Goal: Transaction & Acquisition: Purchase product/service

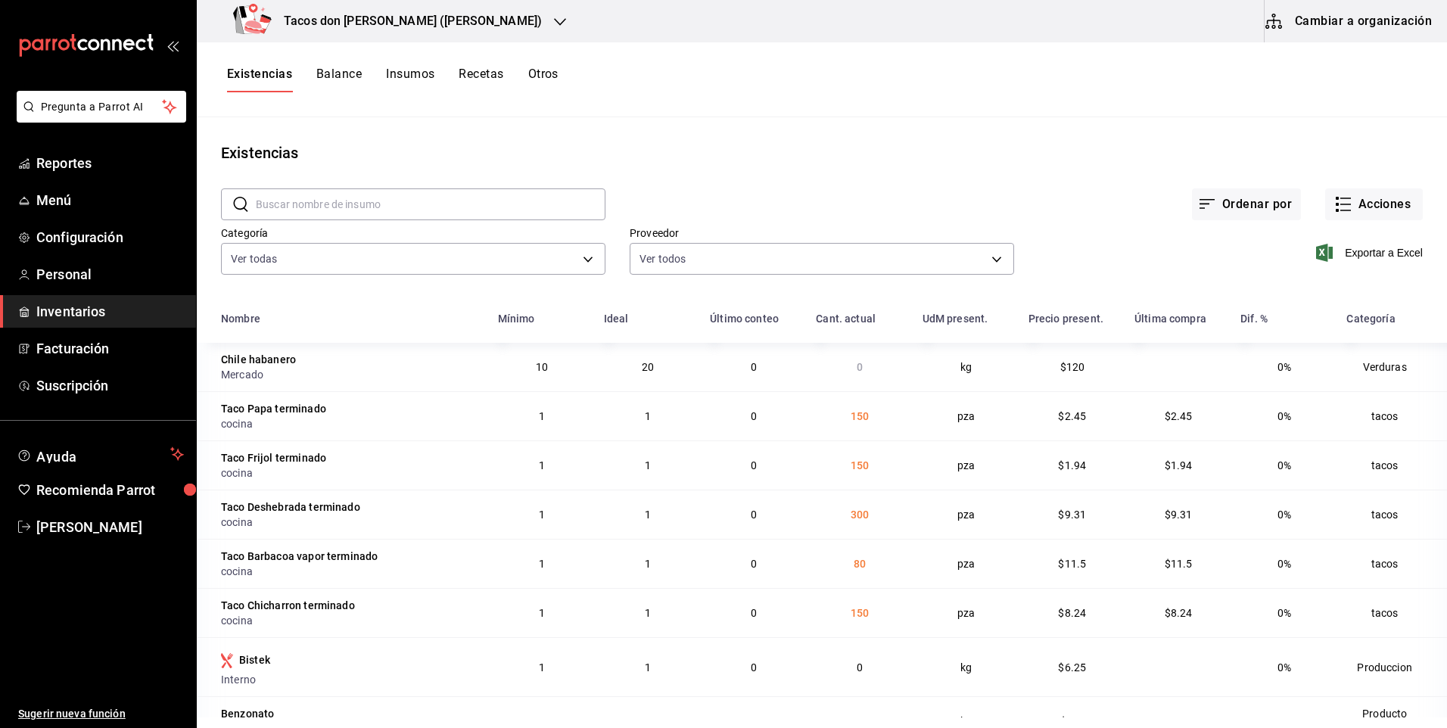
click at [378, 20] on h3 "Tacos [PERSON_NAME] ([PERSON_NAME])" at bounding box center [407, 21] width 270 height 18
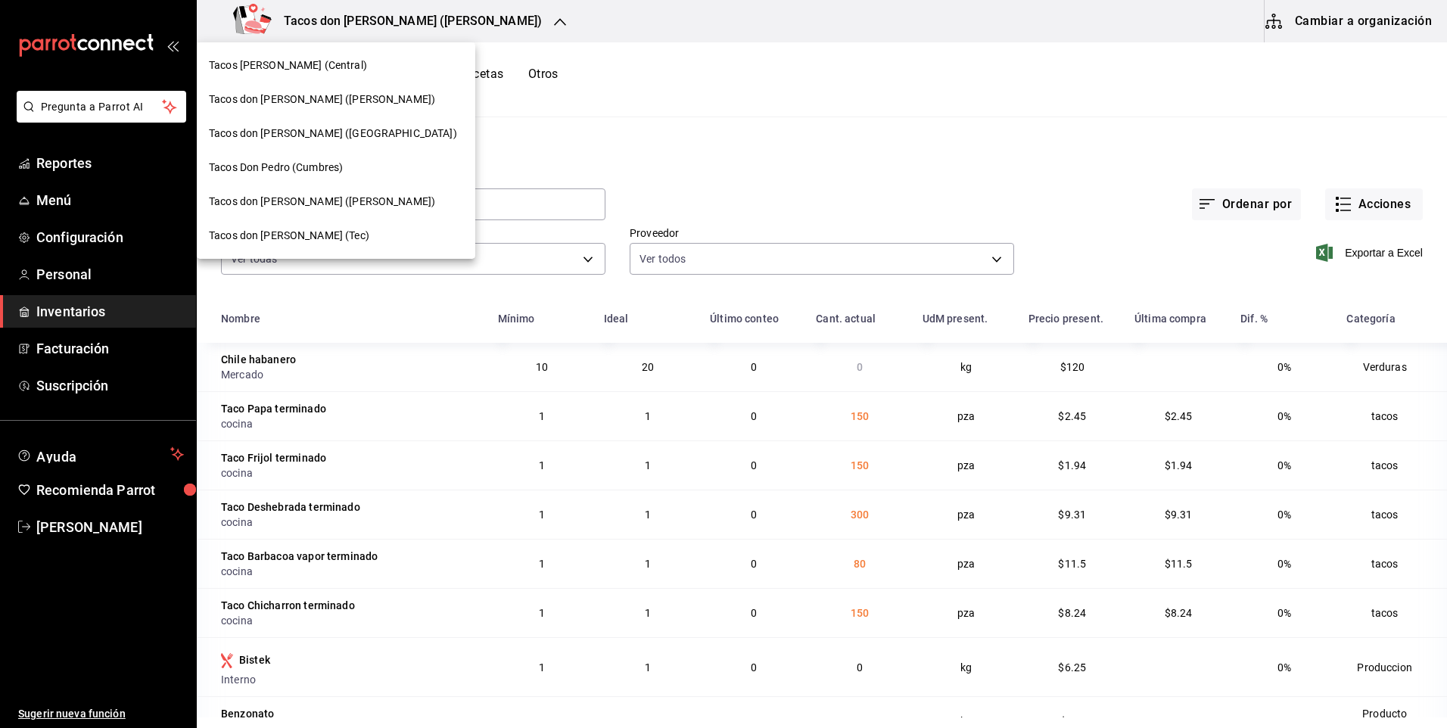
click at [319, 127] on span "Tacos [PERSON_NAME] ([GEOGRAPHIC_DATA])" at bounding box center [333, 134] width 248 height 16
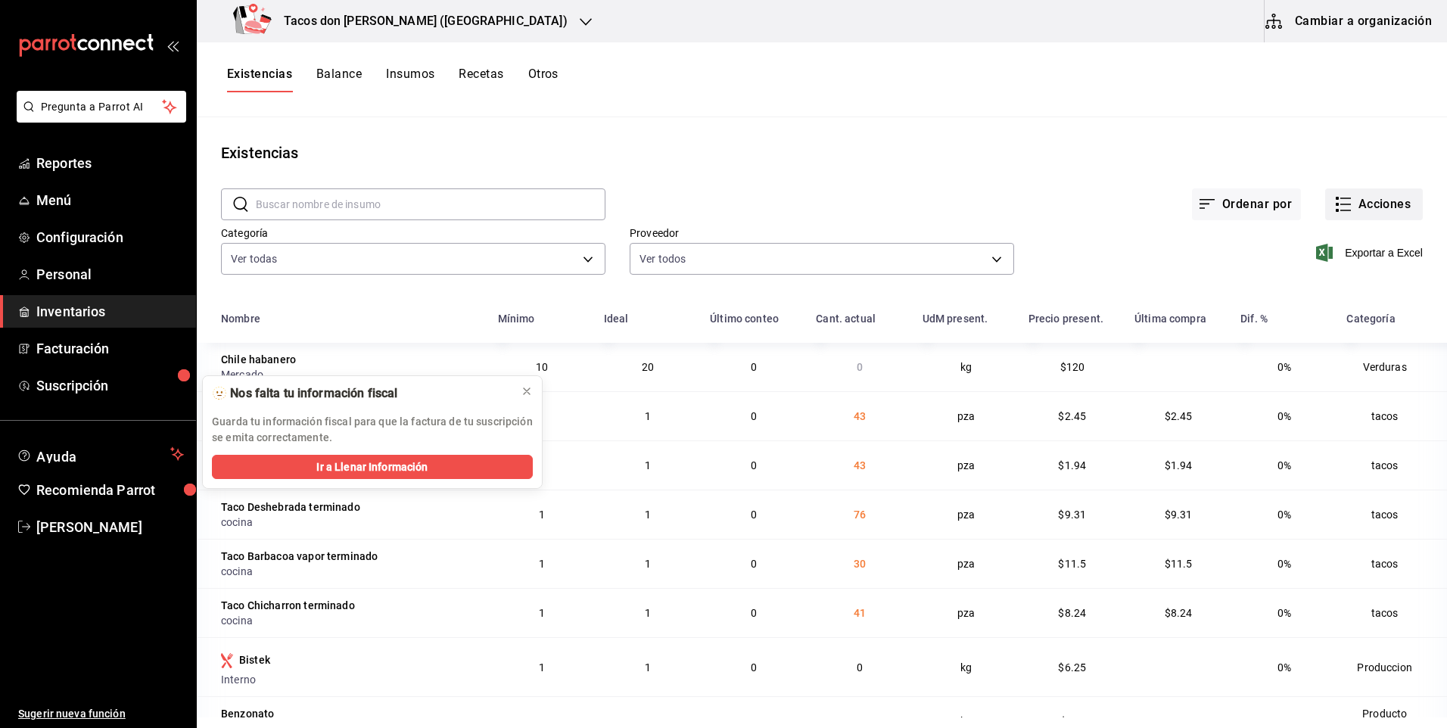
click at [1376, 208] on button "Acciones" at bounding box center [1374, 204] width 98 height 32
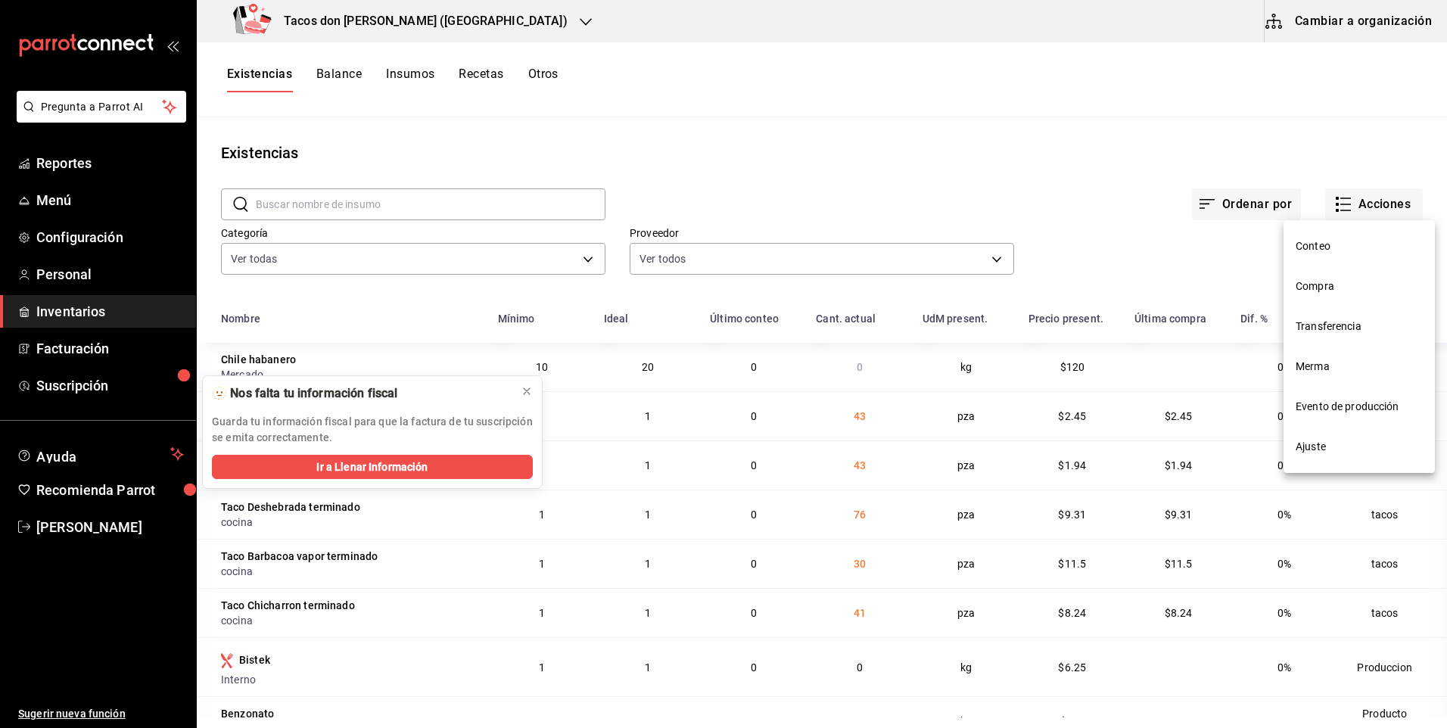
click at [1032, 195] on div at bounding box center [723, 364] width 1447 height 728
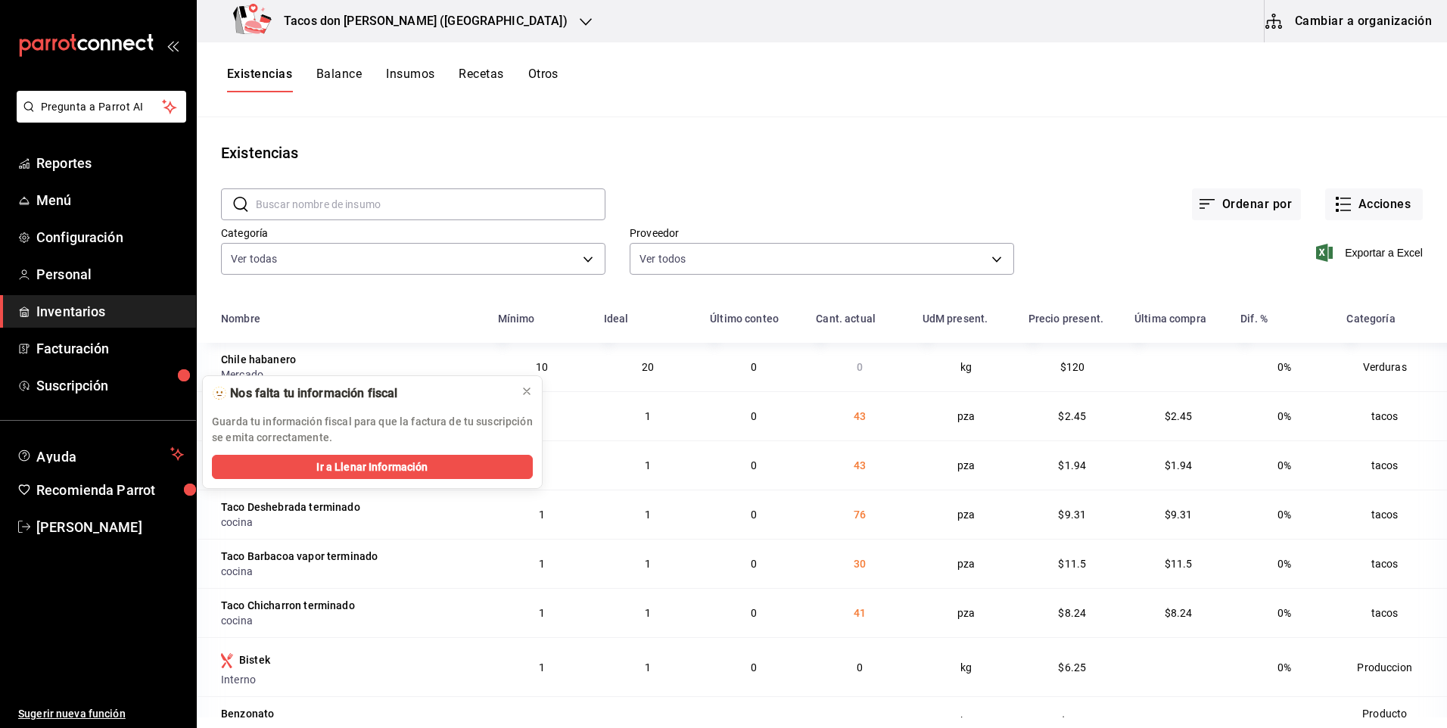
click at [388, 32] on div "Tacos [PERSON_NAME] ([GEOGRAPHIC_DATA])" at bounding box center [403, 21] width 389 height 42
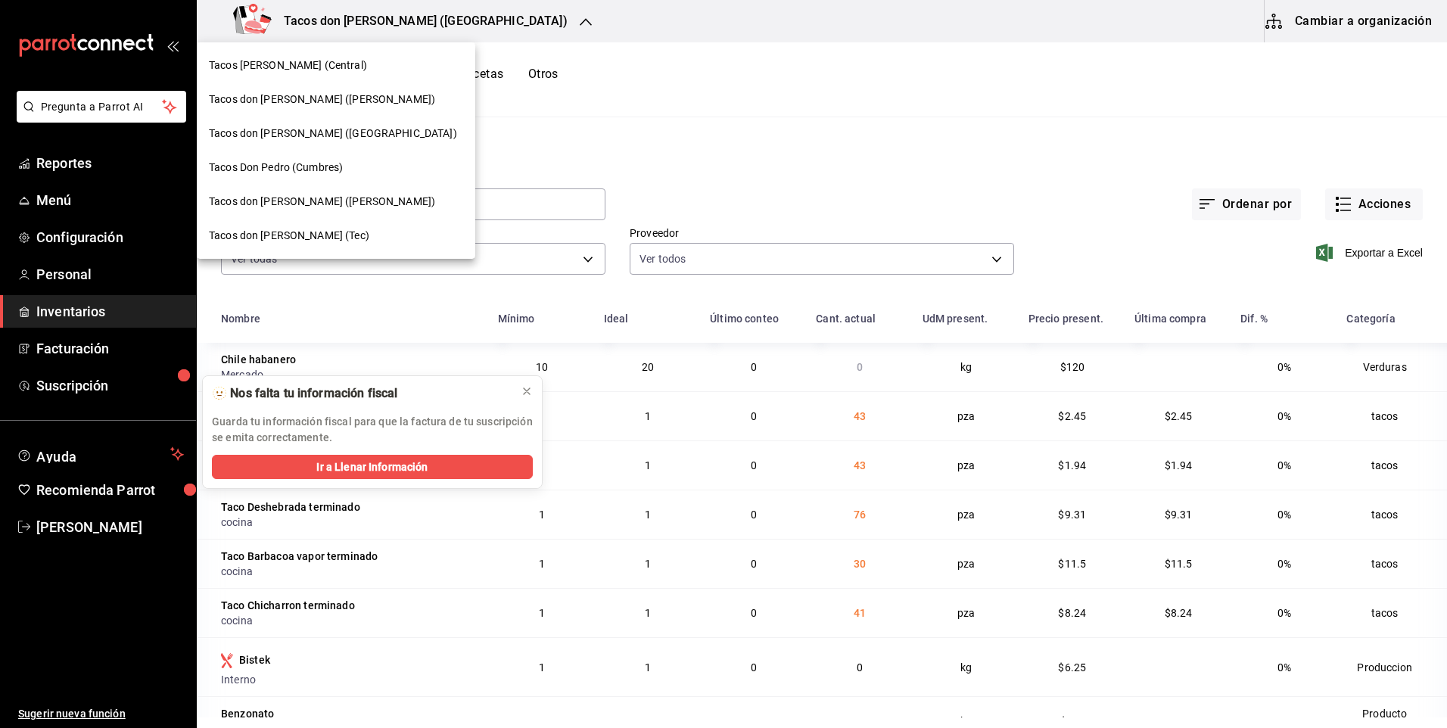
click at [361, 67] on div "Tacos Don Pedro (Central)" at bounding box center [336, 66] width 254 height 16
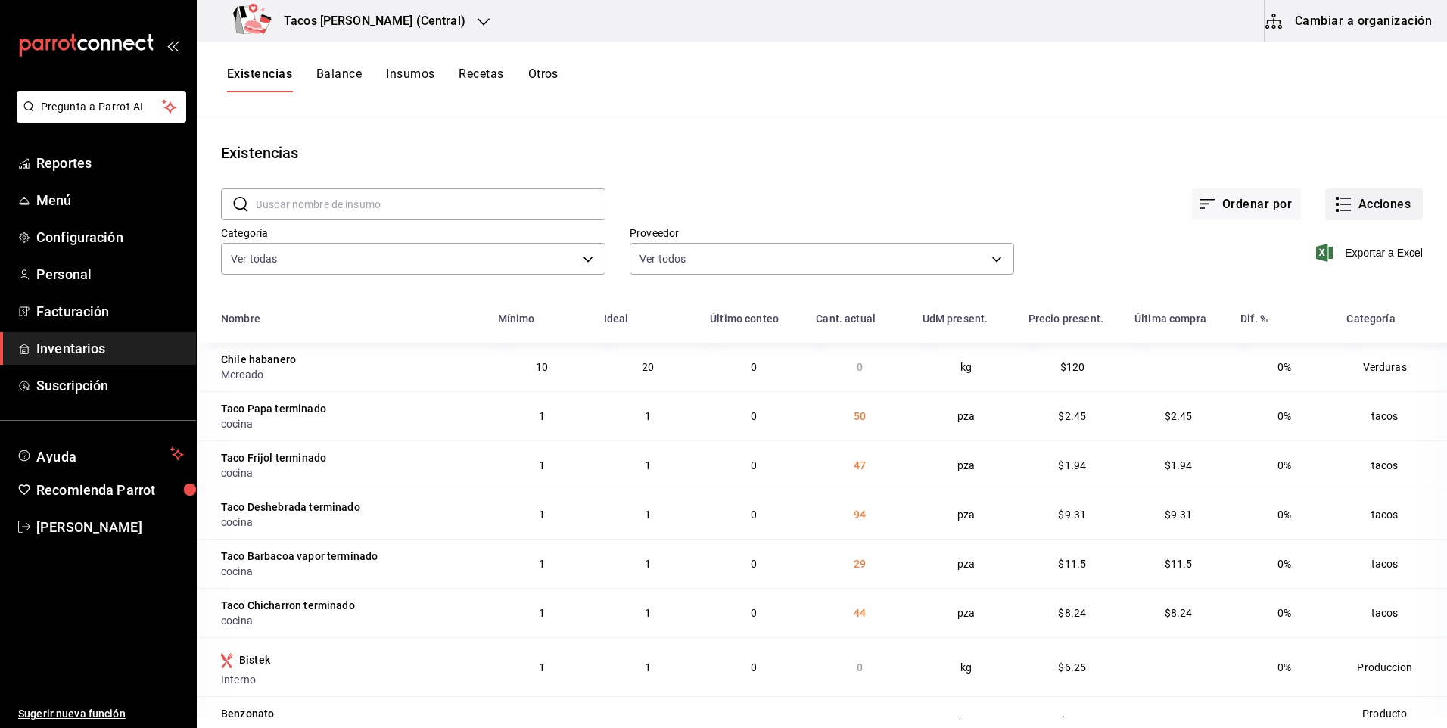
click at [1362, 201] on button "Acciones" at bounding box center [1374, 204] width 98 height 32
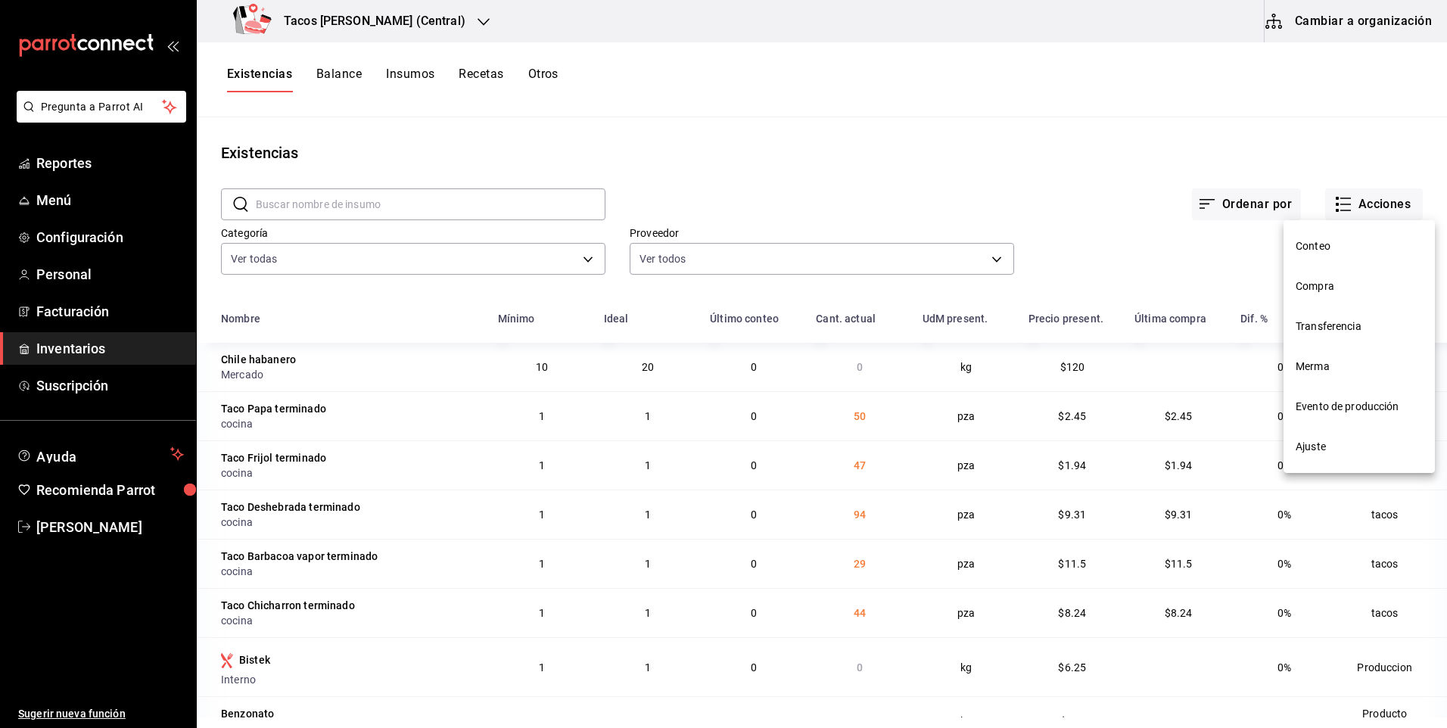
click at [1337, 299] on li "Compra" at bounding box center [1359, 286] width 151 height 40
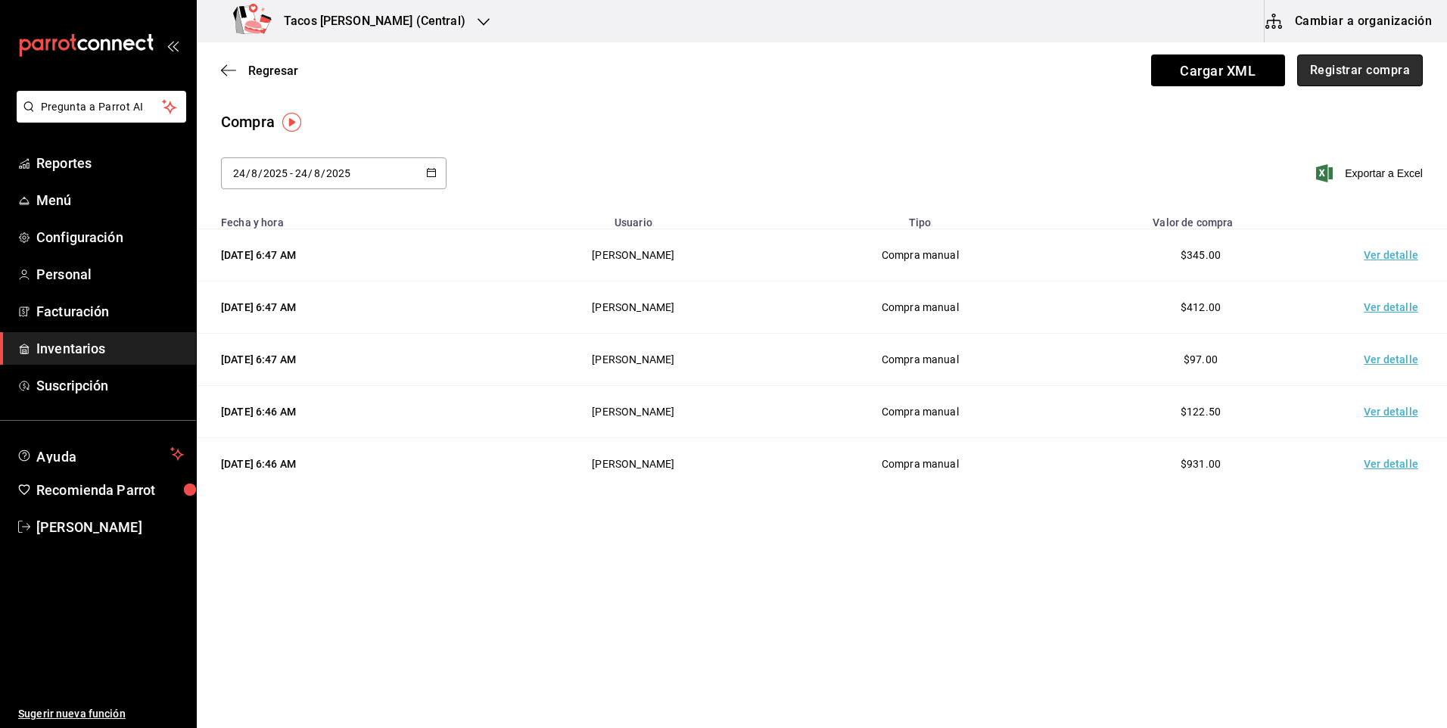
click at [1347, 73] on button "Registrar compra" at bounding box center [1360, 70] width 126 height 32
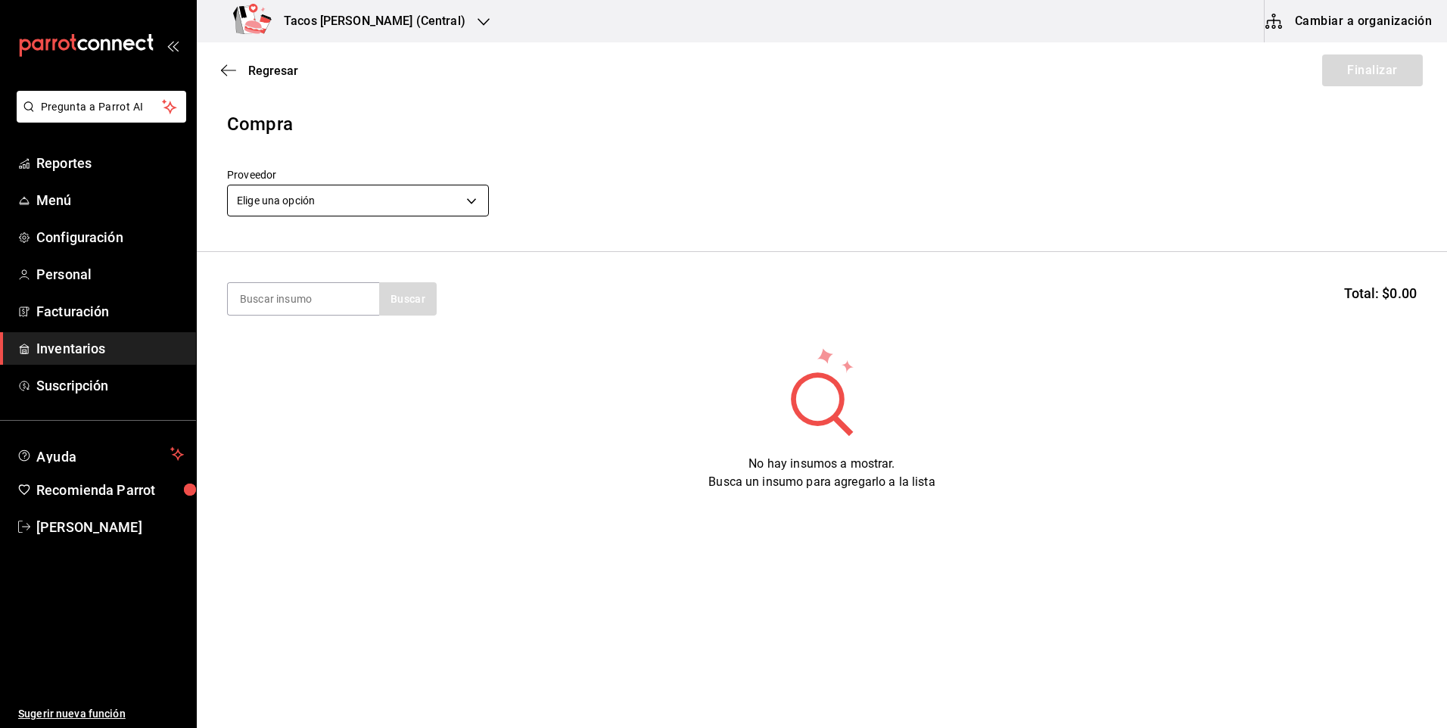
click at [412, 205] on body "Pregunta a Parrot AI Reportes Menú Configuración Personal Facturación Inventari…" at bounding box center [723, 321] width 1447 height 643
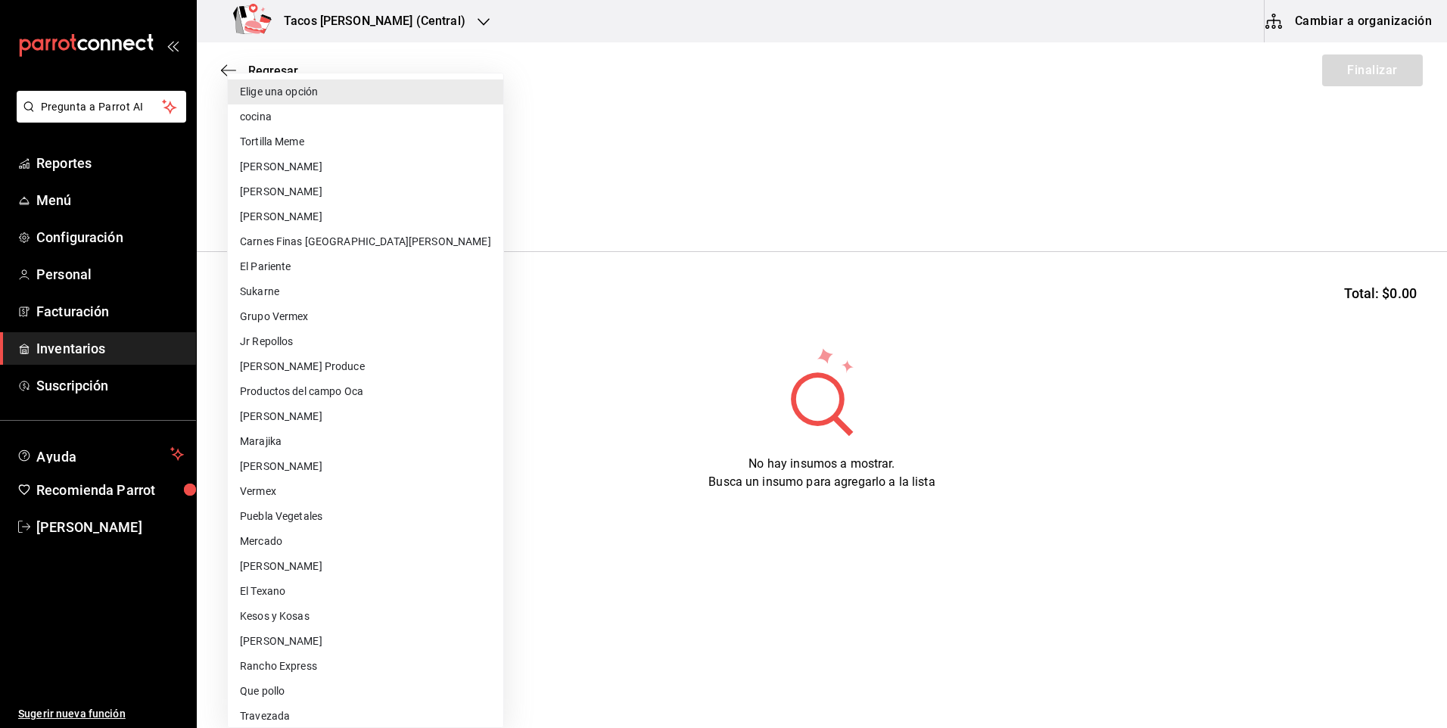
click at [288, 116] on li "cocina" at bounding box center [365, 116] width 275 height 25
type input "237c9a5b-4078-49eb-83ef-23bf52bd7acd"
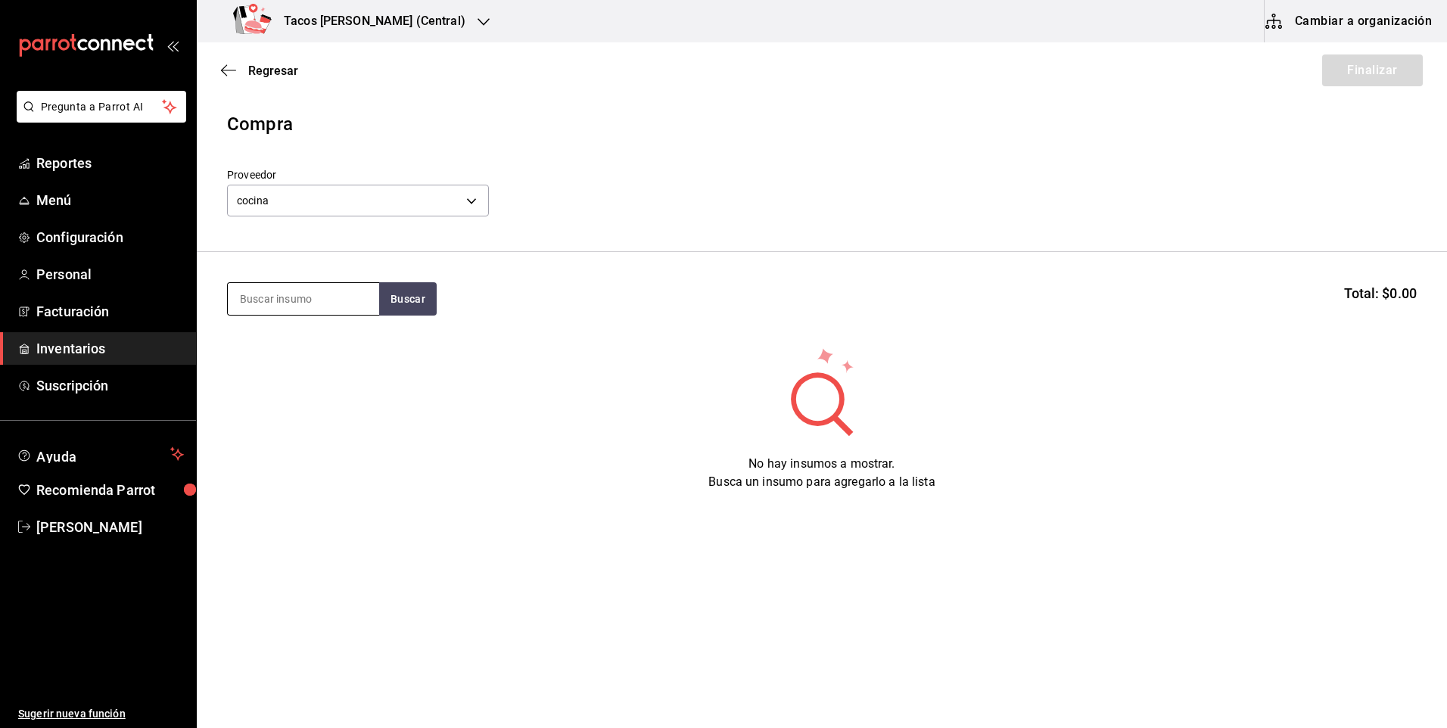
click at [290, 297] on input at bounding box center [303, 299] width 151 height 32
click at [409, 301] on button "Buscar" at bounding box center [408, 298] width 58 height 33
type input "des"
click at [382, 283] on button "Buscar" at bounding box center [408, 298] width 58 height 33
click at [274, 367] on div "Taco Deshebrada terminado" at bounding box center [303, 352] width 127 height 36
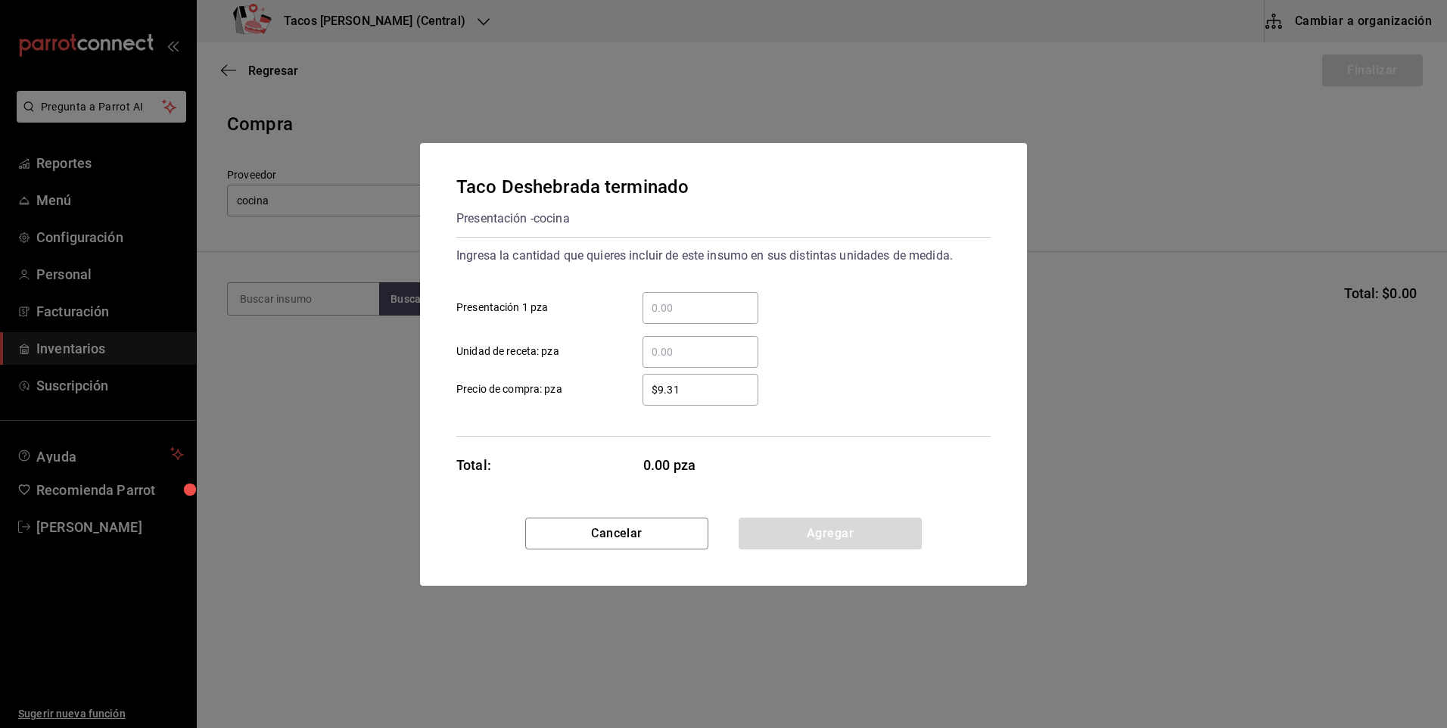
click at [715, 310] on input "​ Presentación 1 pza" at bounding box center [701, 308] width 116 height 18
type input "100"
click at [782, 536] on button "Agregar" at bounding box center [830, 534] width 183 height 32
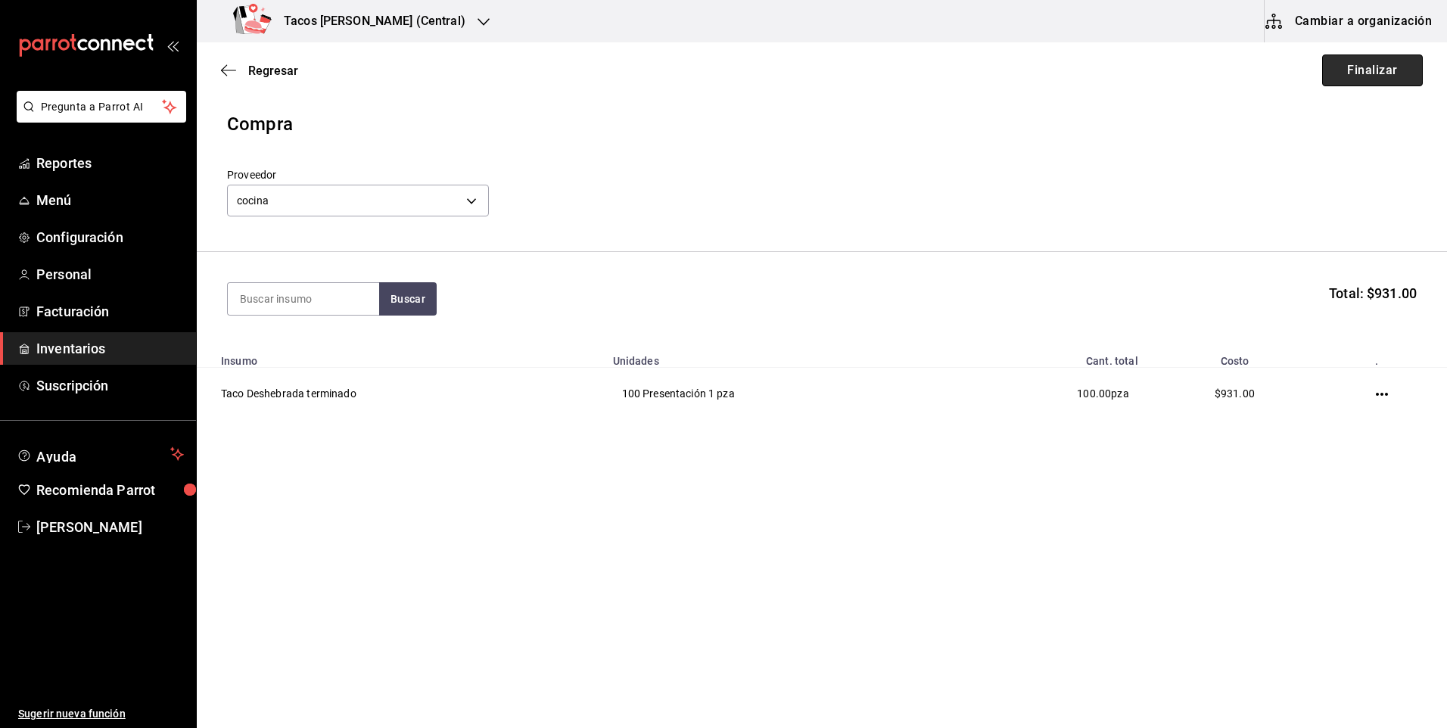
click at [1380, 81] on button "Finalizar" at bounding box center [1372, 70] width 101 height 32
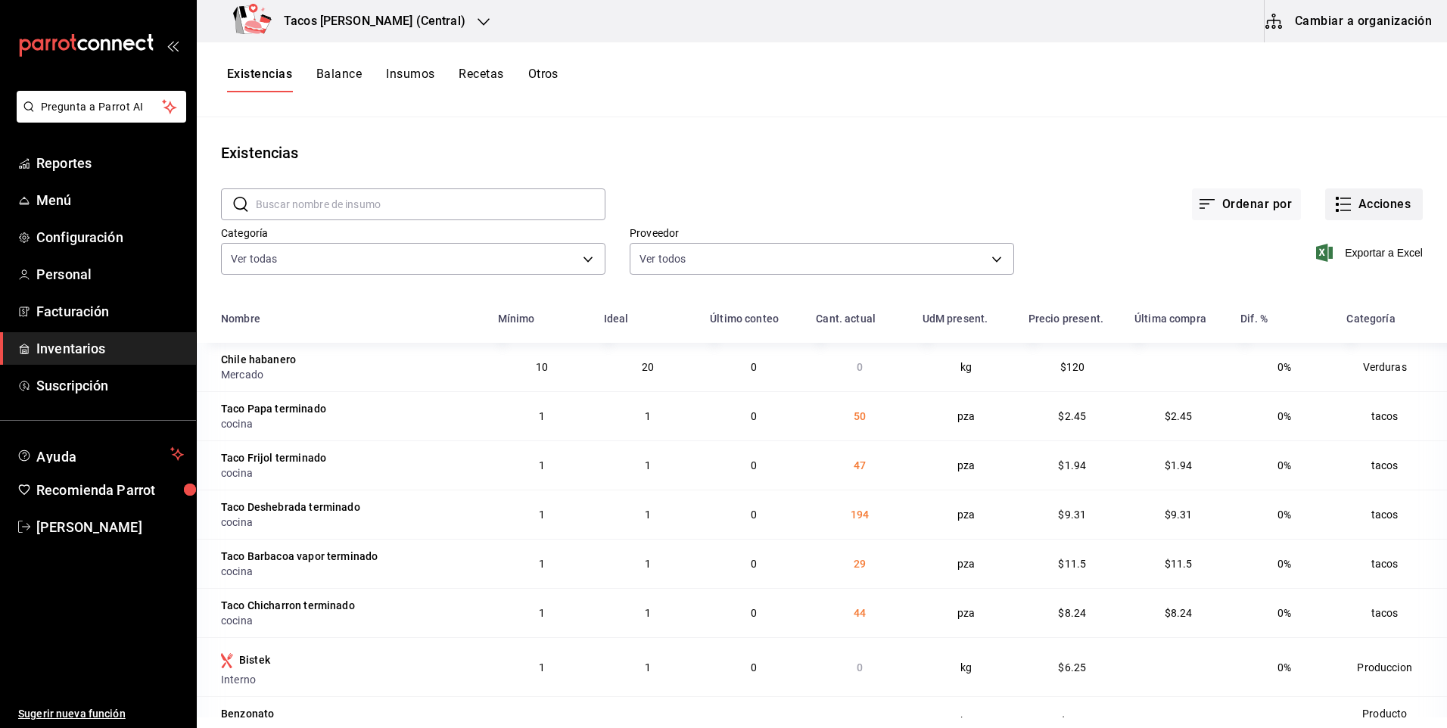
click at [1382, 206] on button "Acciones" at bounding box center [1374, 204] width 98 height 32
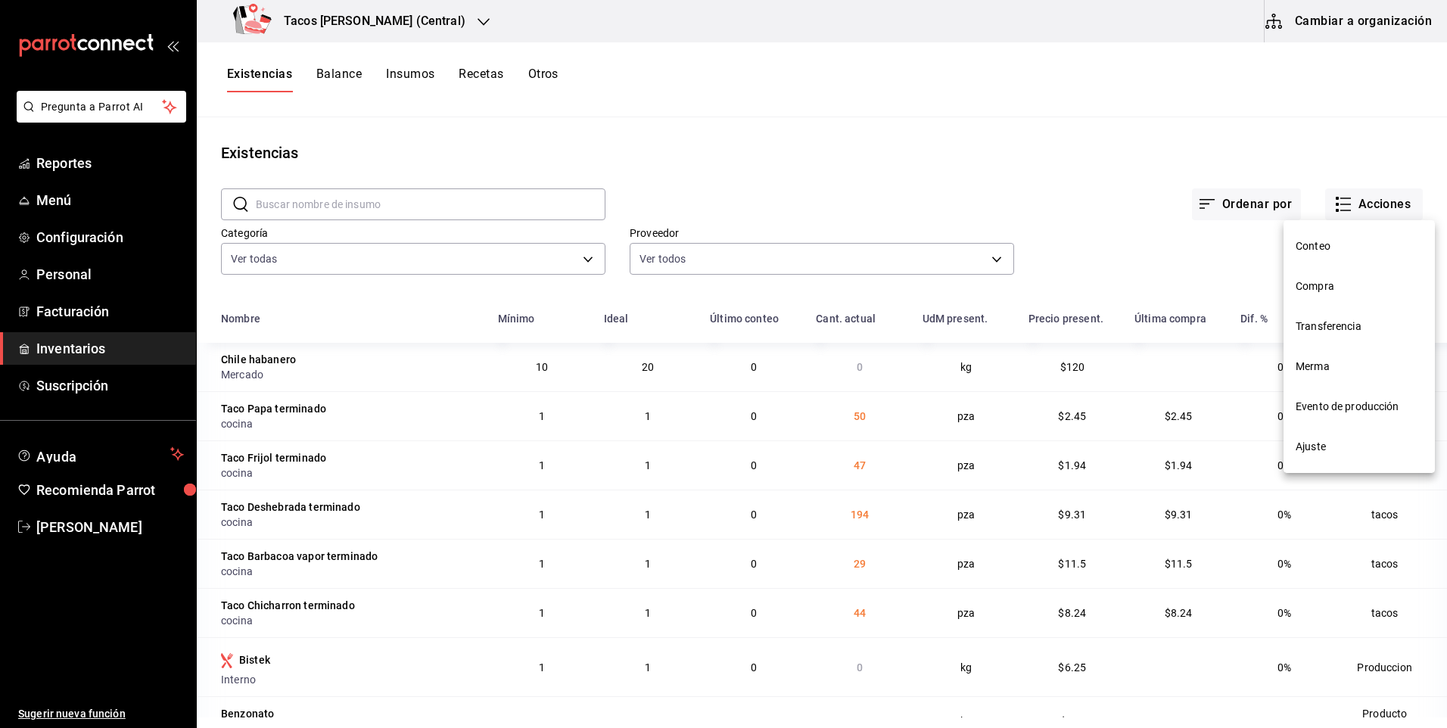
click at [1320, 288] on span "Compra" at bounding box center [1359, 287] width 127 height 16
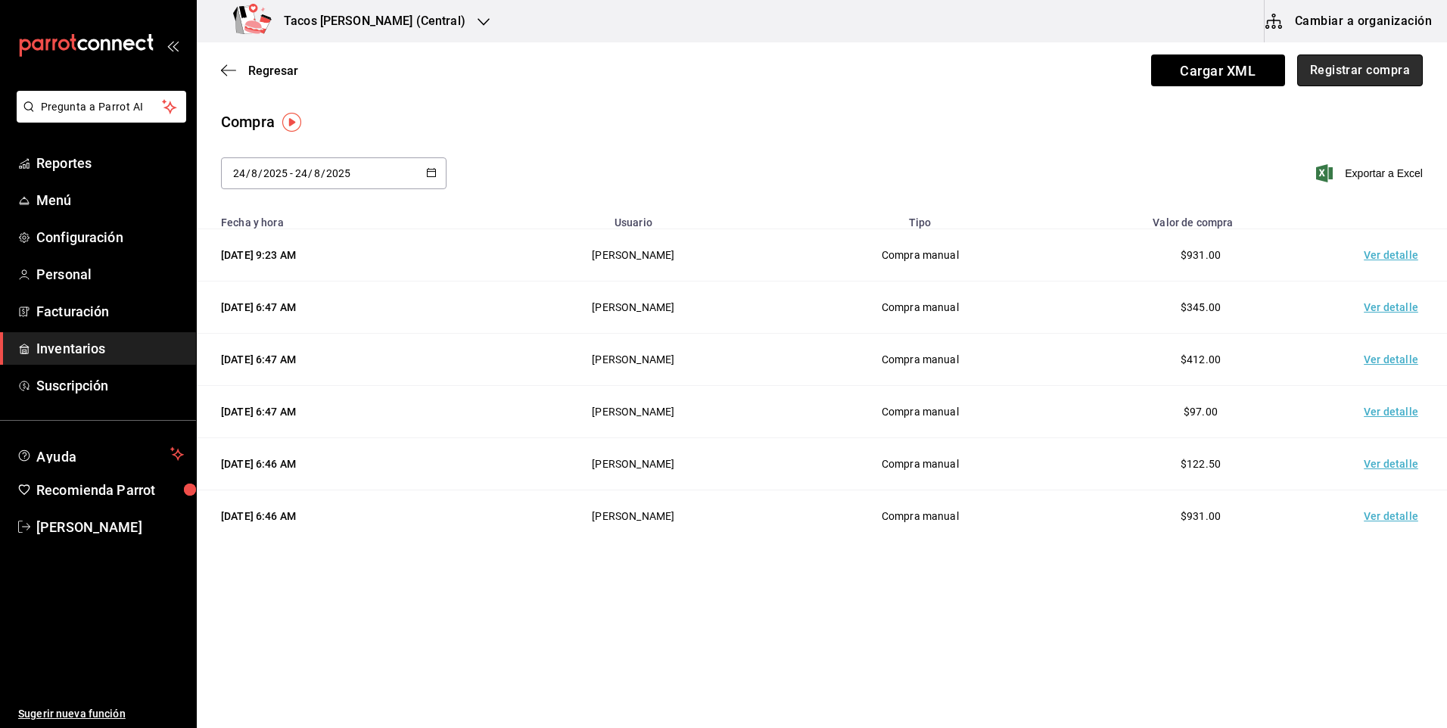
click at [1383, 85] on button "Registrar compra" at bounding box center [1360, 70] width 126 height 32
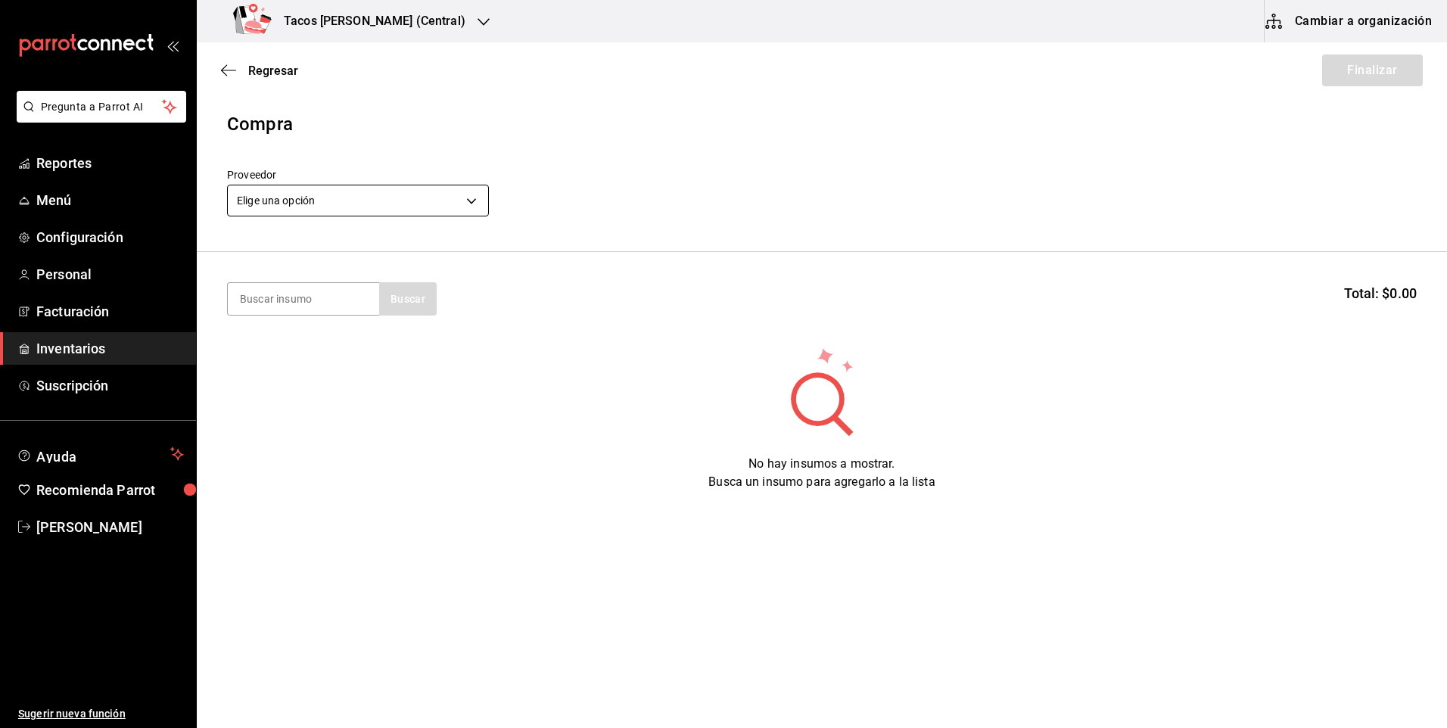
click at [454, 192] on body "Pregunta a Parrot AI Reportes Menú Configuración Personal Facturación Inventari…" at bounding box center [723, 321] width 1447 height 643
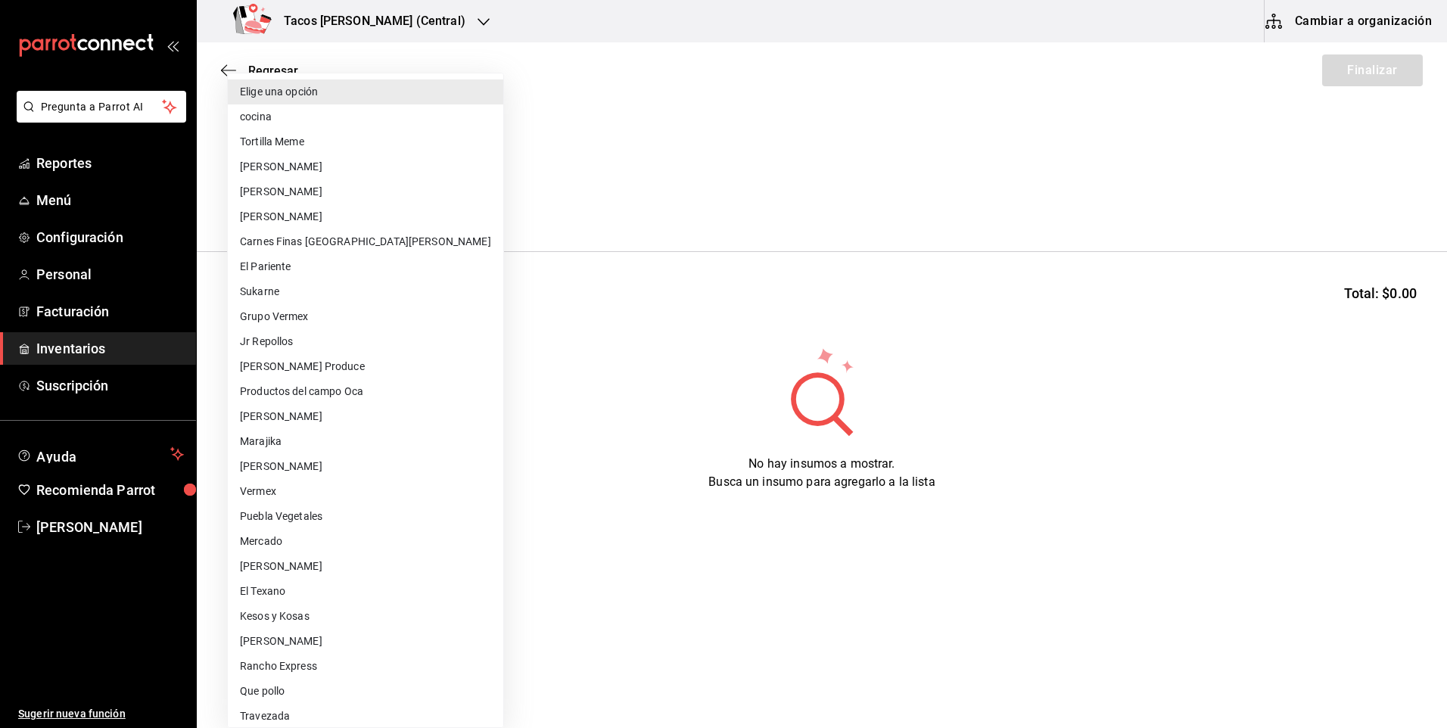
click at [281, 113] on li "cocina" at bounding box center [365, 116] width 275 height 25
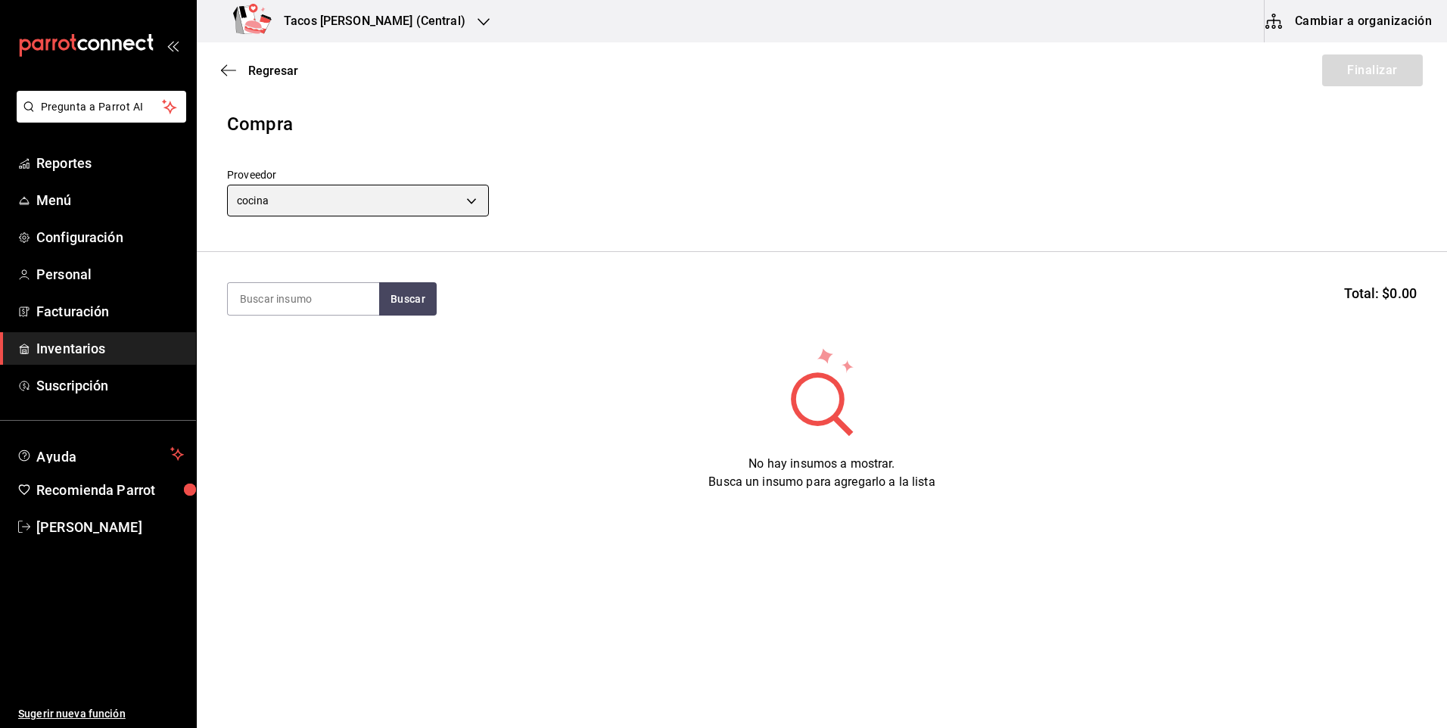
type input "237c9a5b-4078-49eb-83ef-23bf52bd7acd"
click at [303, 288] on input at bounding box center [303, 299] width 151 height 32
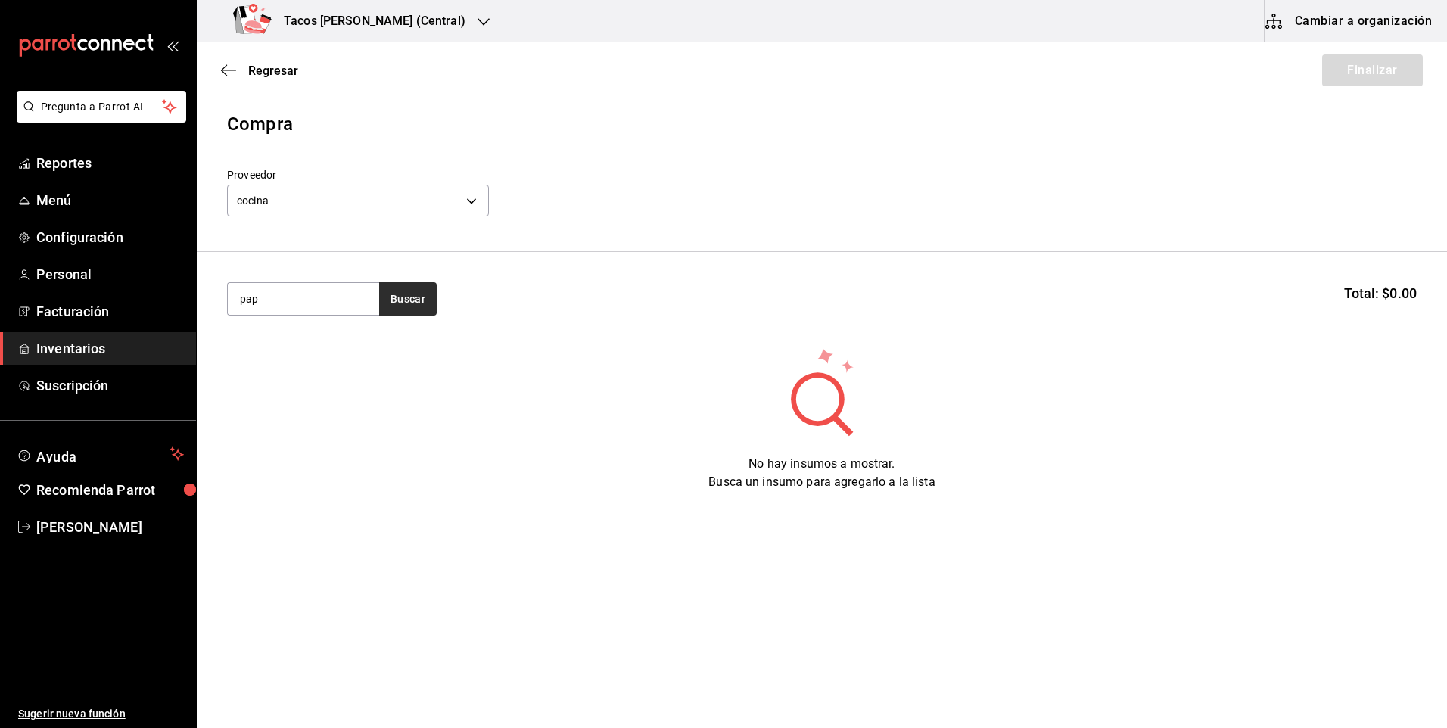
type input "pap"
click at [390, 304] on button "Buscar" at bounding box center [408, 298] width 58 height 33
click at [308, 344] on div "Taco Papa terminado" at bounding box center [298, 343] width 117 height 18
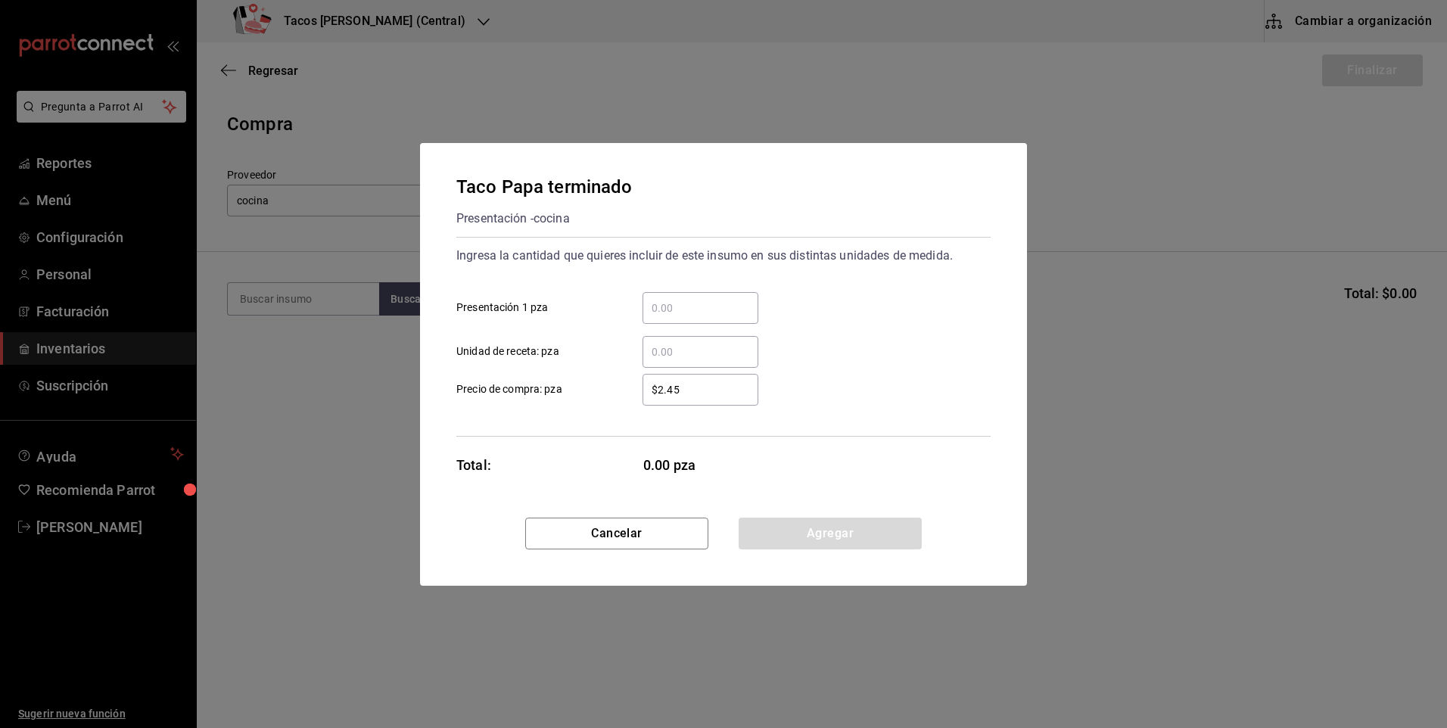
click at [670, 305] on input "​ Presentación 1 pza" at bounding box center [701, 308] width 116 height 18
type input "50"
click at [836, 531] on button "Agregar" at bounding box center [830, 534] width 183 height 32
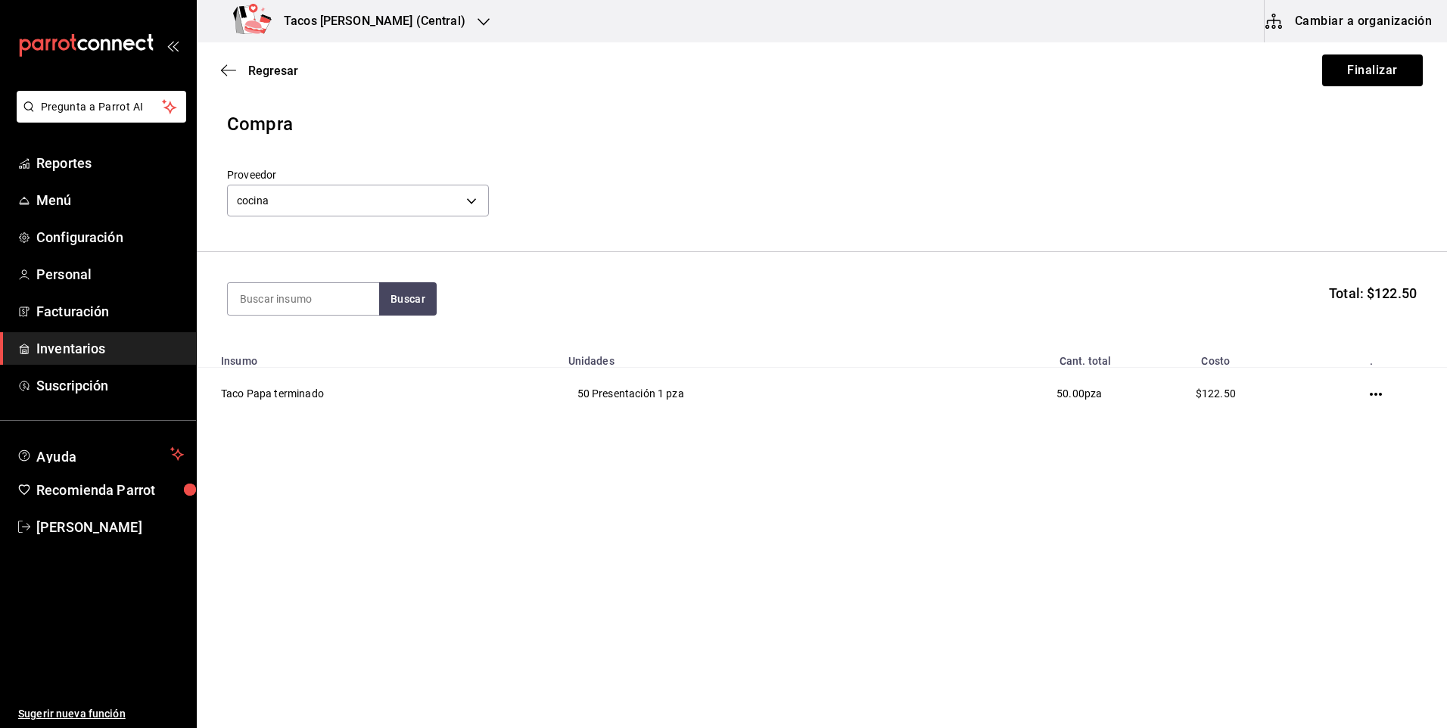
click at [1374, 86] on div "Regresar Finalizar" at bounding box center [822, 70] width 1250 height 56
click at [1374, 82] on button "Finalizar" at bounding box center [1372, 70] width 101 height 32
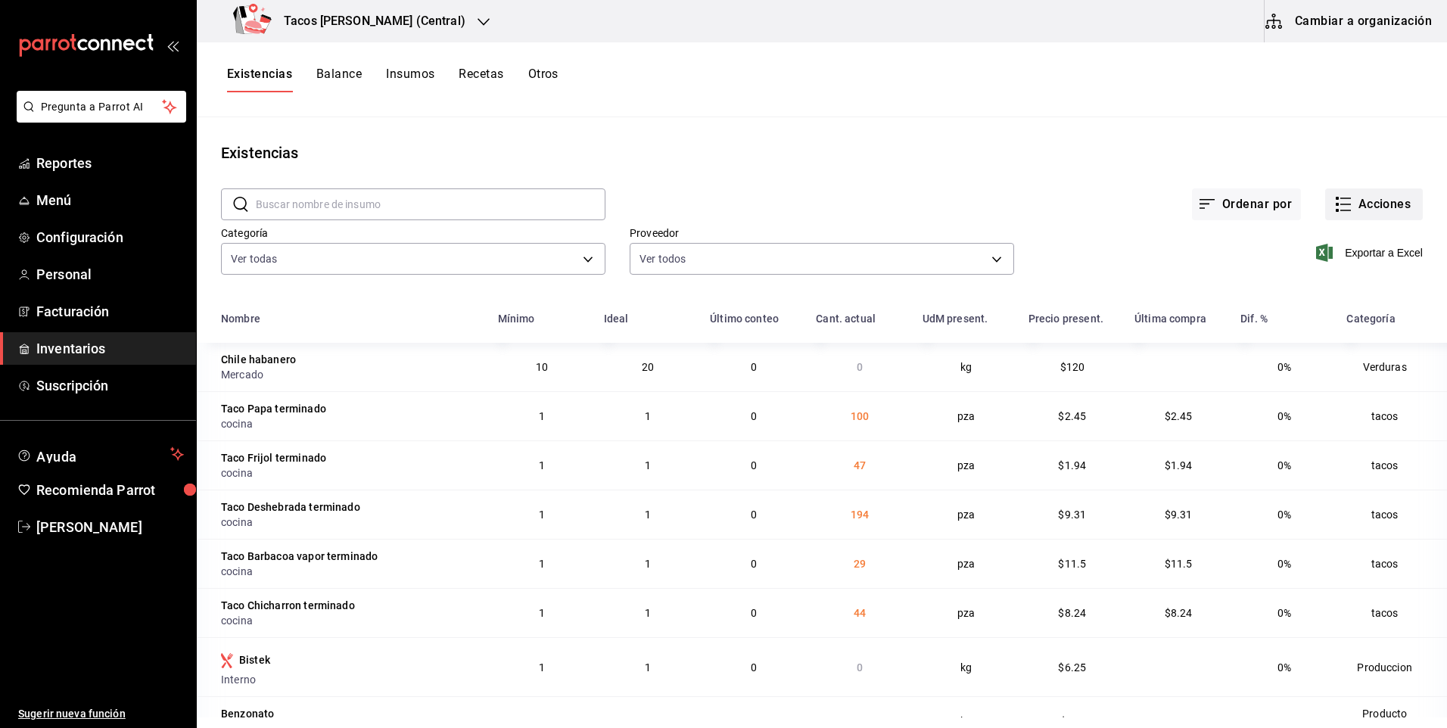
click at [1396, 205] on button "Acciones" at bounding box center [1374, 204] width 98 height 32
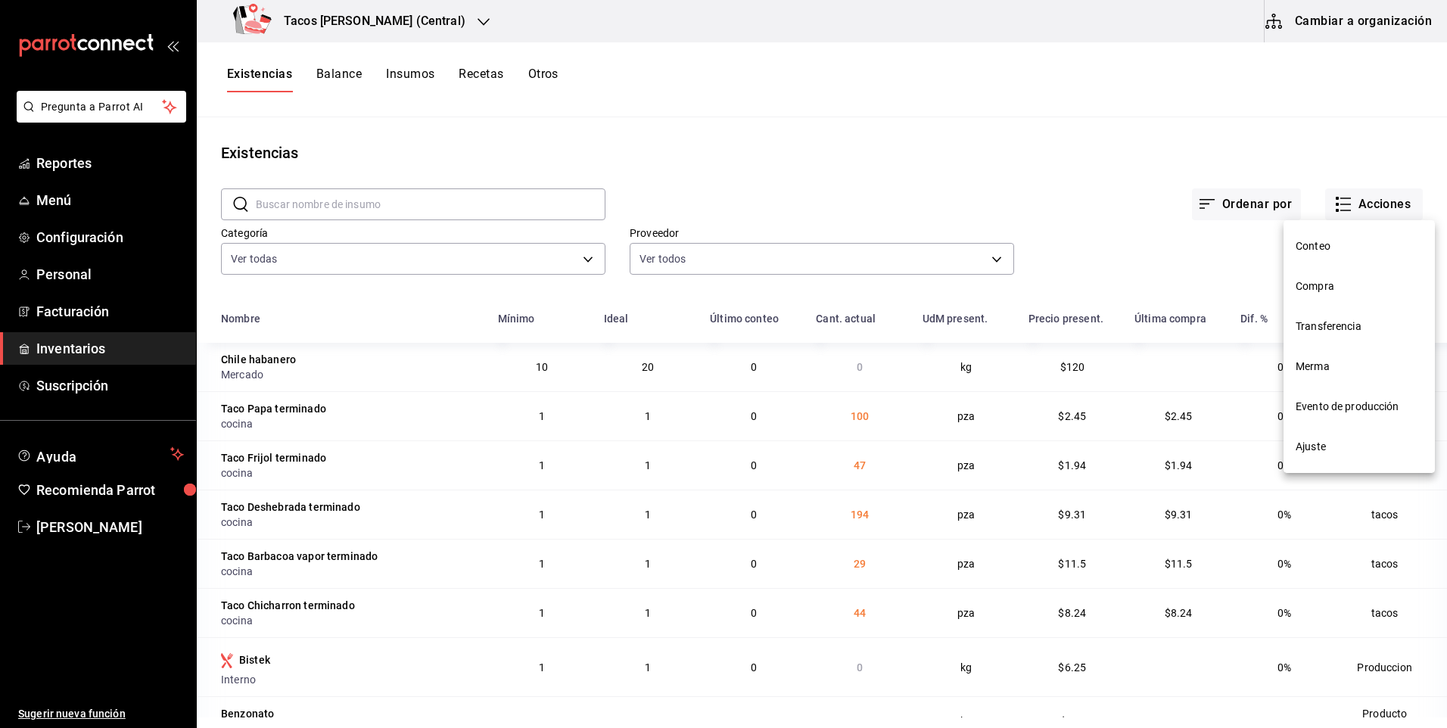
click at [1346, 279] on span "Compra" at bounding box center [1359, 287] width 127 height 16
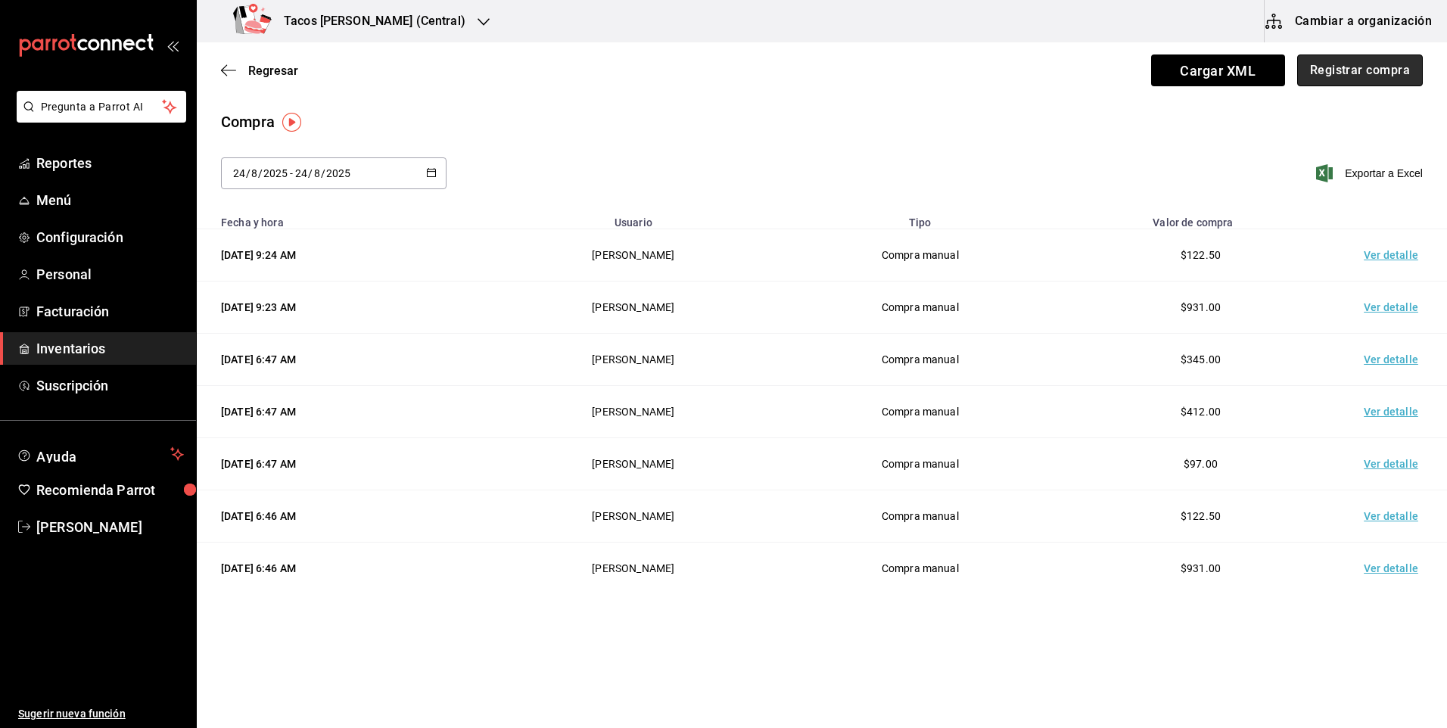
click at [1361, 80] on button "Registrar compra" at bounding box center [1360, 70] width 126 height 32
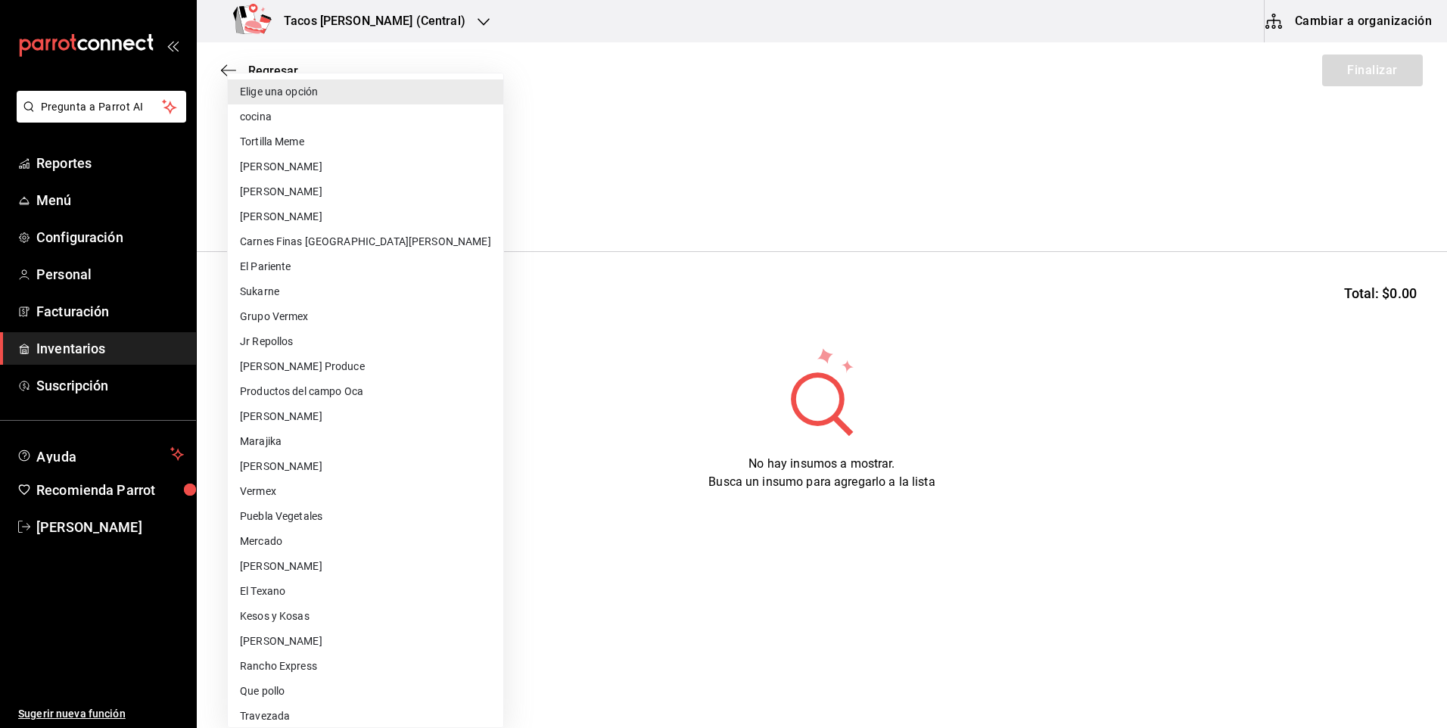
click at [391, 201] on body "Pregunta a Parrot AI Reportes Menú Configuración Personal Facturación Inventari…" at bounding box center [723, 321] width 1447 height 643
click at [310, 123] on li "cocina" at bounding box center [365, 116] width 275 height 25
type input "237c9a5b-4078-49eb-83ef-23bf52bd7acd"
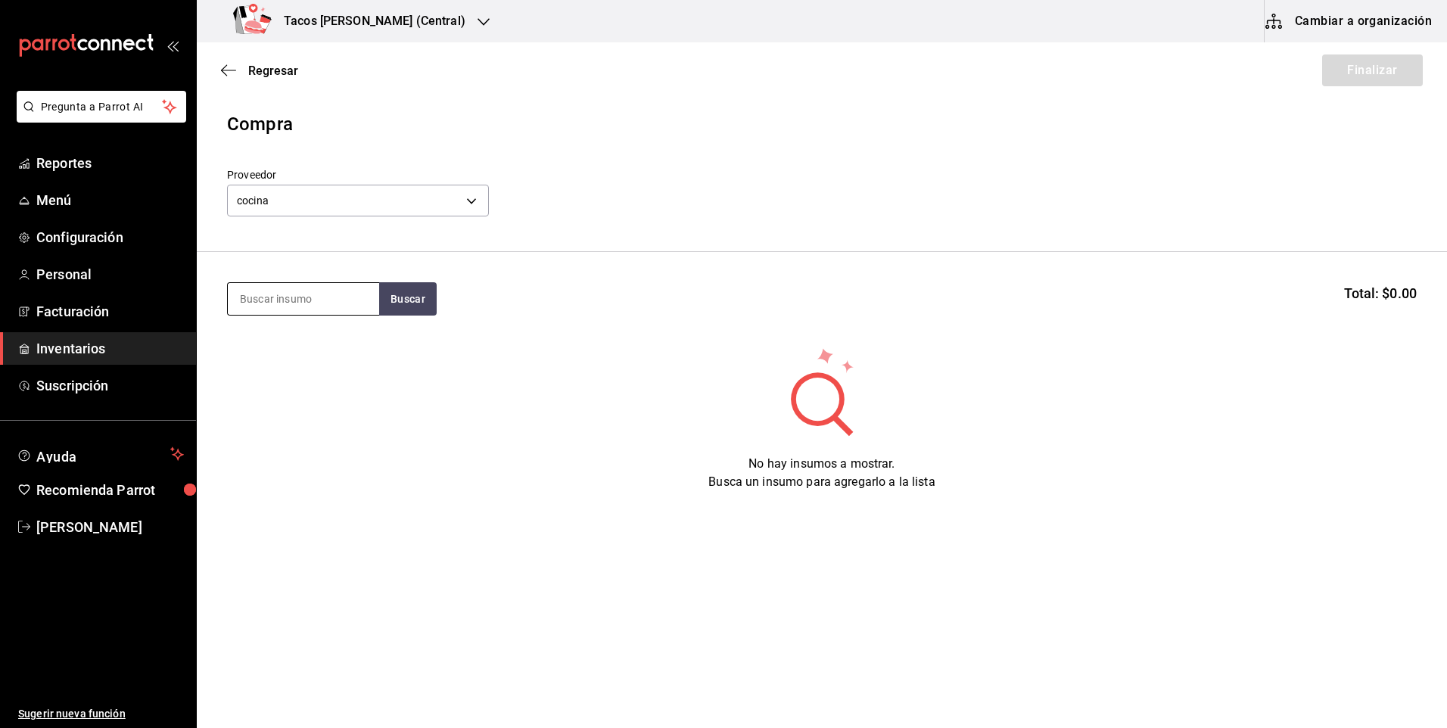
click at [310, 297] on input at bounding box center [303, 299] width 151 height 32
type input "fri"
click at [271, 366] on div "Presentación - cocina" at bounding box center [298, 360] width 116 height 16
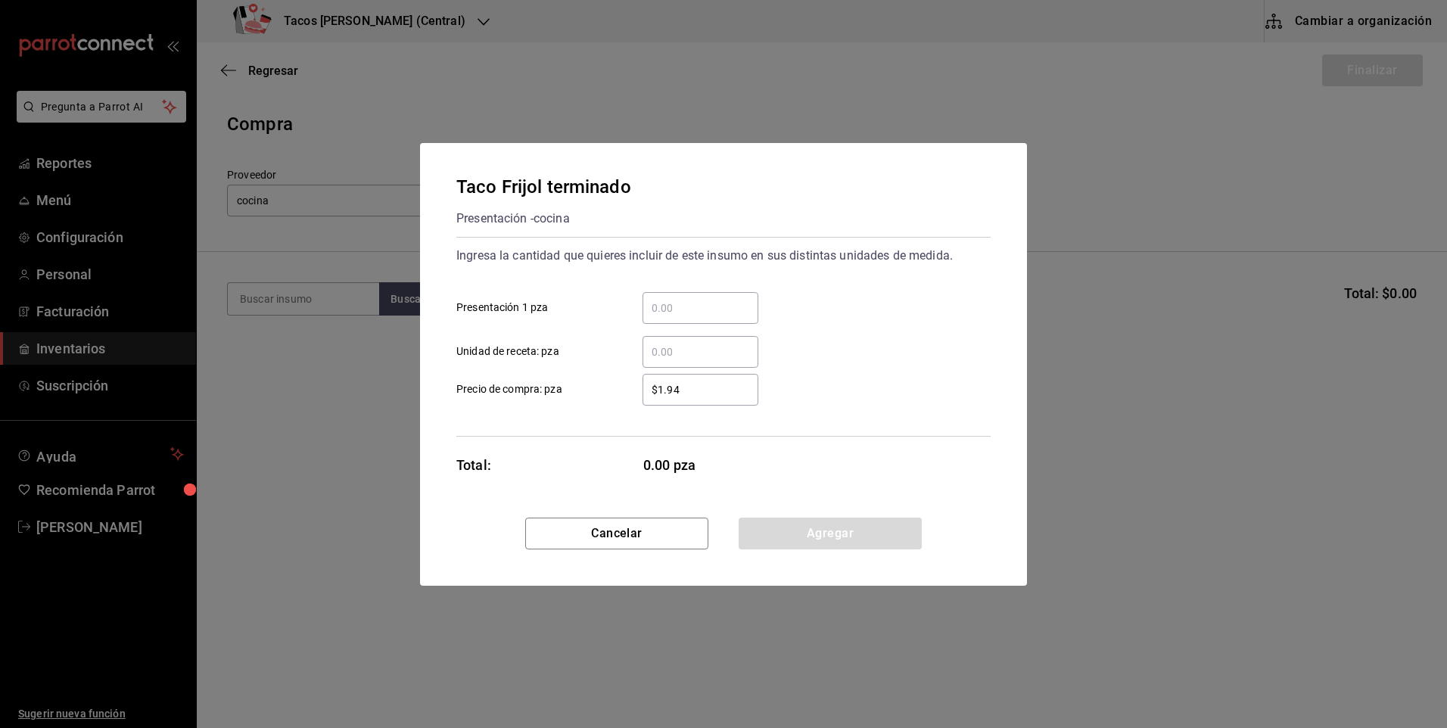
click at [694, 305] on input "​ Presentación 1 pza" at bounding box center [701, 308] width 116 height 18
type input "50"
click at [844, 538] on button "Agregar" at bounding box center [830, 534] width 183 height 32
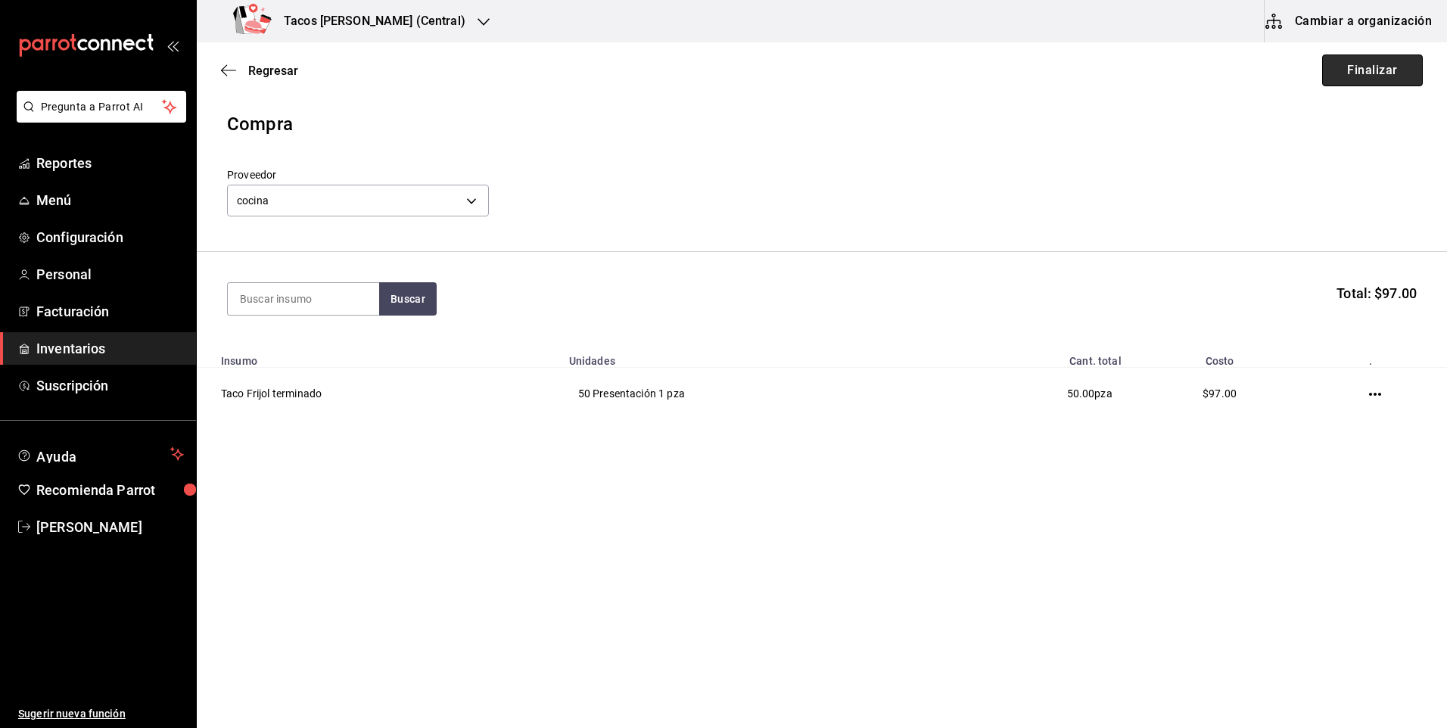
click at [1395, 69] on button "Finalizar" at bounding box center [1372, 70] width 101 height 32
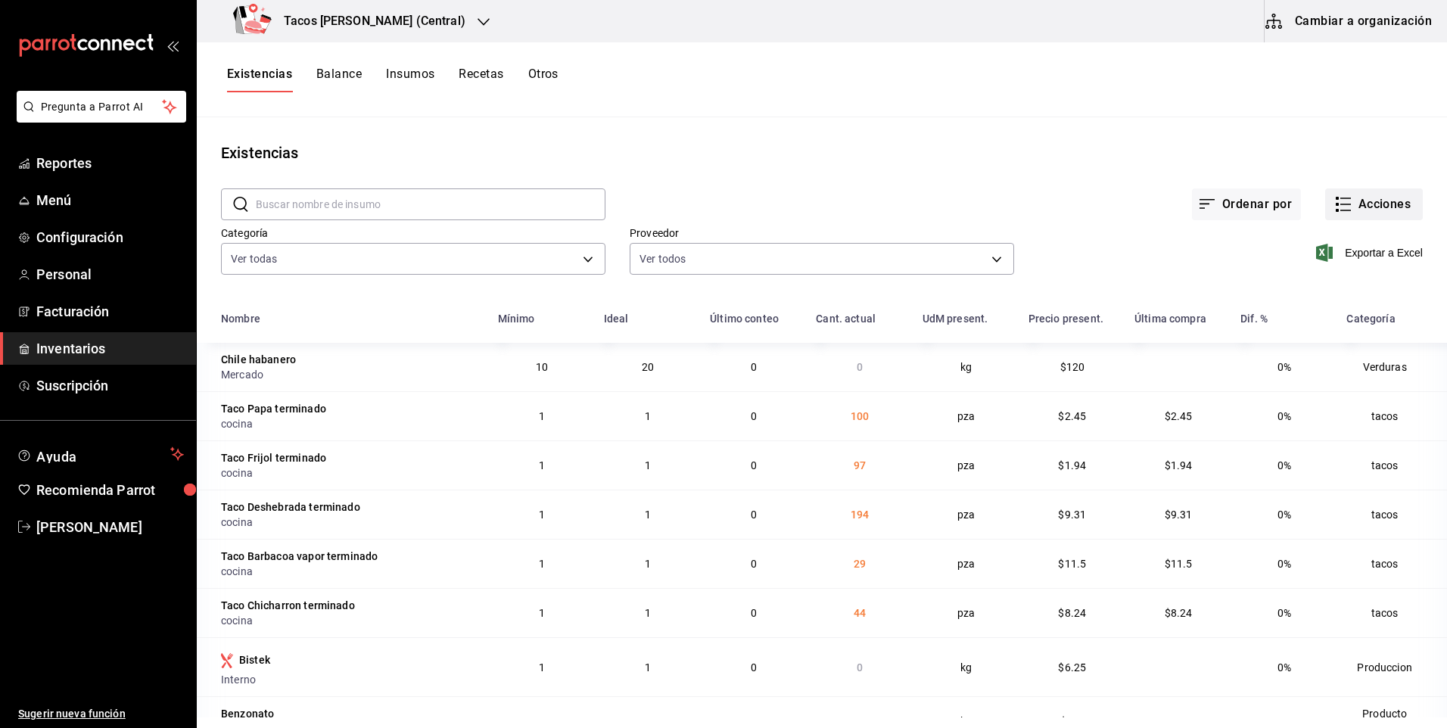
click at [1342, 210] on button "Acciones" at bounding box center [1374, 204] width 98 height 32
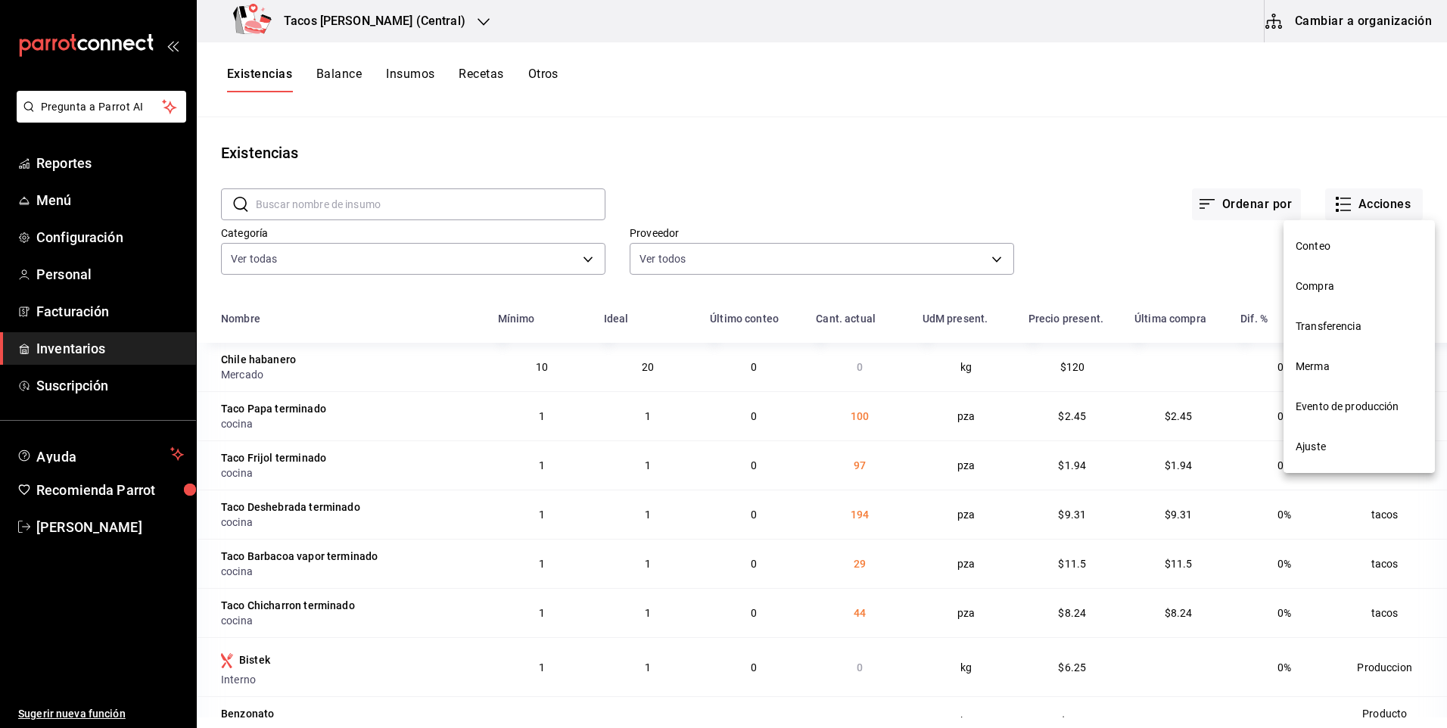
click at [1337, 280] on span "Compra" at bounding box center [1359, 287] width 127 height 16
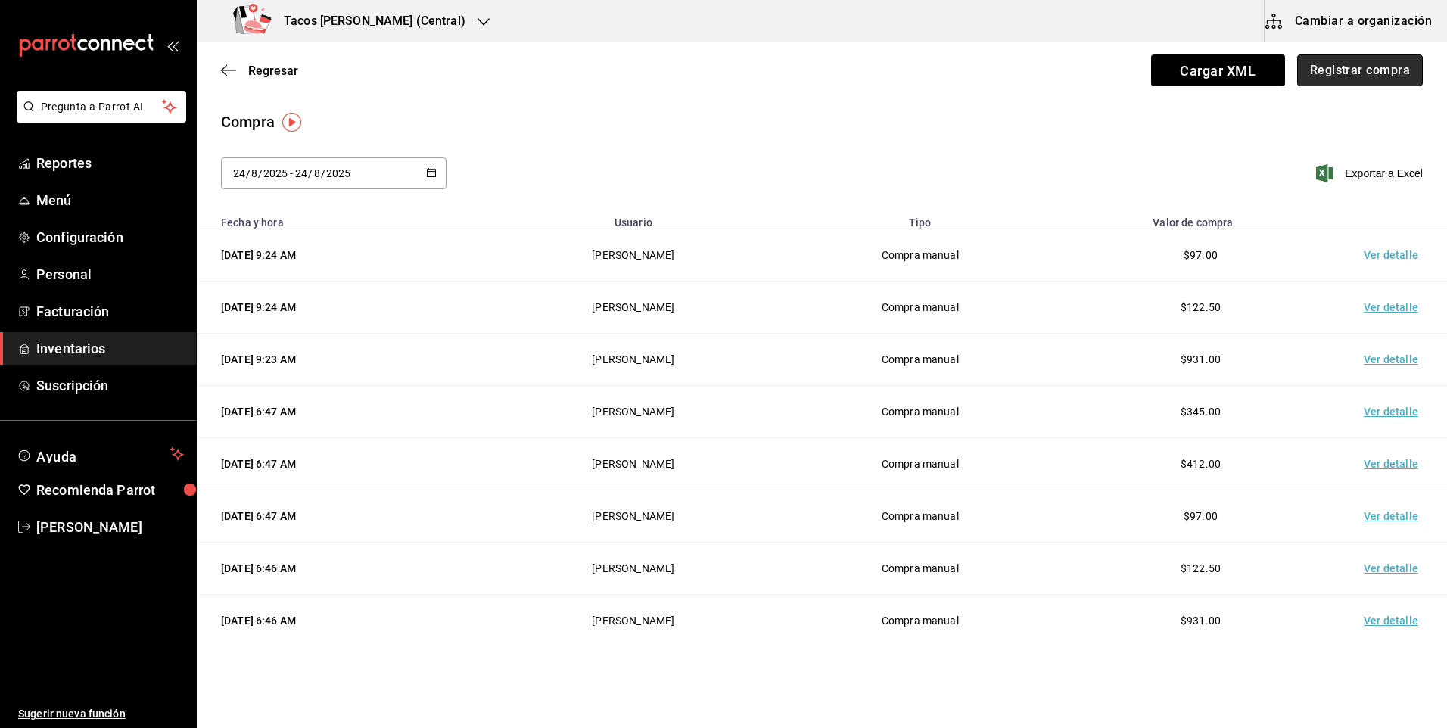
click at [1329, 67] on button "Registrar compra" at bounding box center [1360, 70] width 126 height 32
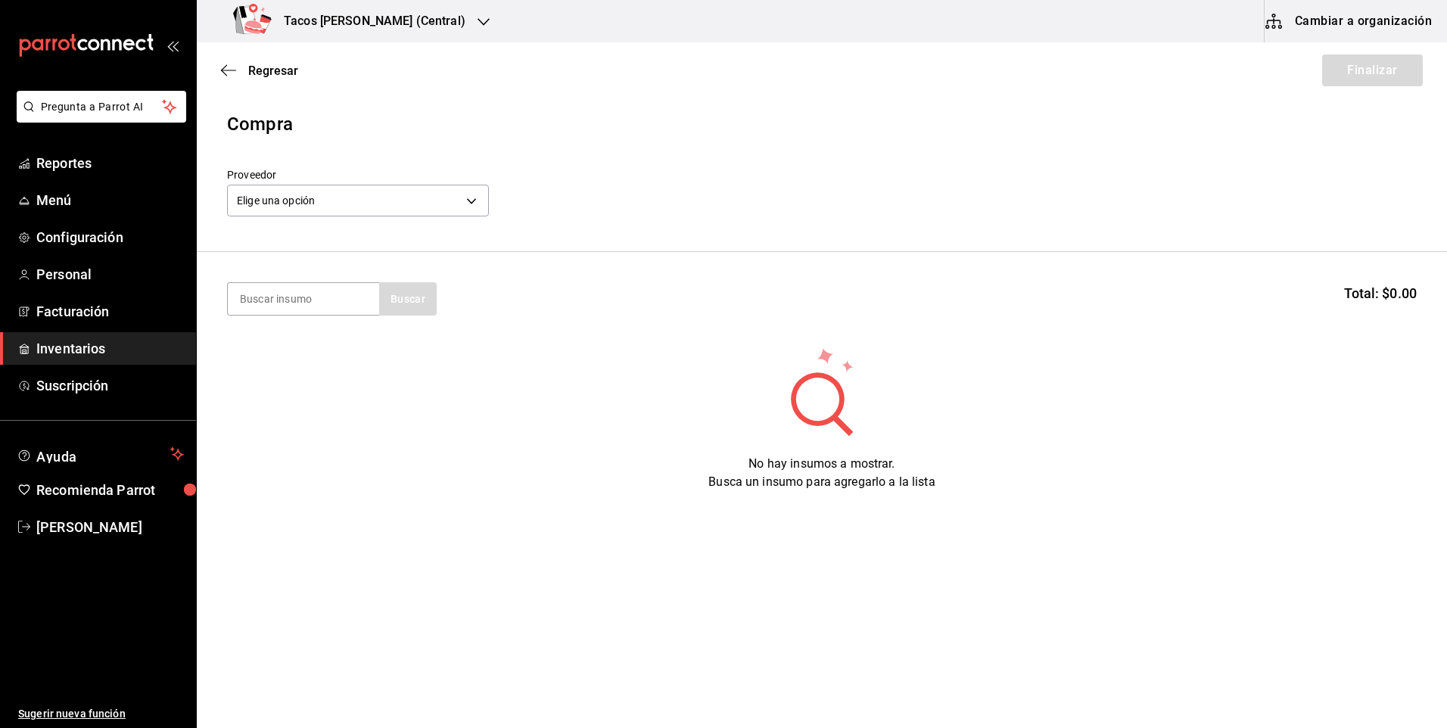
click at [372, 171] on label "Proveedor" at bounding box center [358, 175] width 262 height 11
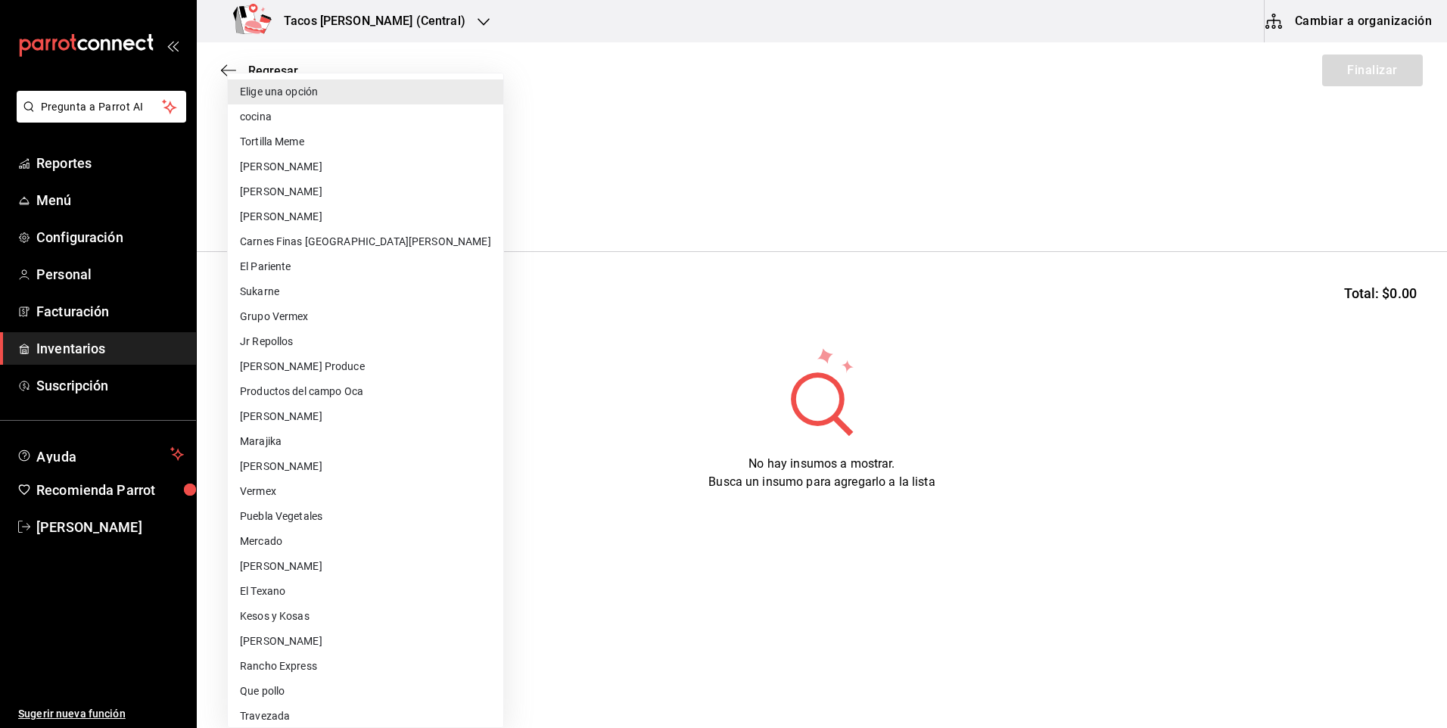
click at [366, 195] on body "Pregunta a Parrot AI Reportes Menú Configuración Personal Facturación Inventari…" at bounding box center [723, 321] width 1447 height 643
click at [303, 111] on li "cocina" at bounding box center [365, 116] width 275 height 25
type input "237c9a5b-4078-49eb-83ef-23bf52bd7acd"
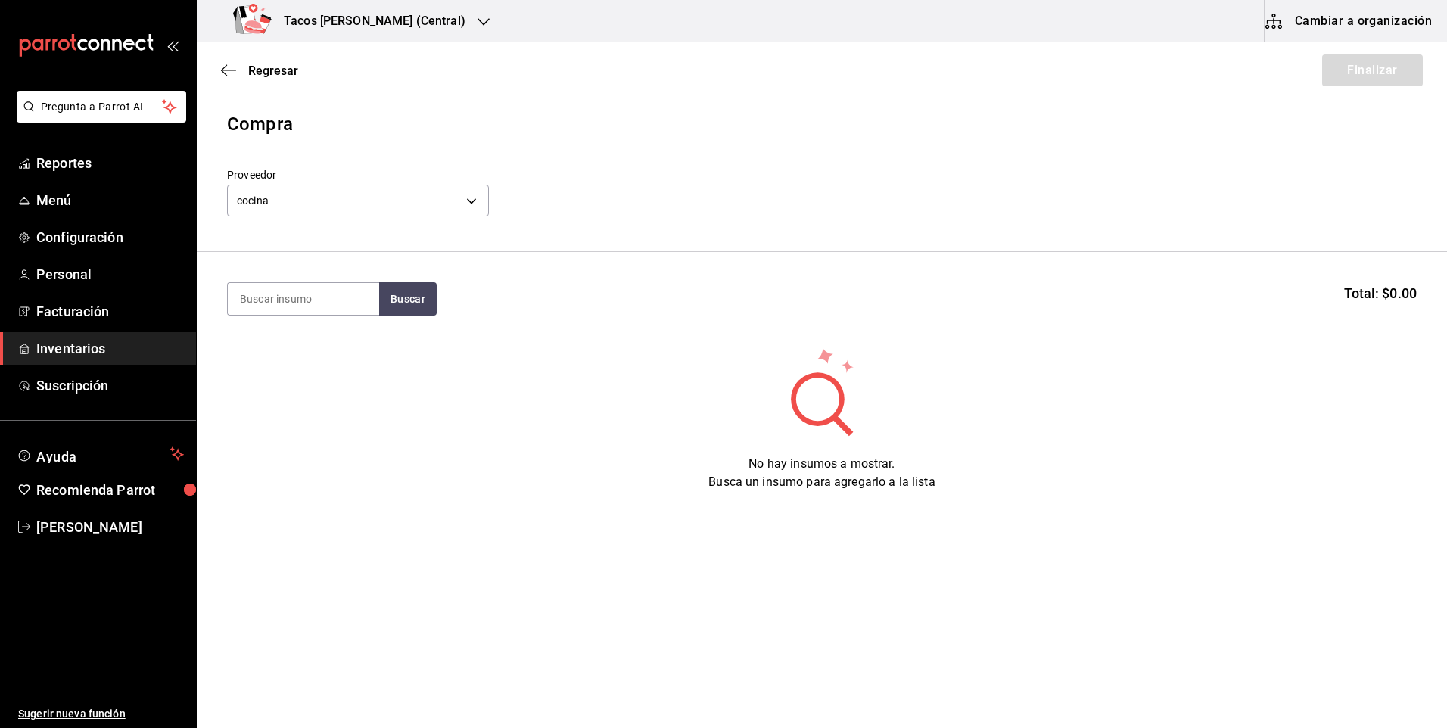
click at [289, 311] on input at bounding box center [303, 299] width 151 height 32
type input "chi"
click at [425, 290] on button "Buscar" at bounding box center [408, 298] width 58 height 33
click at [289, 382] on div "Presentación - cocina" at bounding box center [303, 378] width 127 height 16
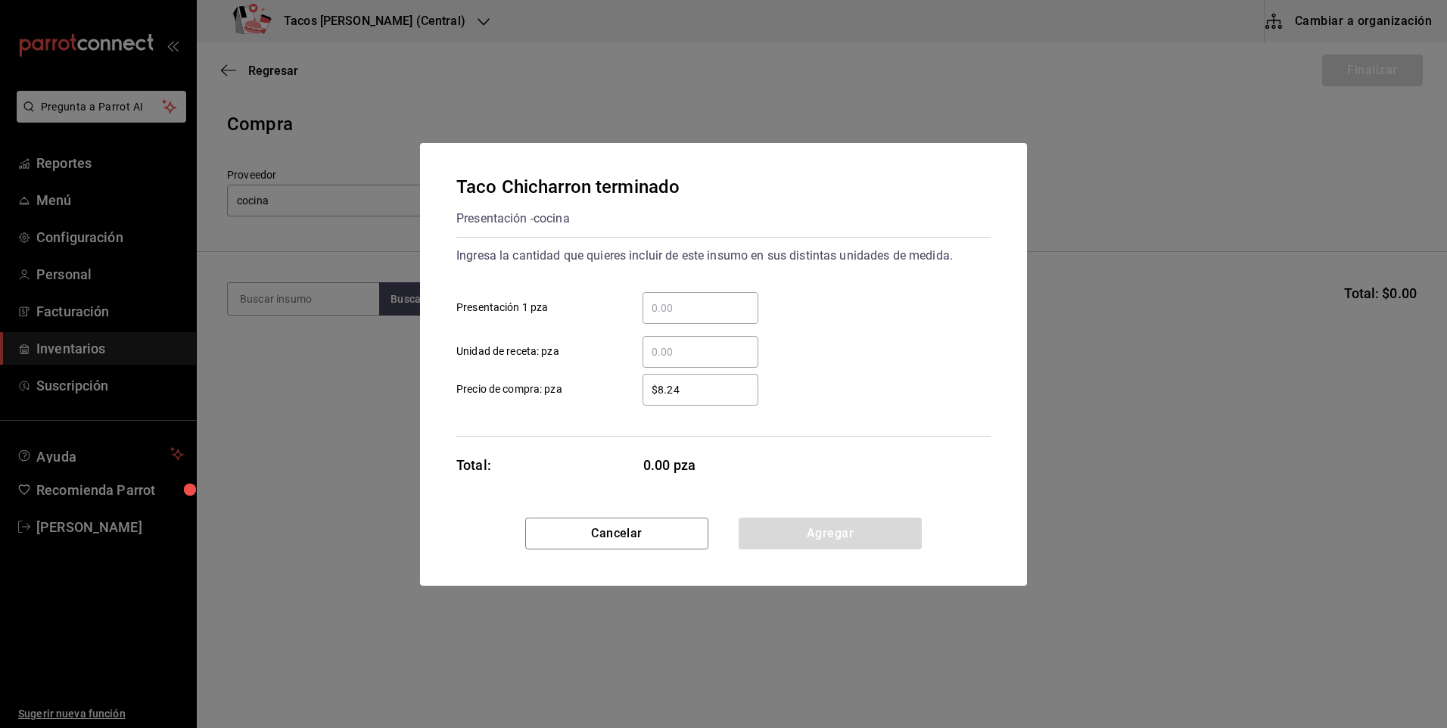
click at [720, 316] on input "​ Presentación 1 pza" at bounding box center [701, 308] width 116 height 18
type input "50"
click at [785, 518] on button "Agregar" at bounding box center [830, 534] width 183 height 32
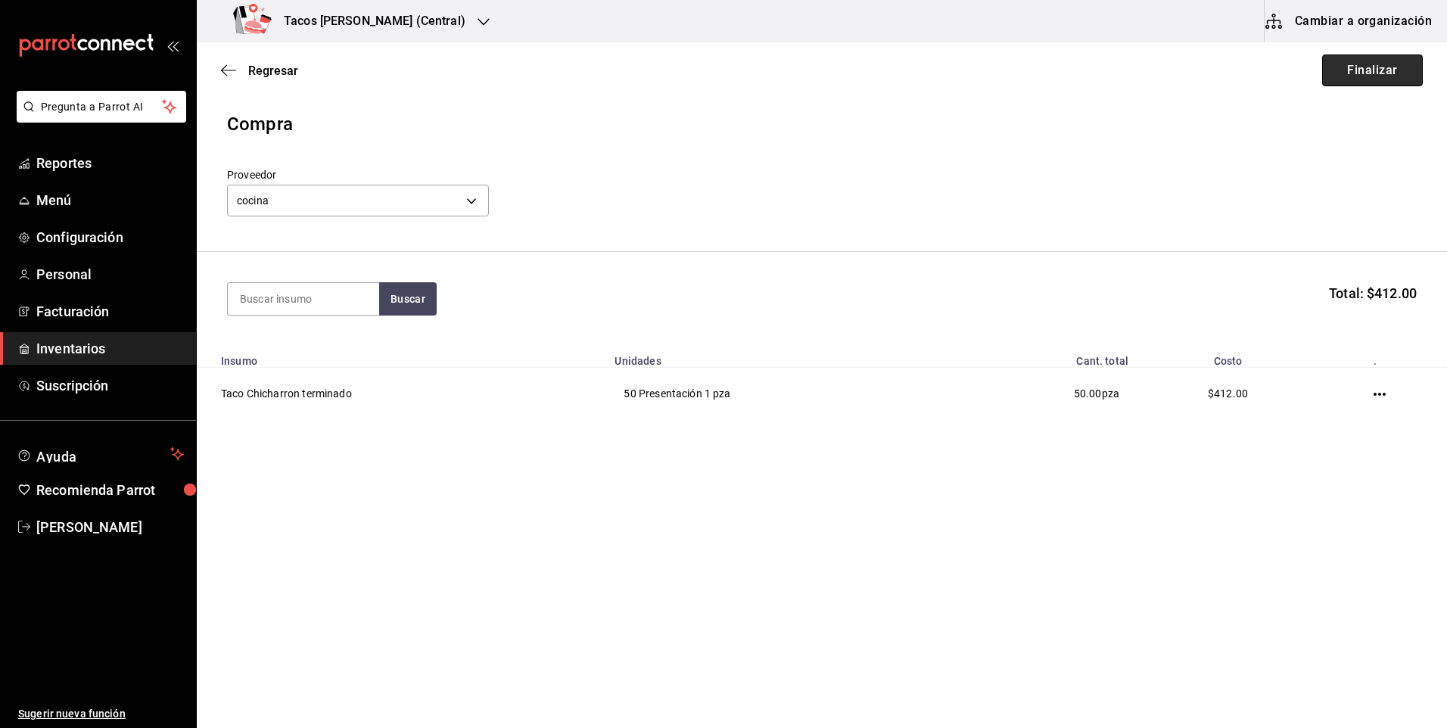
click at [1359, 69] on button "Finalizar" at bounding box center [1372, 70] width 101 height 32
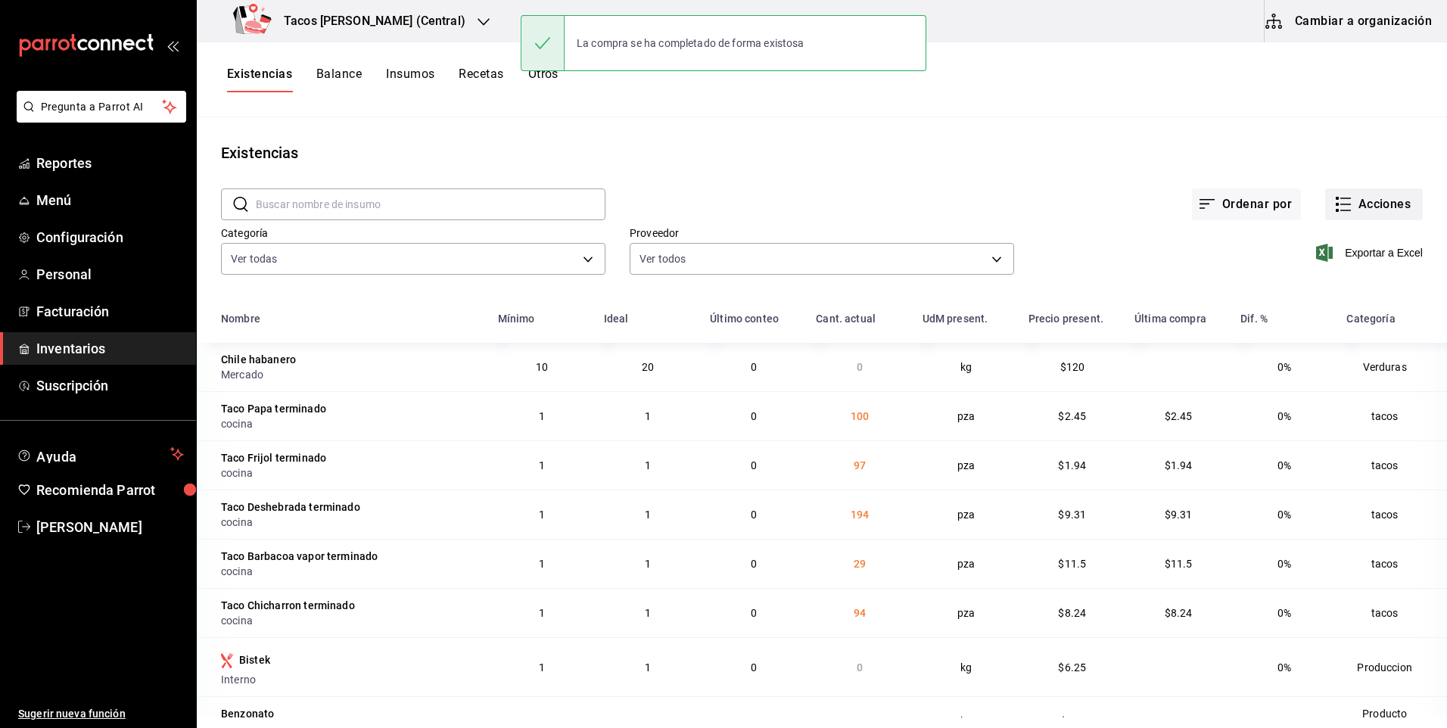
click at [1374, 200] on button "Acciones" at bounding box center [1374, 204] width 98 height 32
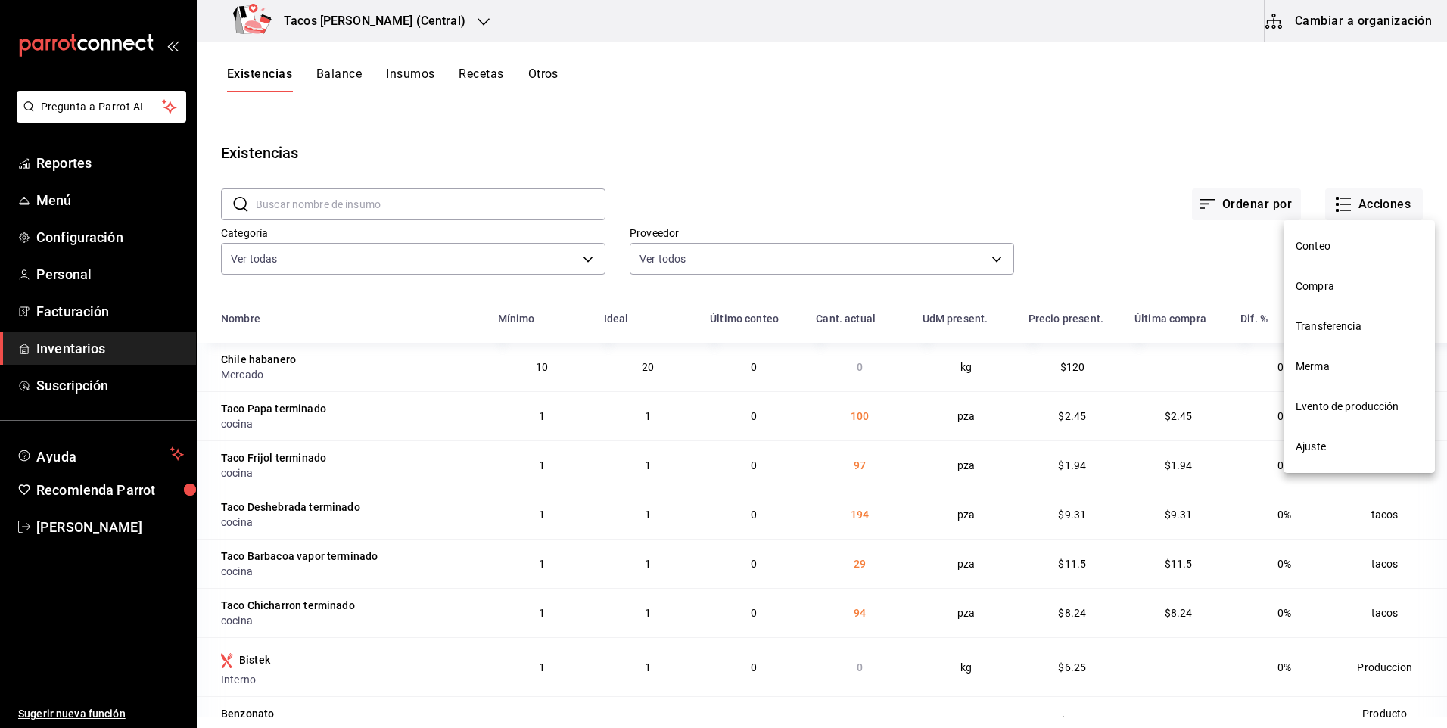
click at [1355, 285] on span "Compra" at bounding box center [1359, 287] width 127 height 16
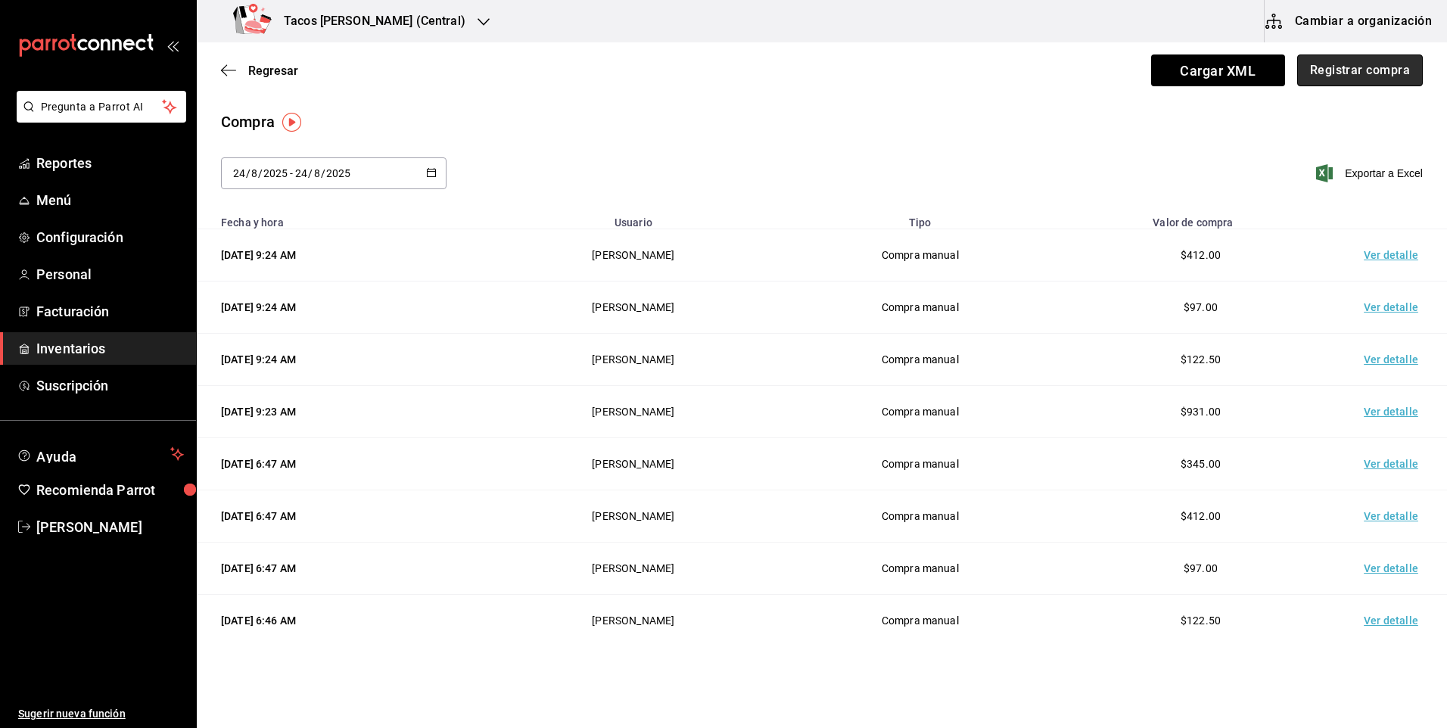
click at [1318, 64] on button "Registrar compra" at bounding box center [1360, 70] width 126 height 32
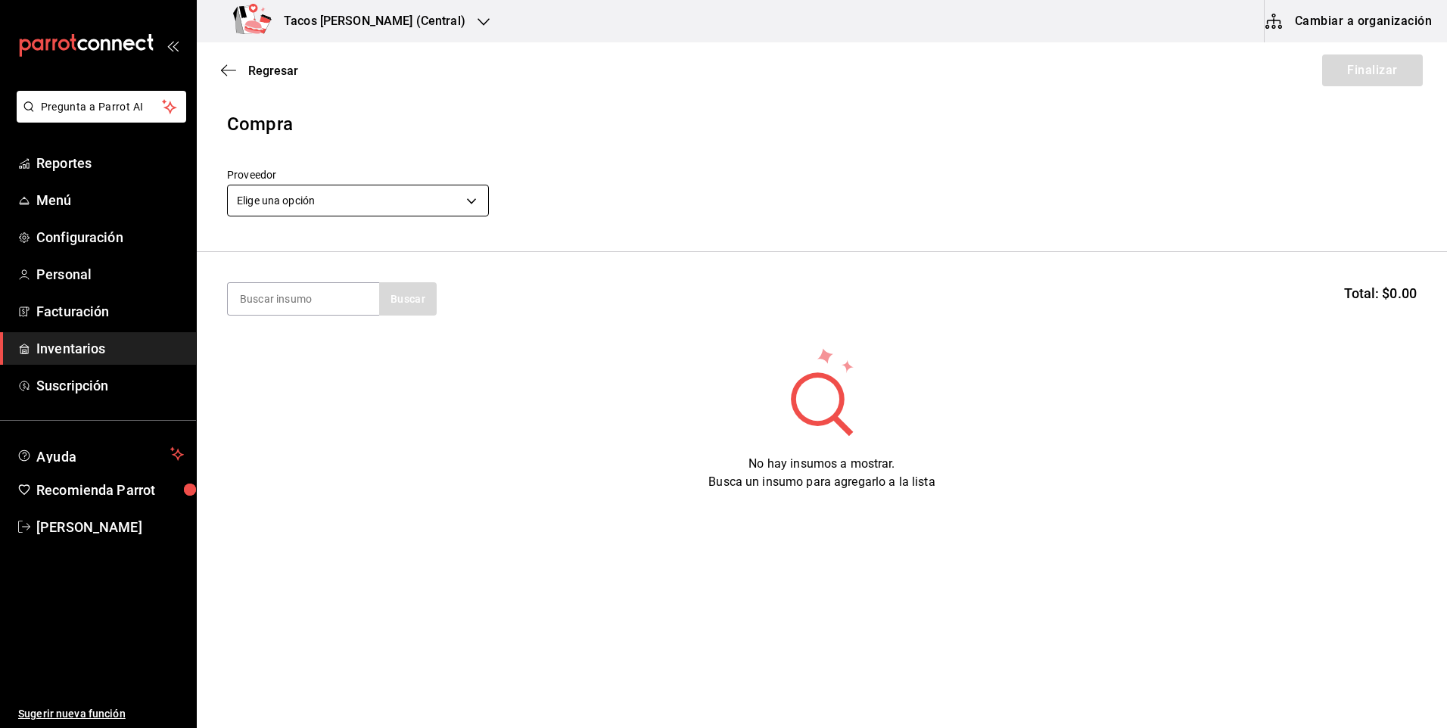
click at [373, 210] on body "Pregunta a Parrot AI Reportes Menú Configuración Personal Facturación Inventari…" at bounding box center [723, 321] width 1447 height 643
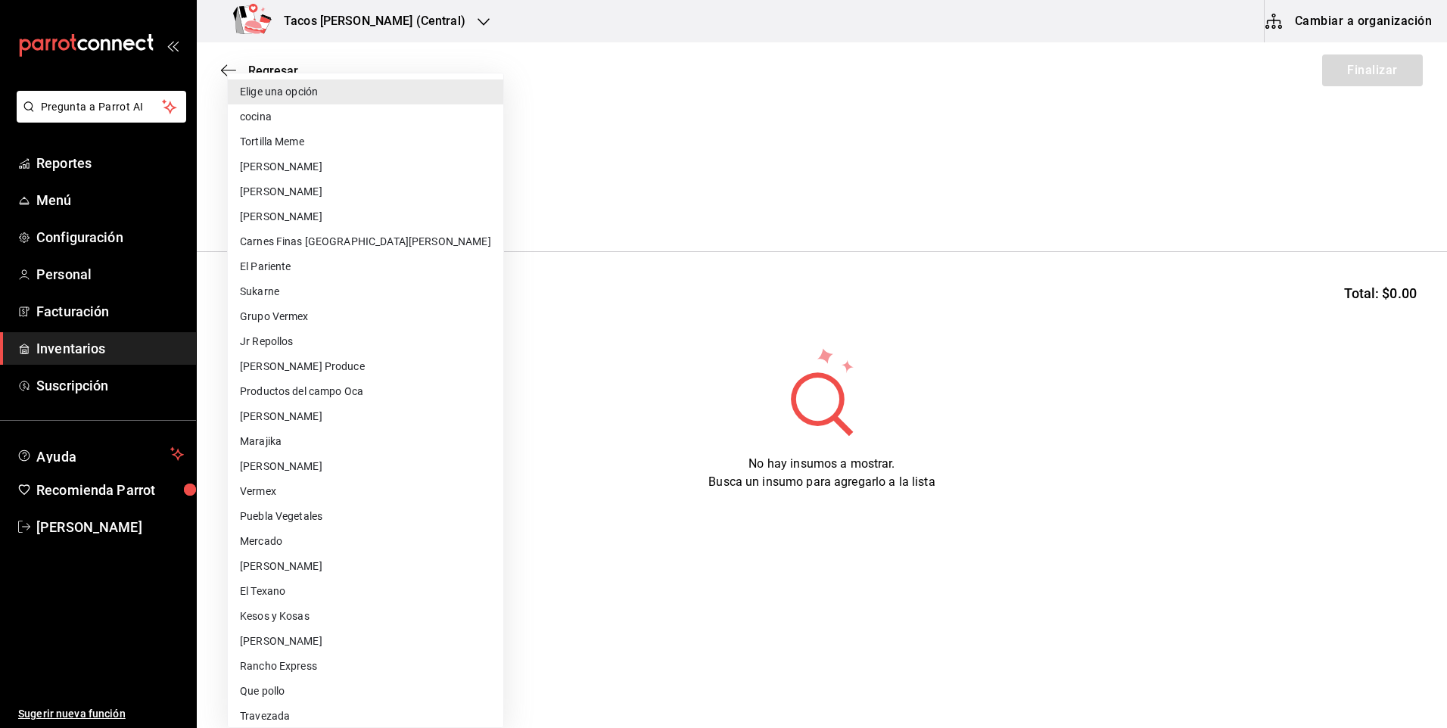
click at [344, 115] on li "cocina" at bounding box center [365, 116] width 275 height 25
type input "237c9a5b-4078-49eb-83ef-23bf52bd7acd"
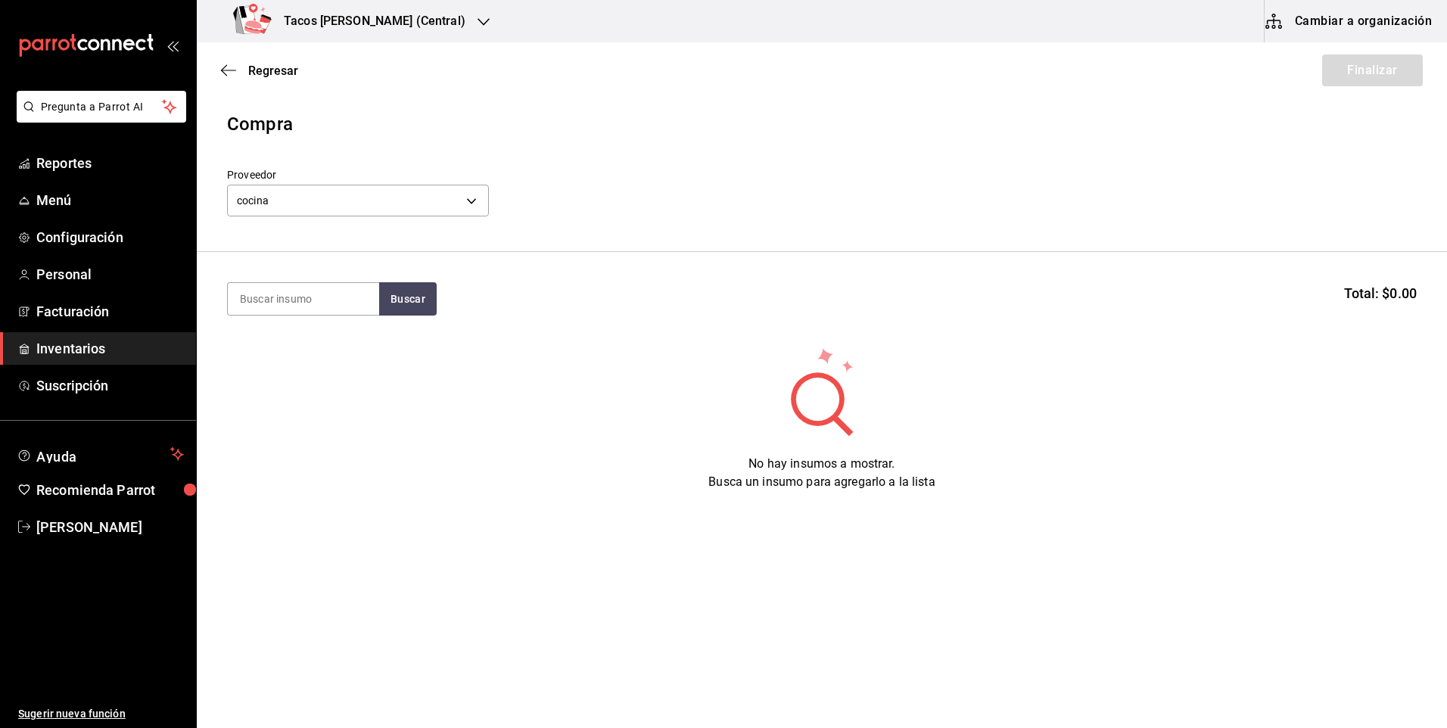
click at [326, 319] on section "Buscar Total: $0.00" at bounding box center [822, 299] width 1250 height 94
click at [326, 311] on input at bounding box center [303, 299] width 151 height 32
click at [375, 300] on input "ba" at bounding box center [303, 299] width 151 height 32
click at [396, 307] on button "Buscar" at bounding box center [408, 298] width 58 height 33
type input "bar"
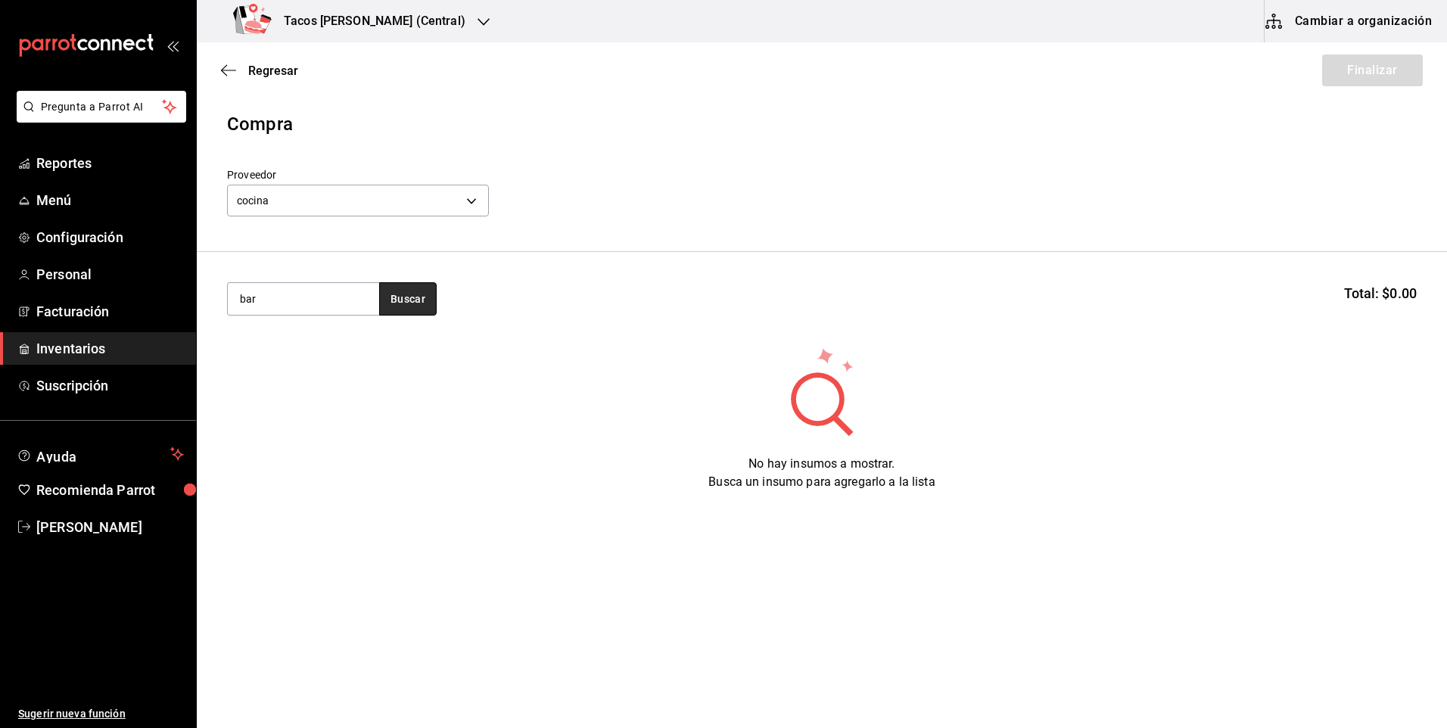
click at [391, 308] on button "Buscar" at bounding box center [408, 298] width 58 height 33
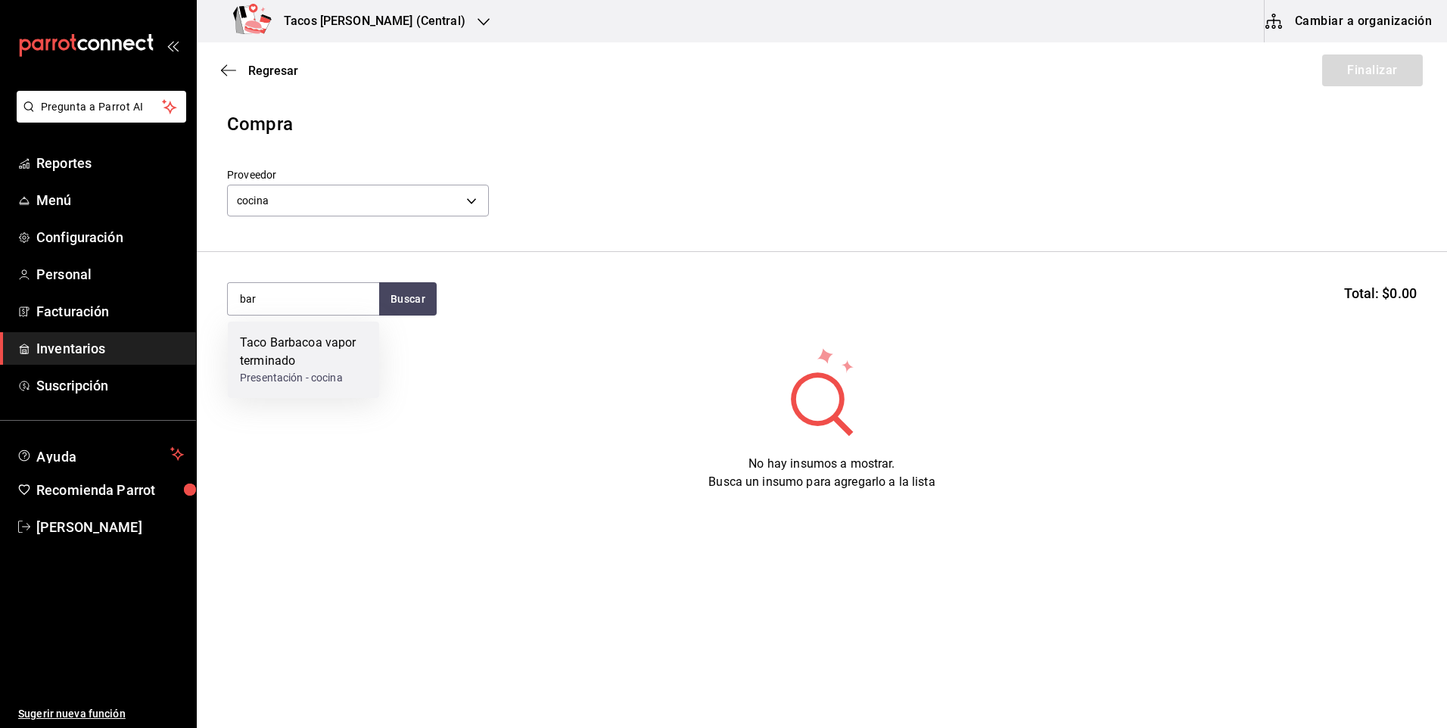
click at [319, 338] on div "Taco Barbacoa vapor terminado" at bounding box center [303, 352] width 127 height 36
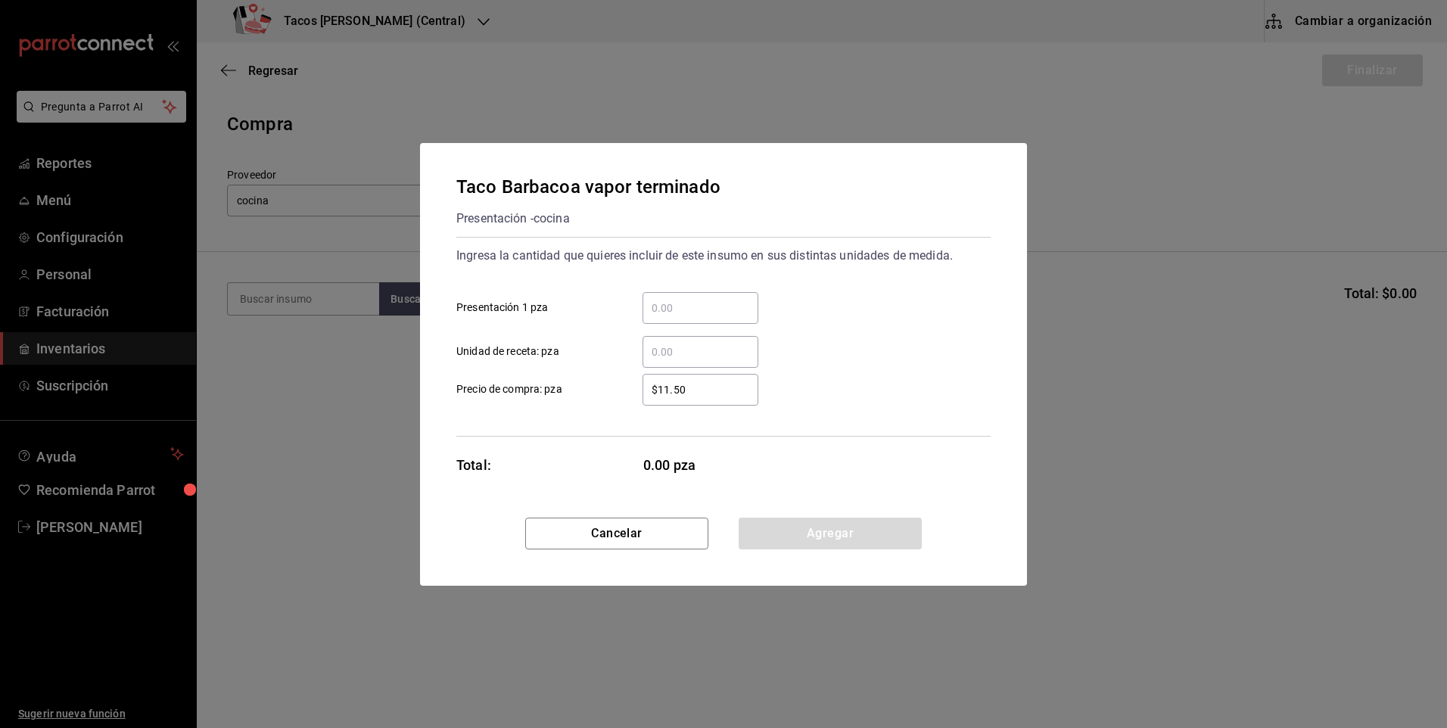
click at [702, 321] on div "​" at bounding box center [701, 308] width 116 height 32
click at [702, 317] on input "​ Presentación 1 pza" at bounding box center [701, 308] width 116 height 18
type input "20"
click at [817, 521] on button "Agregar" at bounding box center [830, 534] width 183 height 32
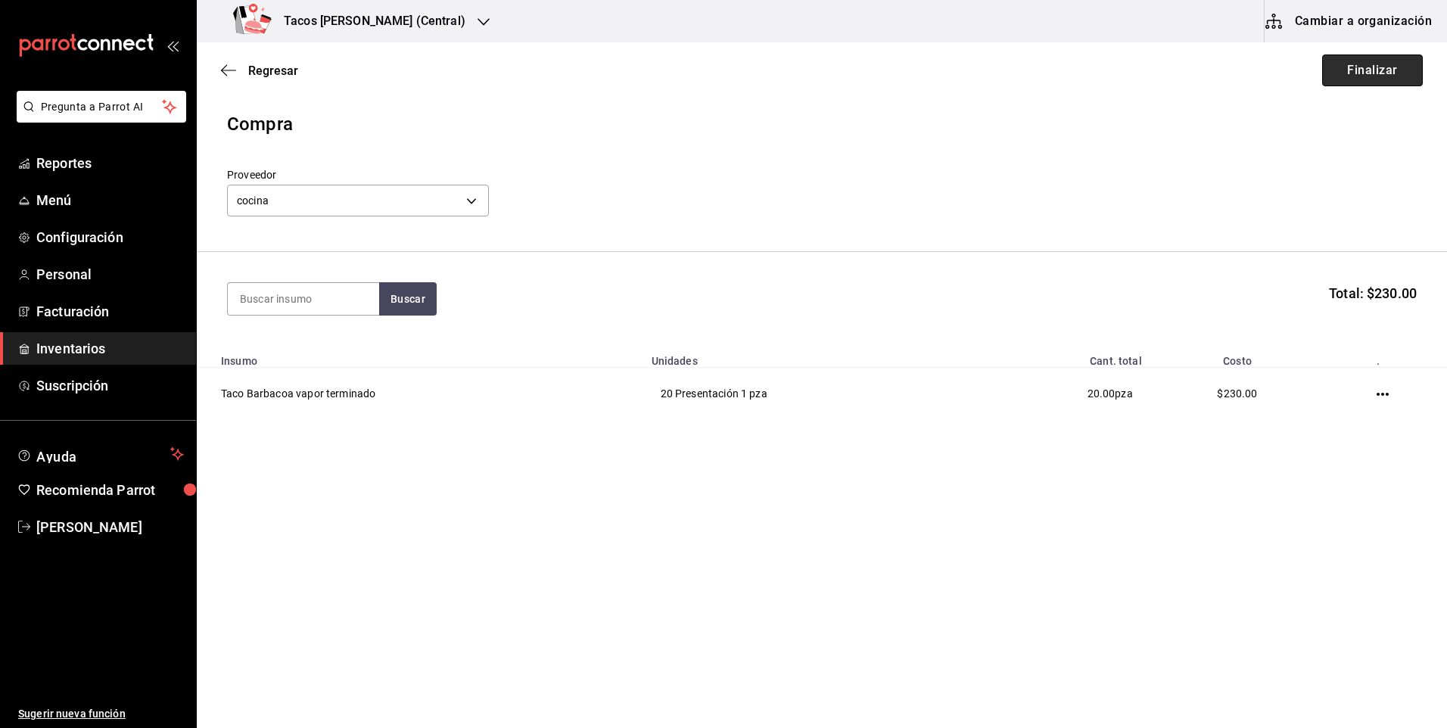
click at [1377, 73] on button "Finalizar" at bounding box center [1372, 70] width 101 height 32
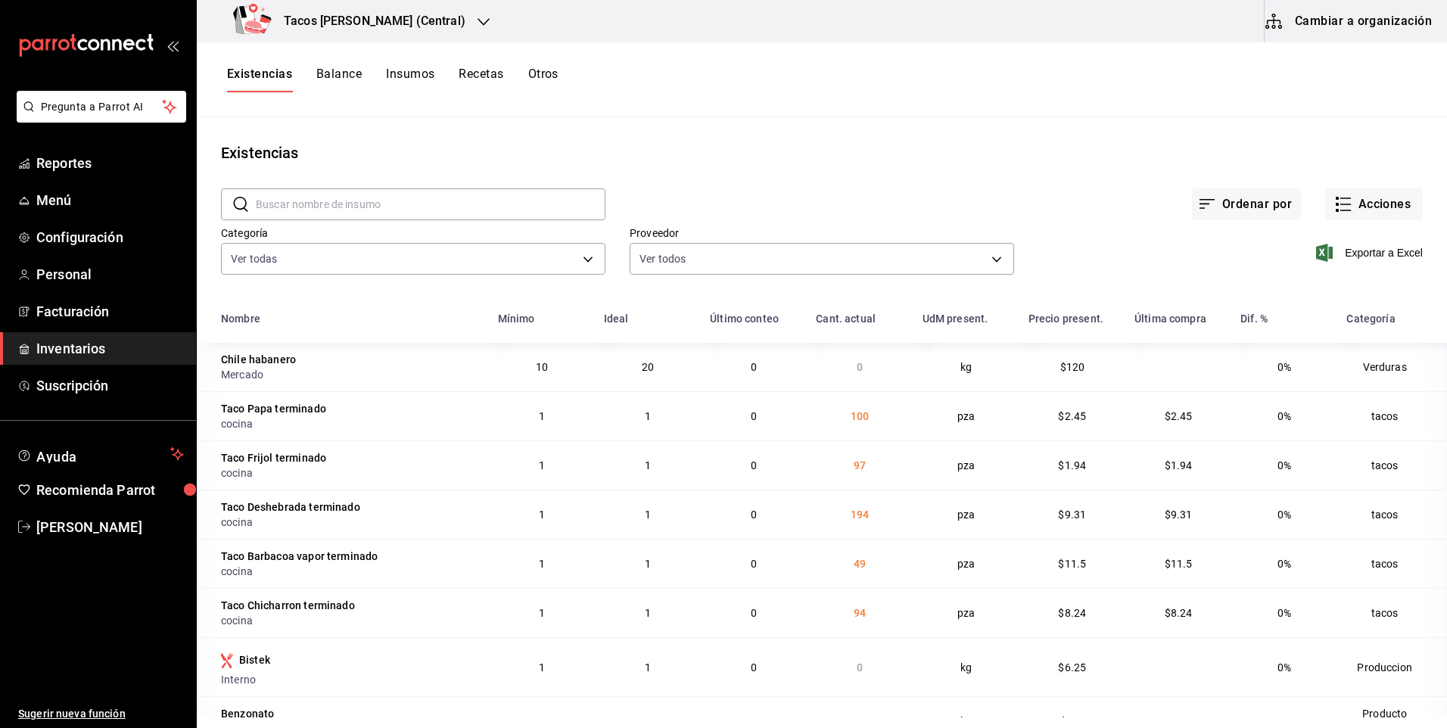
click at [352, 21] on h3 "Tacos Don Pedro (Central)" at bounding box center [369, 21] width 194 height 18
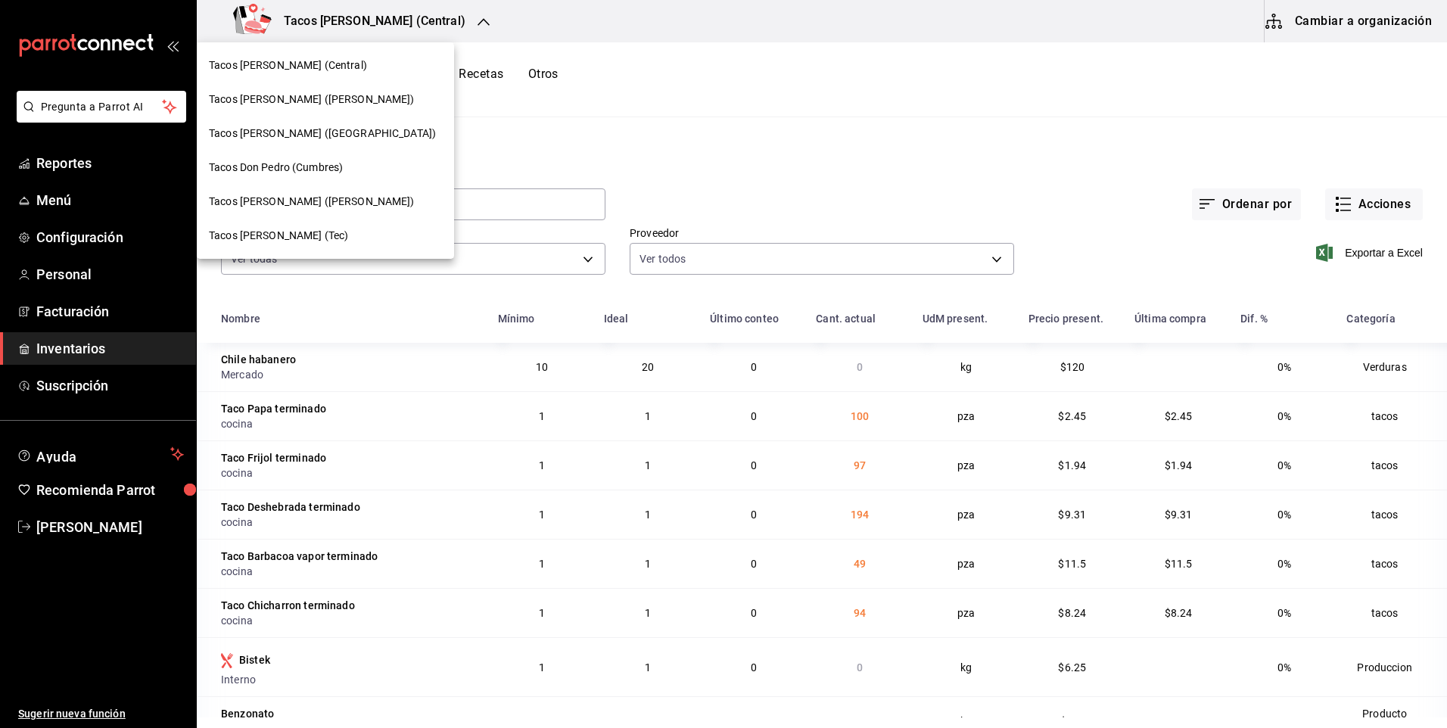
click at [324, 129] on span "Tacos [PERSON_NAME] ([GEOGRAPHIC_DATA])" at bounding box center [322, 134] width 227 height 16
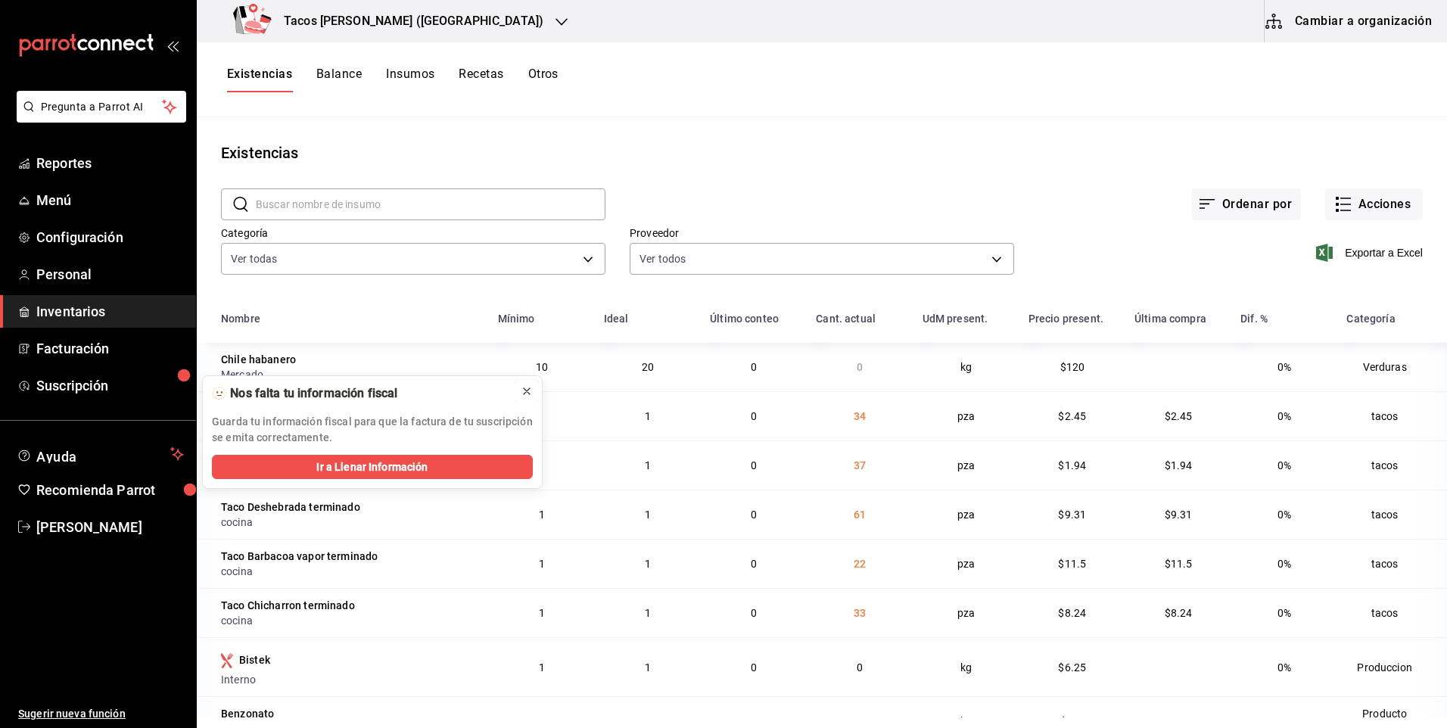
click at [528, 387] on icon at bounding box center [527, 391] width 12 height 12
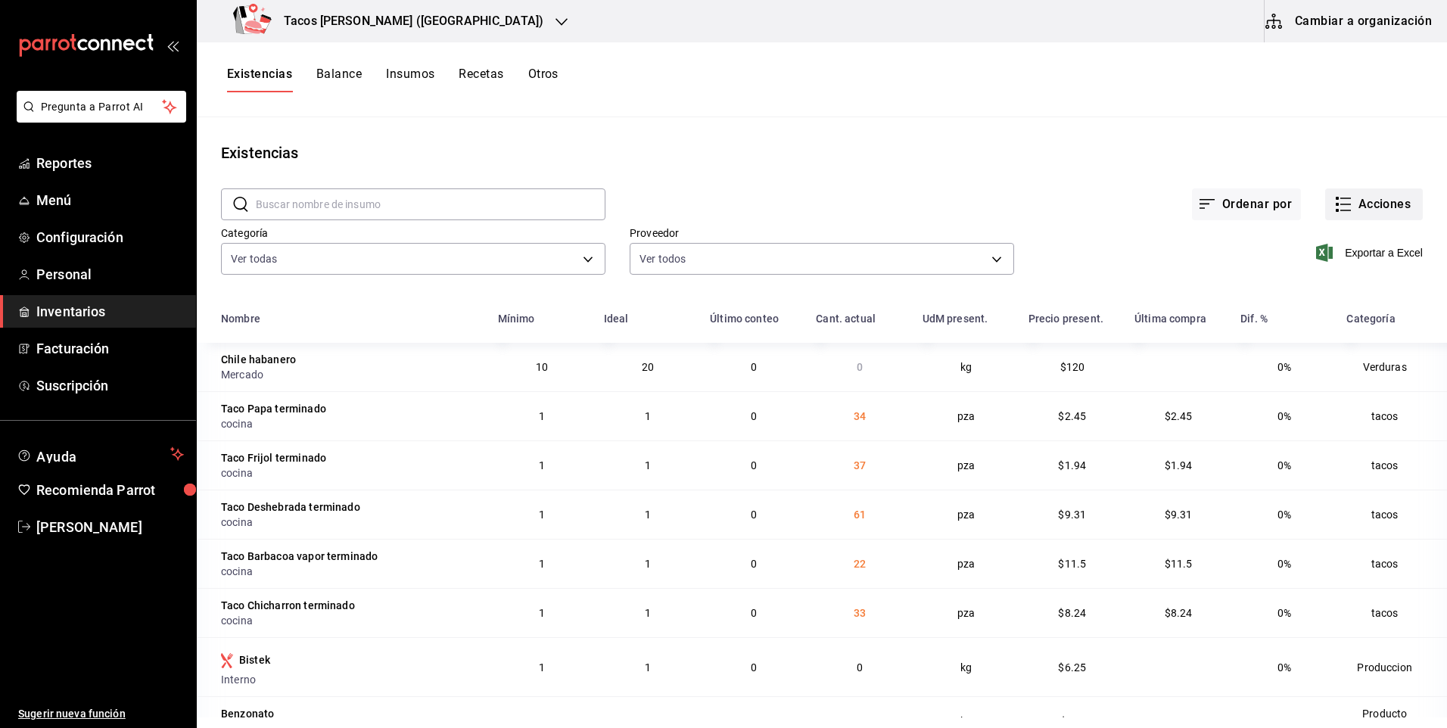
click at [1387, 206] on button "Acciones" at bounding box center [1374, 204] width 98 height 32
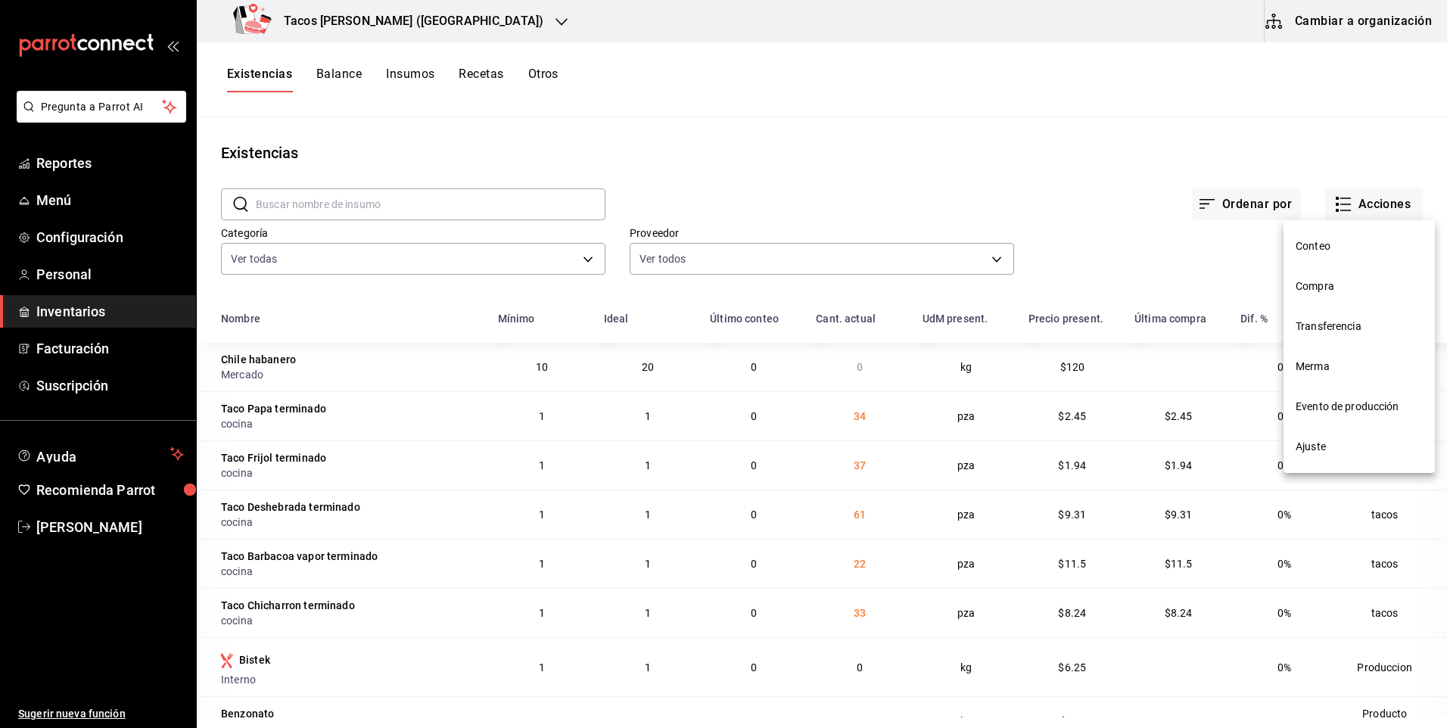
click at [1362, 294] on li "Compra" at bounding box center [1359, 286] width 151 height 40
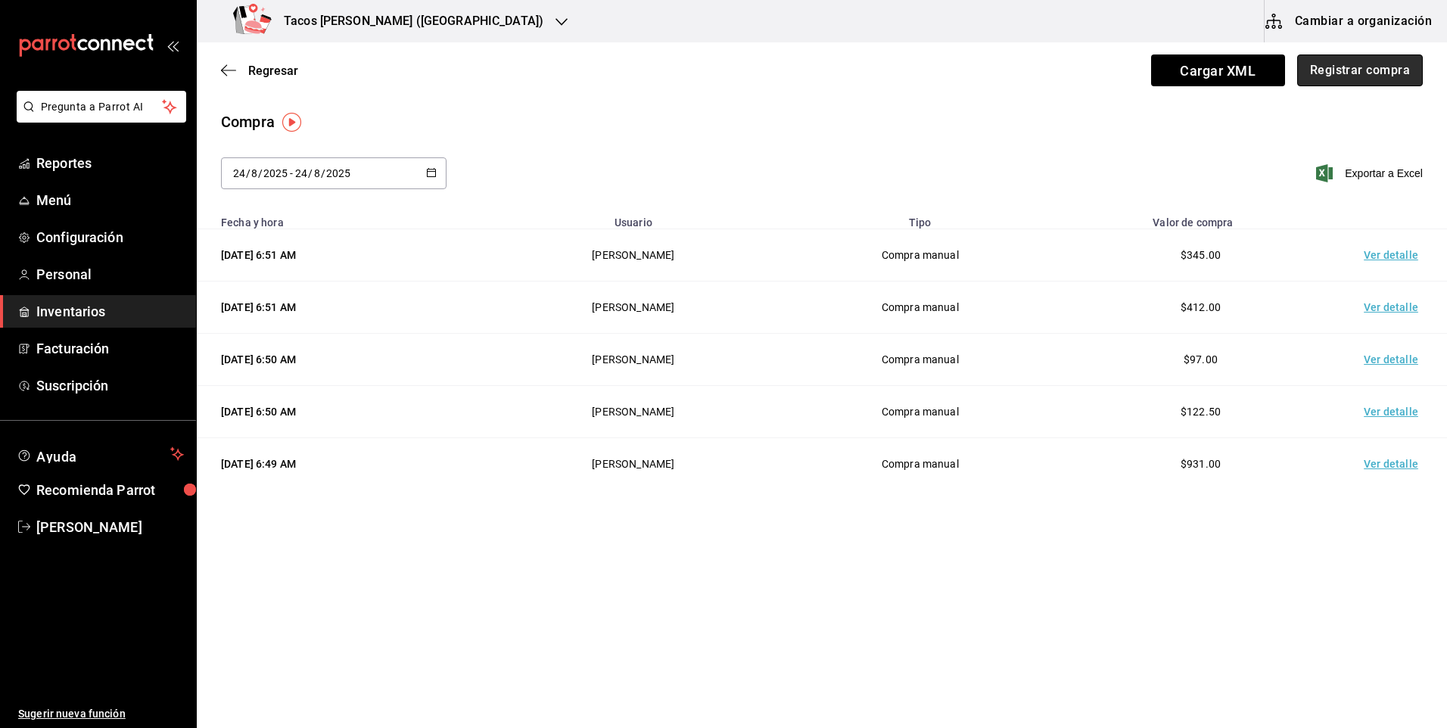
click at [1356, 73] on button "Registrar compra" at bounding box center [1360, 70] width 126 height 32
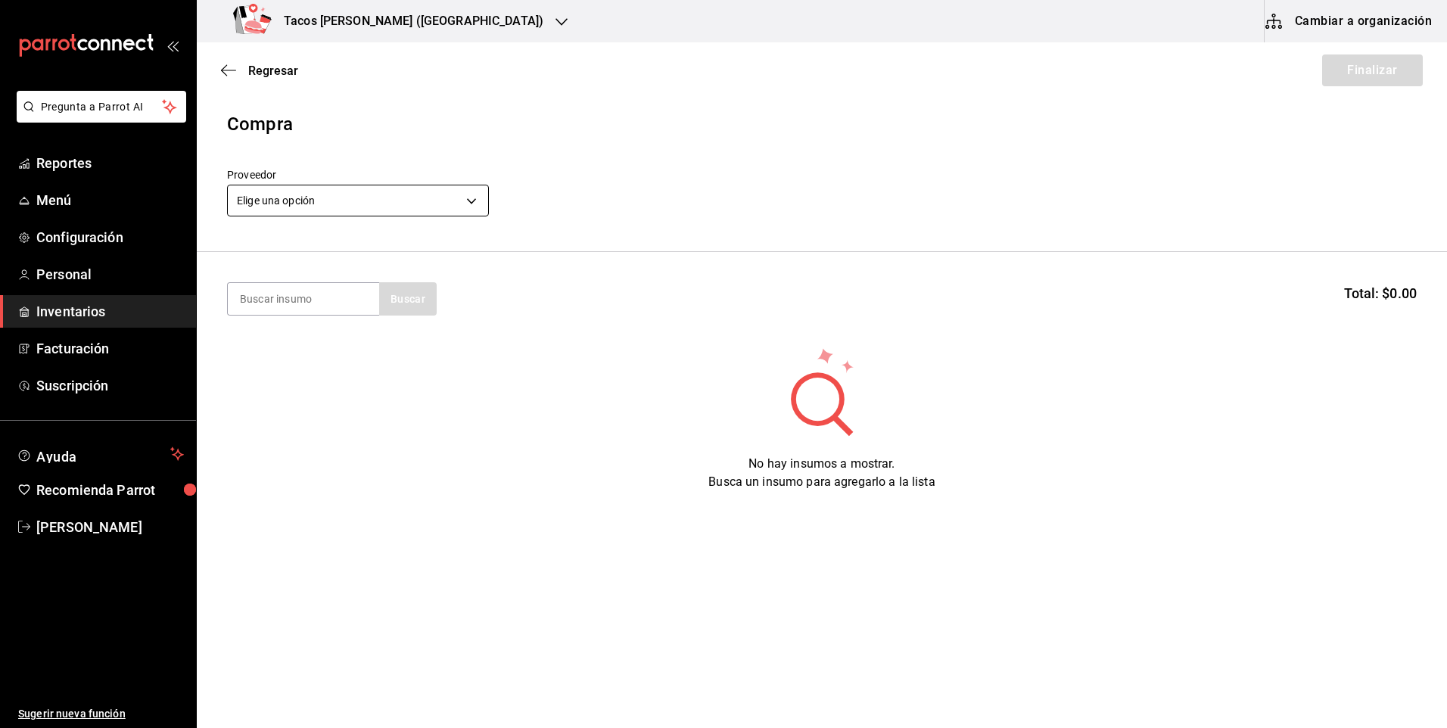
drag, startPoint x: 338, startPoint y: 176, endPoint x: 341, endPoint y: 185, distance: 9.4
click at [341, 185] on div "Proveedor Elige una opción default" at bounding box center [358, 194] width 262 height 53
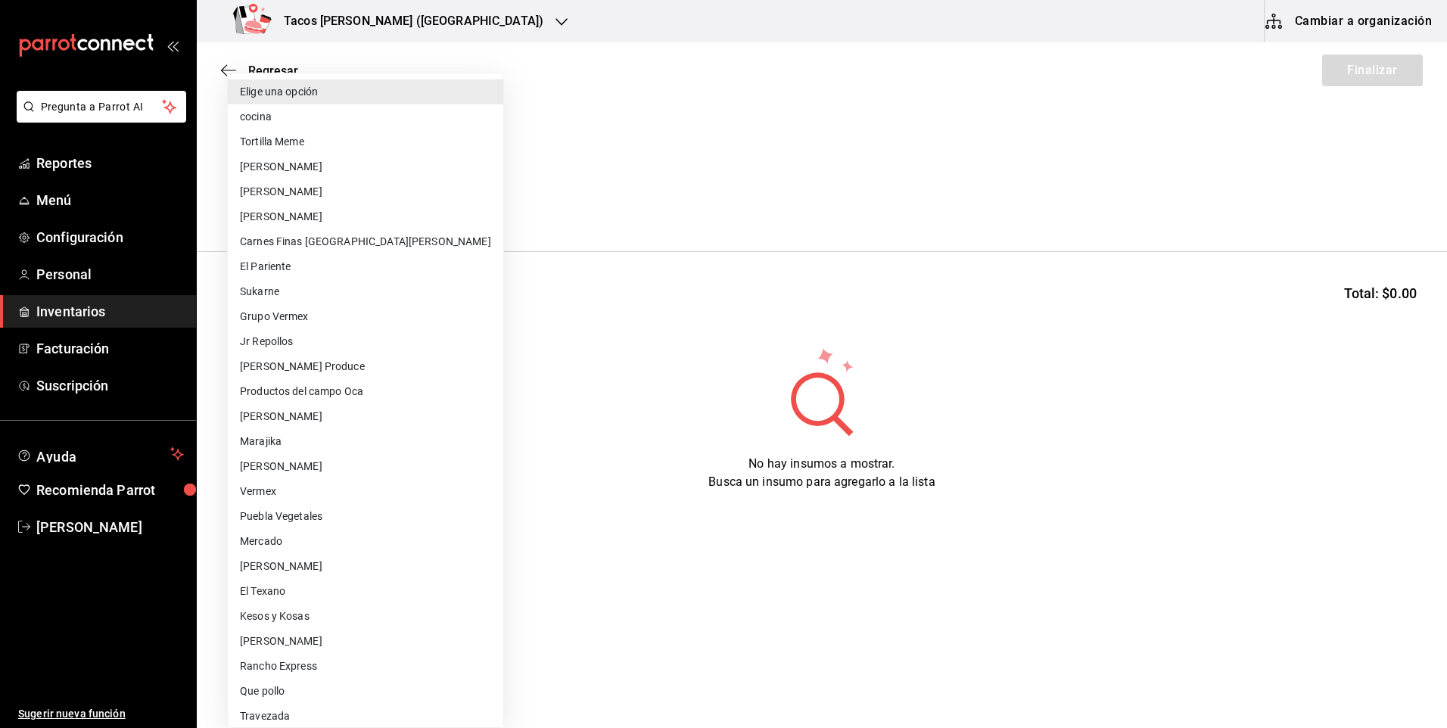
click at [347, 186] on body "Pregunta a Parrot AI Reportes Menú Configuración Personal Inventarios Facturaci…" at bounding box center [723, 321] width 1447 height 643
click at [291, 110] on li "cocina" at bounding box center [365, 116] width 275 height 25
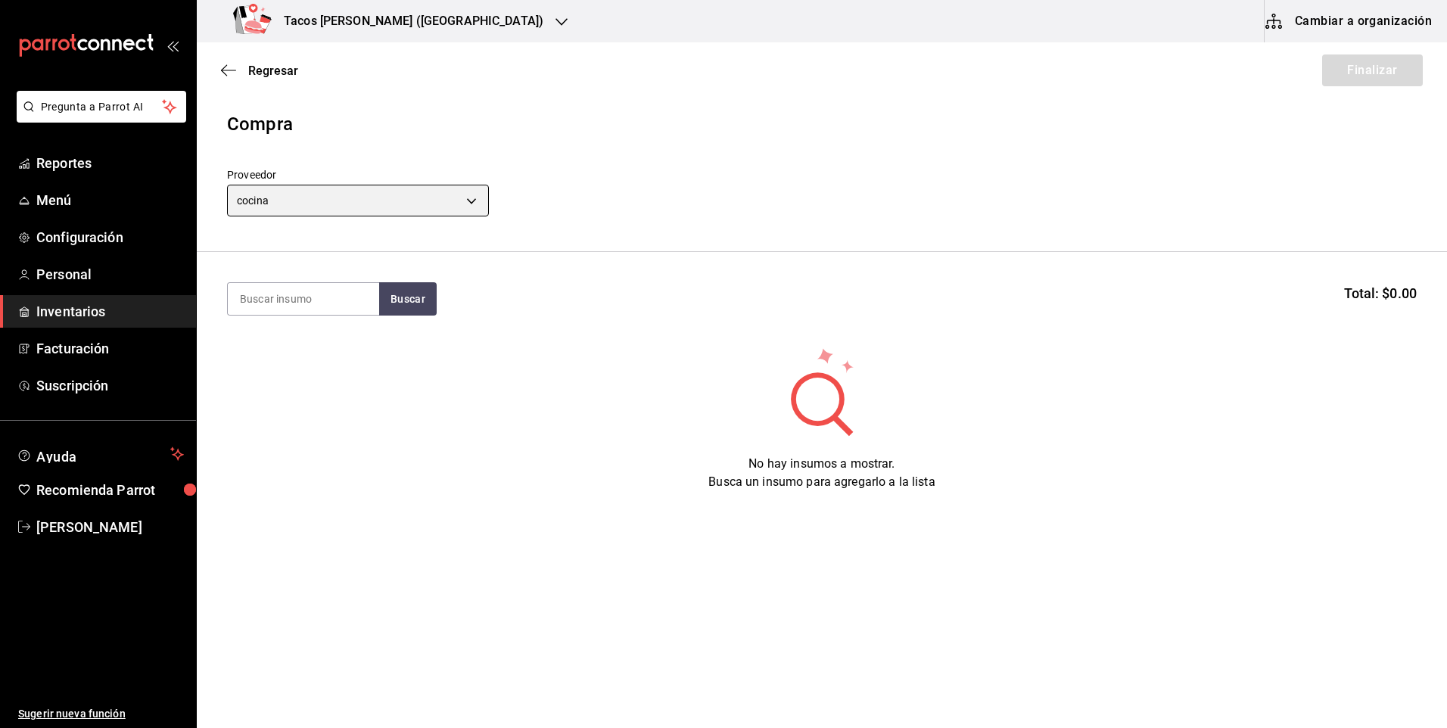
type input "237c9a5b-4078-49eb-83ef-23bf52bd7acd"
click at [292, 308] on input at bounding box center [303, 299] width 151 height 32
type input "des"
click at [425, 303] on button "Buscar" at bounding box center [408, 298] width 58 height 33
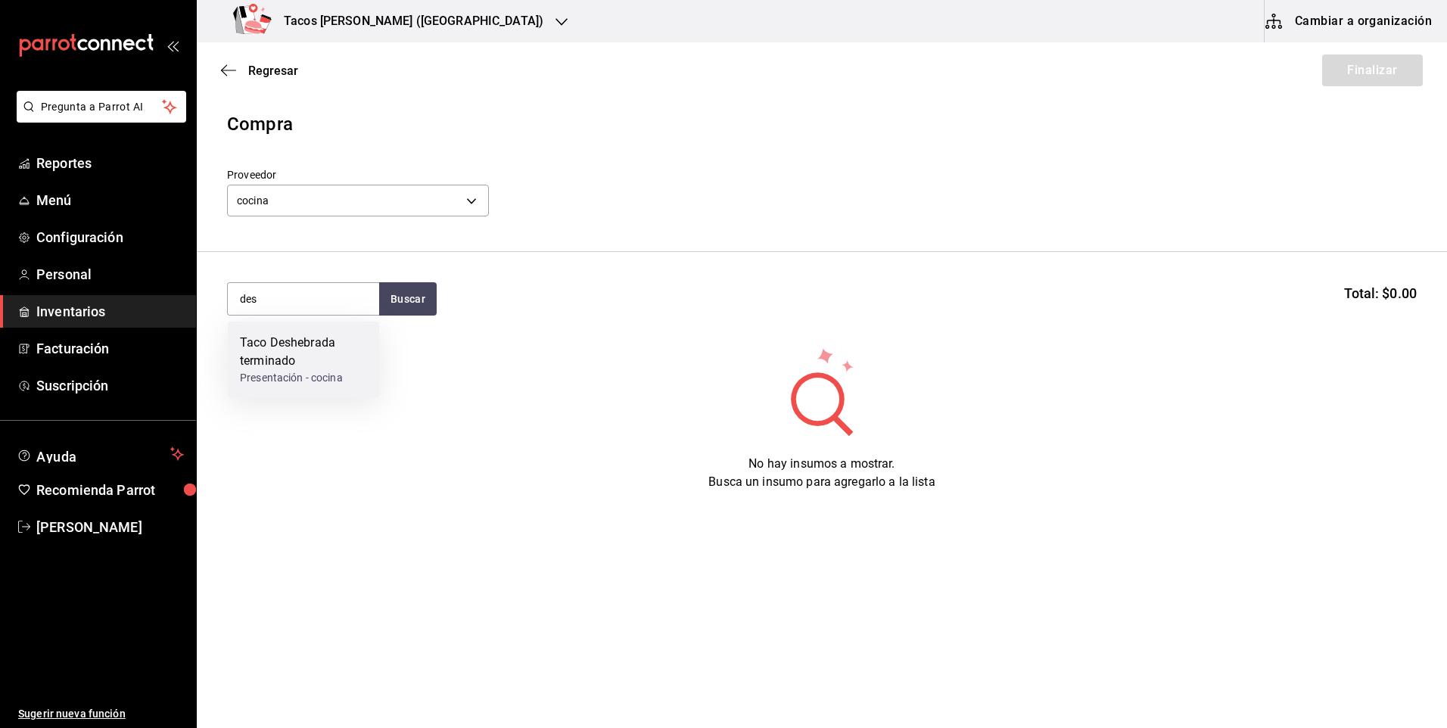
click at [344, 353] on div "Taco Deshebrada terminado" at bounding box center [303, 352] width 127 height 36
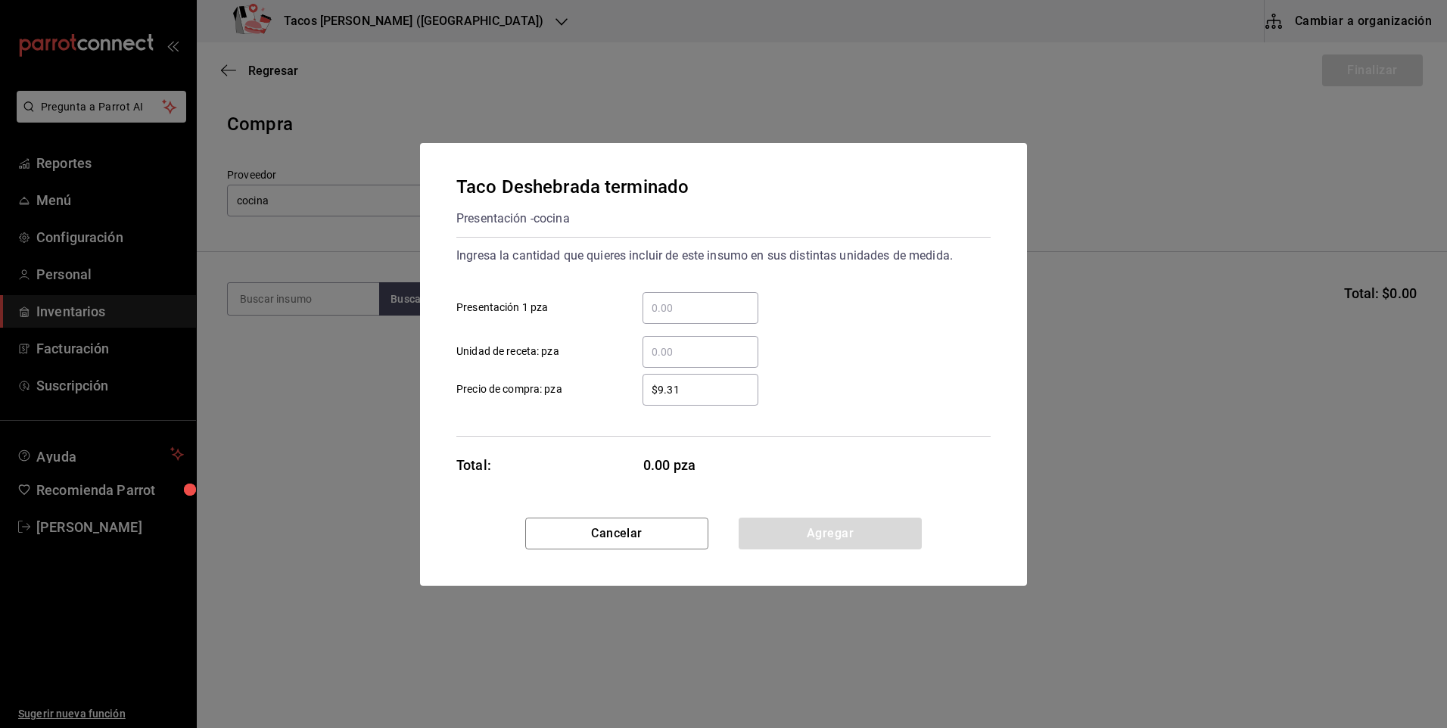
click at [706, 307] on input "​ Presentación 1 pza" at bounding box center [701, 308] width 116 height 18
type input "100"
click at [826, 537] on button "Agregar" at bounding box center [830, 534] width 183 height 32
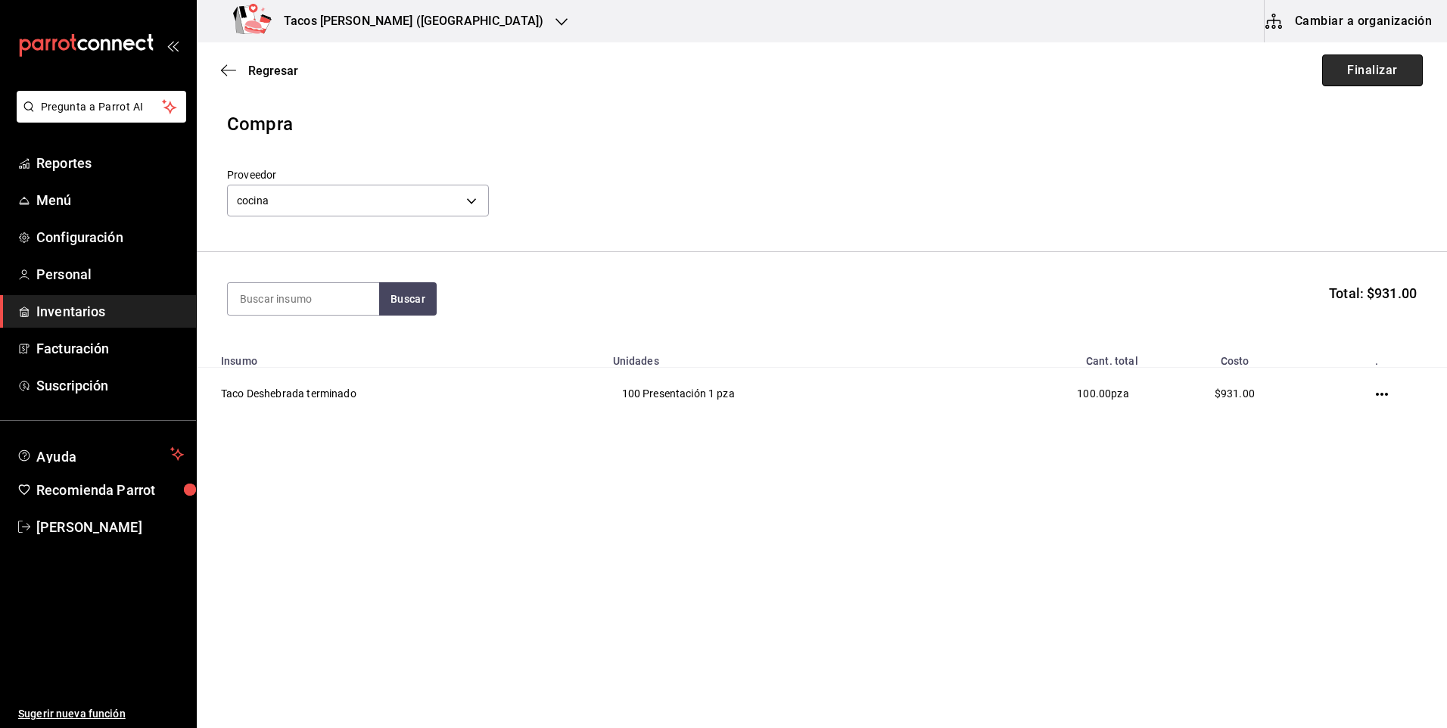
click at [1349, 78] on button "Finalizar" at bounding box center [1372, 70] width 101 height 32
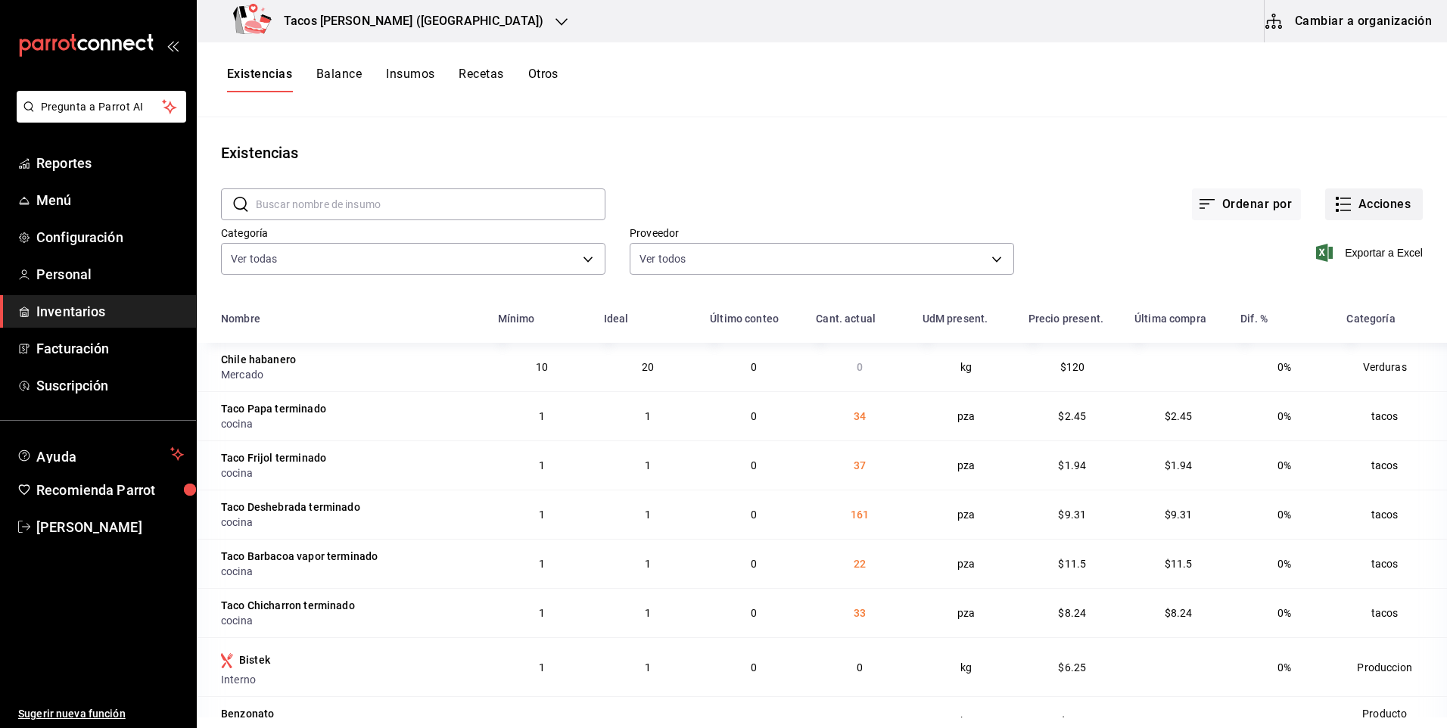
click at [1394, 198] on button "Acciones" at bounding box center [1374, 204] width 98 height 32
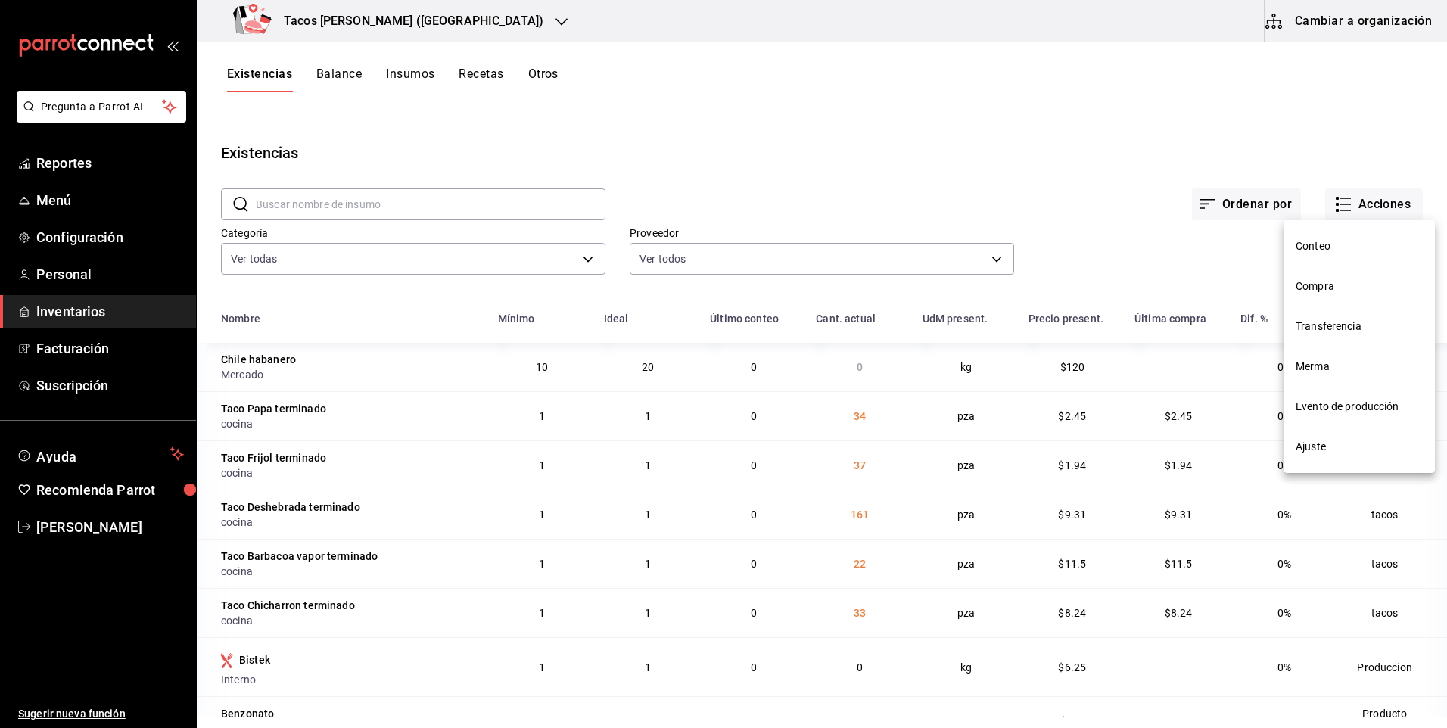
click at [1341, 296] on li "Compra" at bounding box center [1359, 286] width 151 height 40
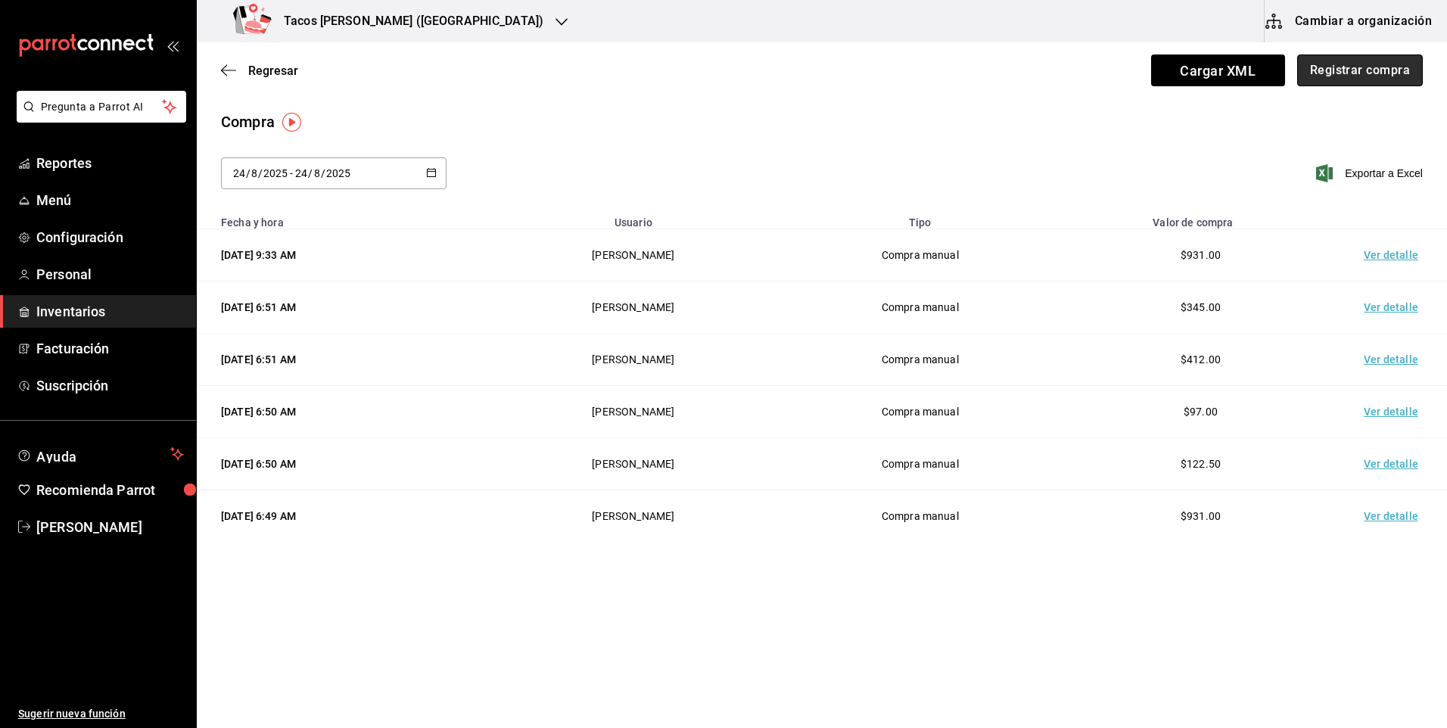
click at [1340, 68] on button "Registrar compra" at bounding box center [1360, 70] width 126 height 32
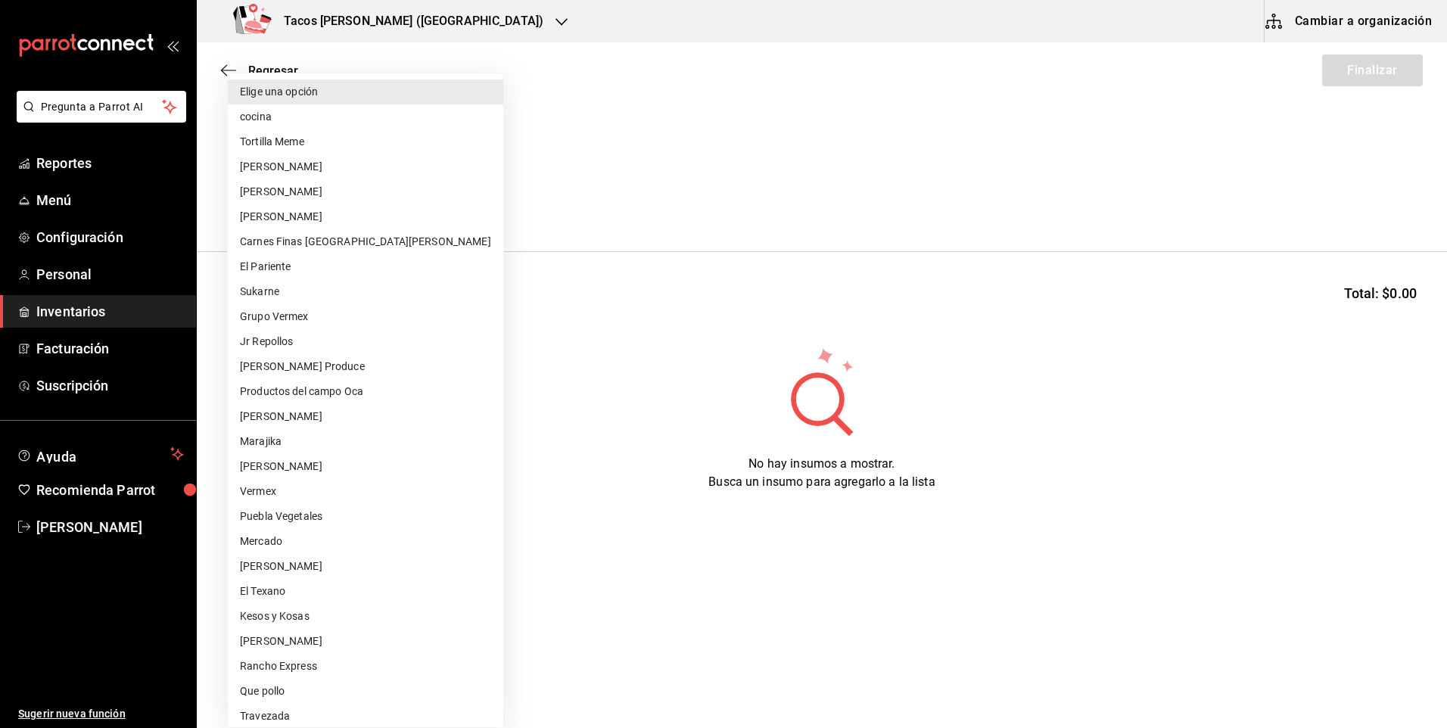
click at [353, 188] on body "Pregunta a Parrot AI Reportes Menú Configuración Personal Inventarios Facturaci…" at bounding box center [723, 321] width 1447 height 643
click at [322, 120] on li "cocina" at bounding box center [365, 116] width 275 height 25
type input "237c9a5b-4078-49eb-83ef-23bf52bd7acd"
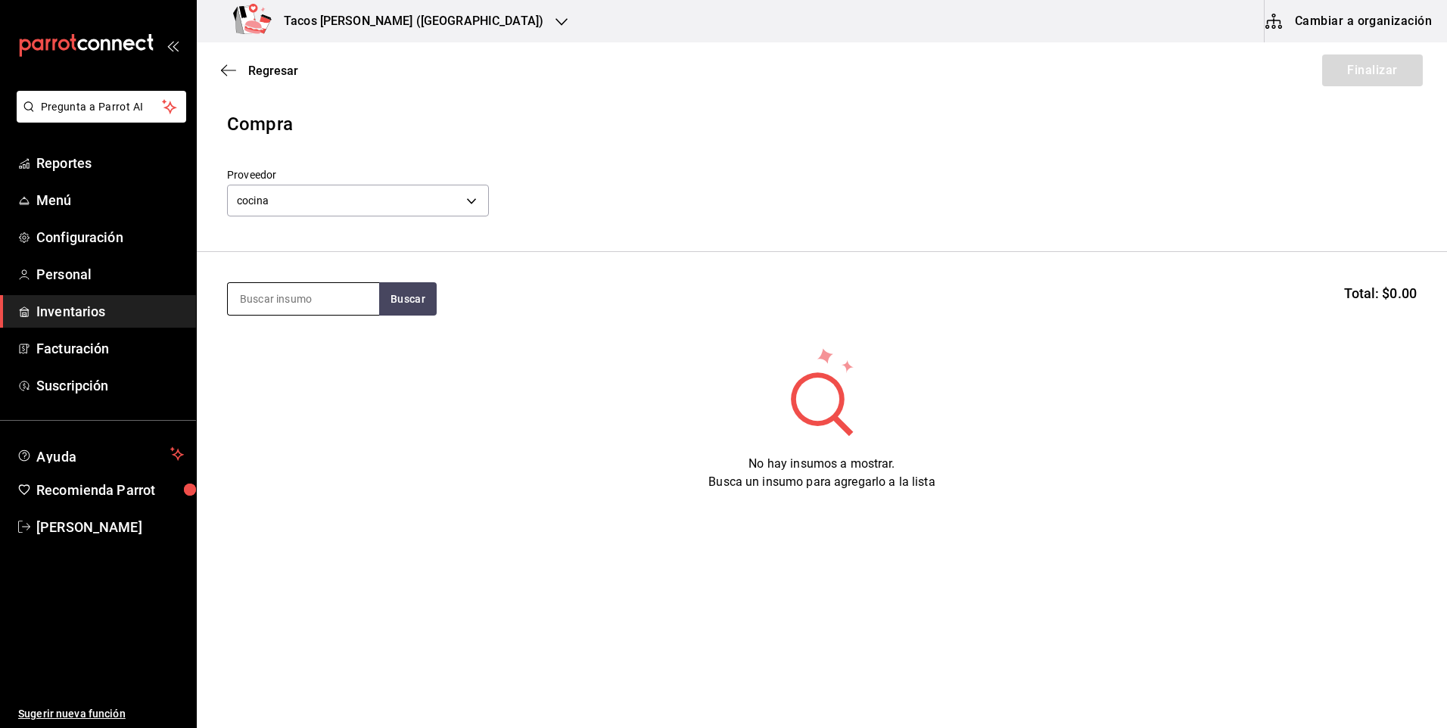
click at [307, 294] on input at bounding box center [303, 299] width 151 height 32
type input "pap"
click at [414, 294] on button "Buscar" at bounding box center [408, 298] width 58 height 33
click at [357, 339] on div "Taco Papa terminado Presentación - cocina" at bounding box center [303, 351] width 151 height 58
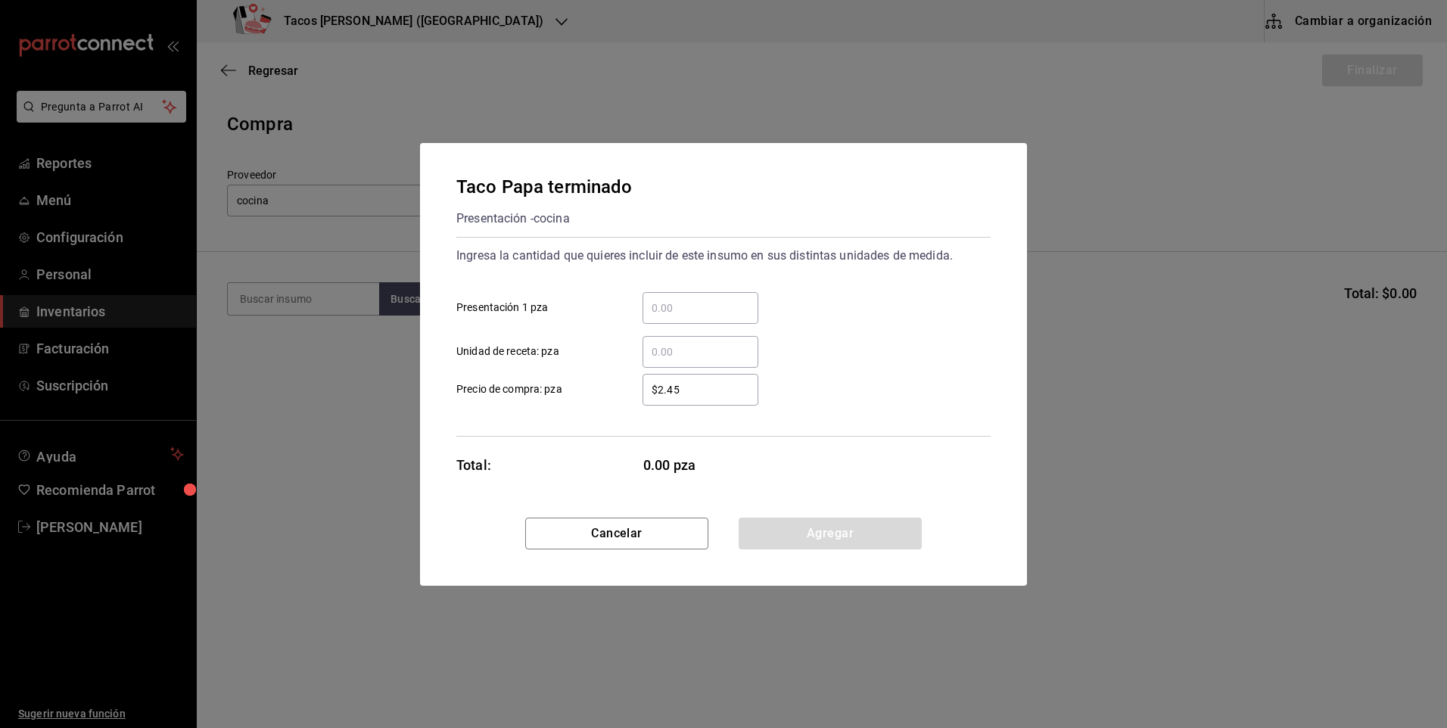
click at [726, 300] on input "​ Presentación 1 pza" at bounding box center [701, 308] width 116 height 18
type input "50"
click at [835, 552] on div "Cancelar Agregar" at bounding box center [723, 552] width 607 height 68
click at [836, 528] on button "Agregar" at bounding box center [830, 534] width 183 height 32
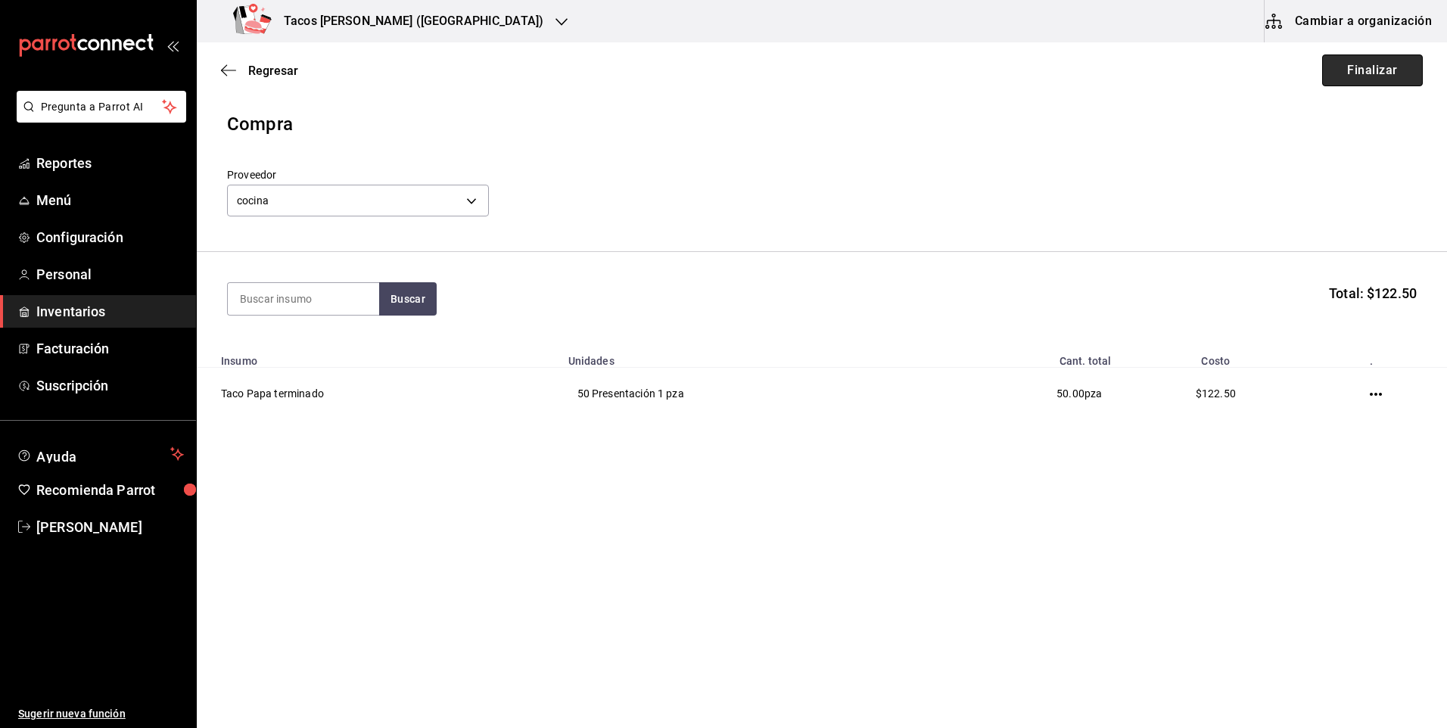
click at [1401, 60] on button "Finalizar" at bounding box center [1372, 70] width 101 height 32
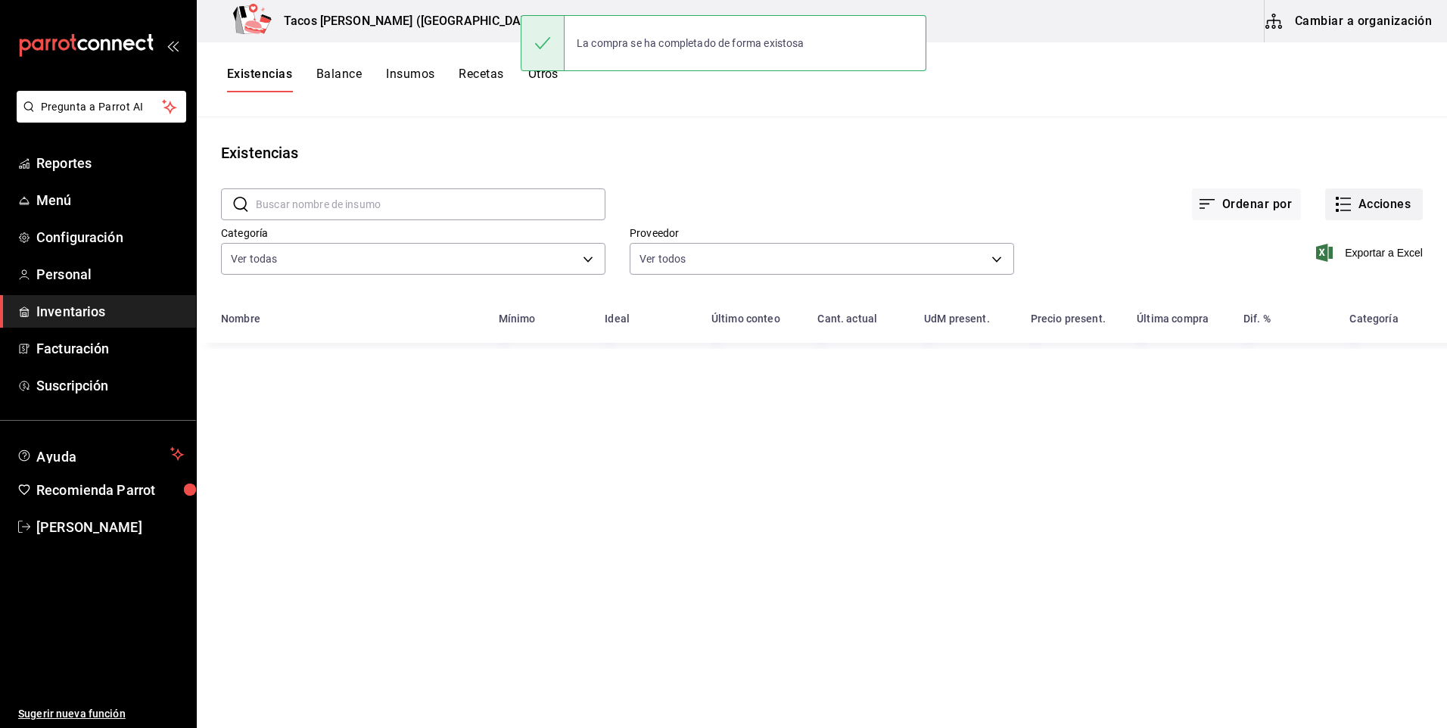
click at [1389, 202] on button "Acciones" at bounding box center [1374, 204] width 98 height 32
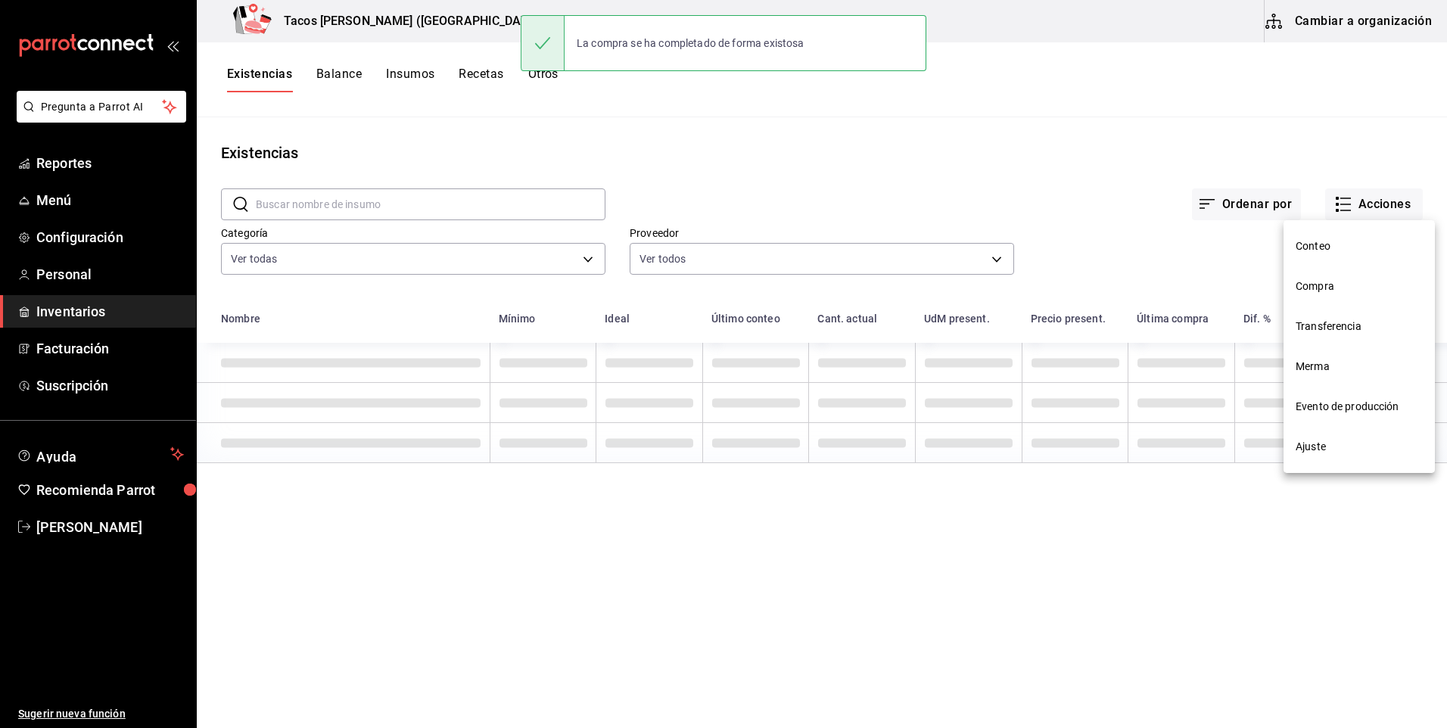
click at [1338, 296] on li "Compra" at bounding box center [1359, 286] width 151 height 40
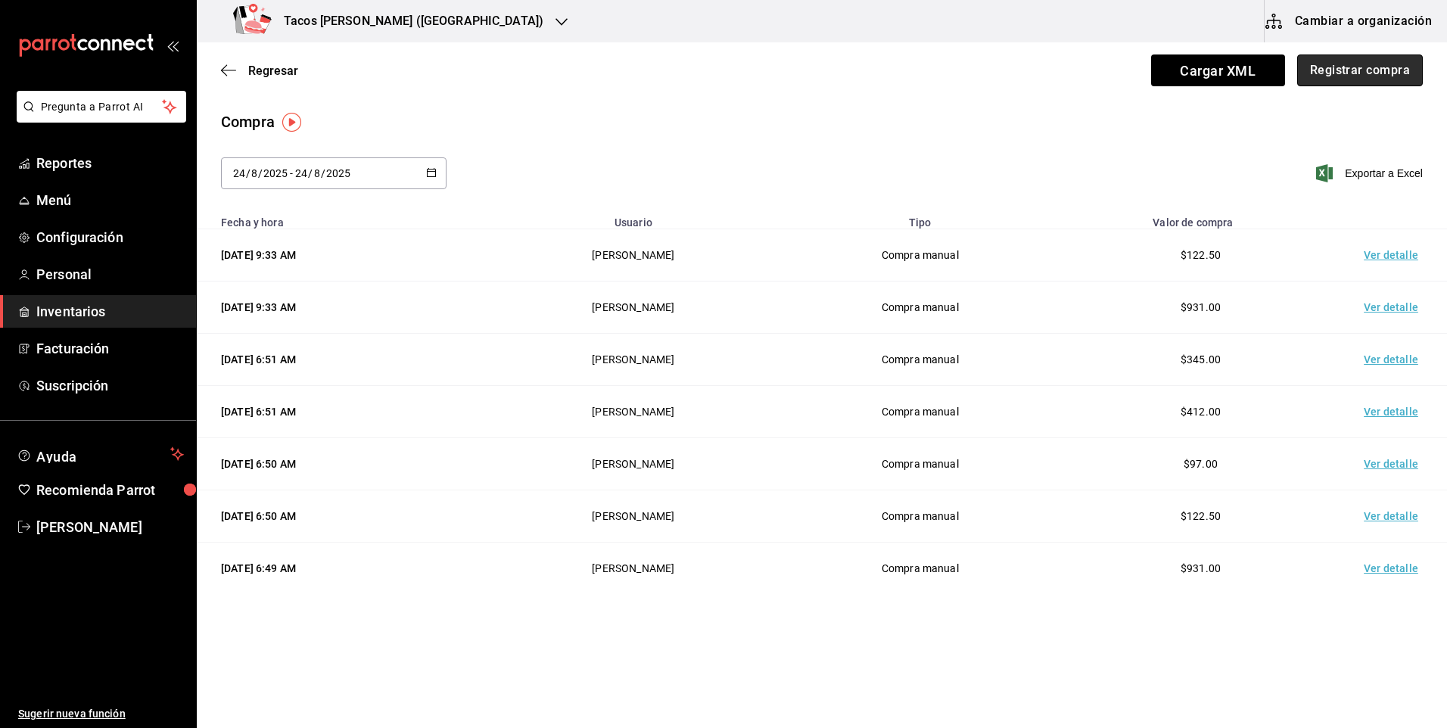
click at [1355, 73] on button "Registrar compra" at bounding box center [1360, 70] width 126 height 32
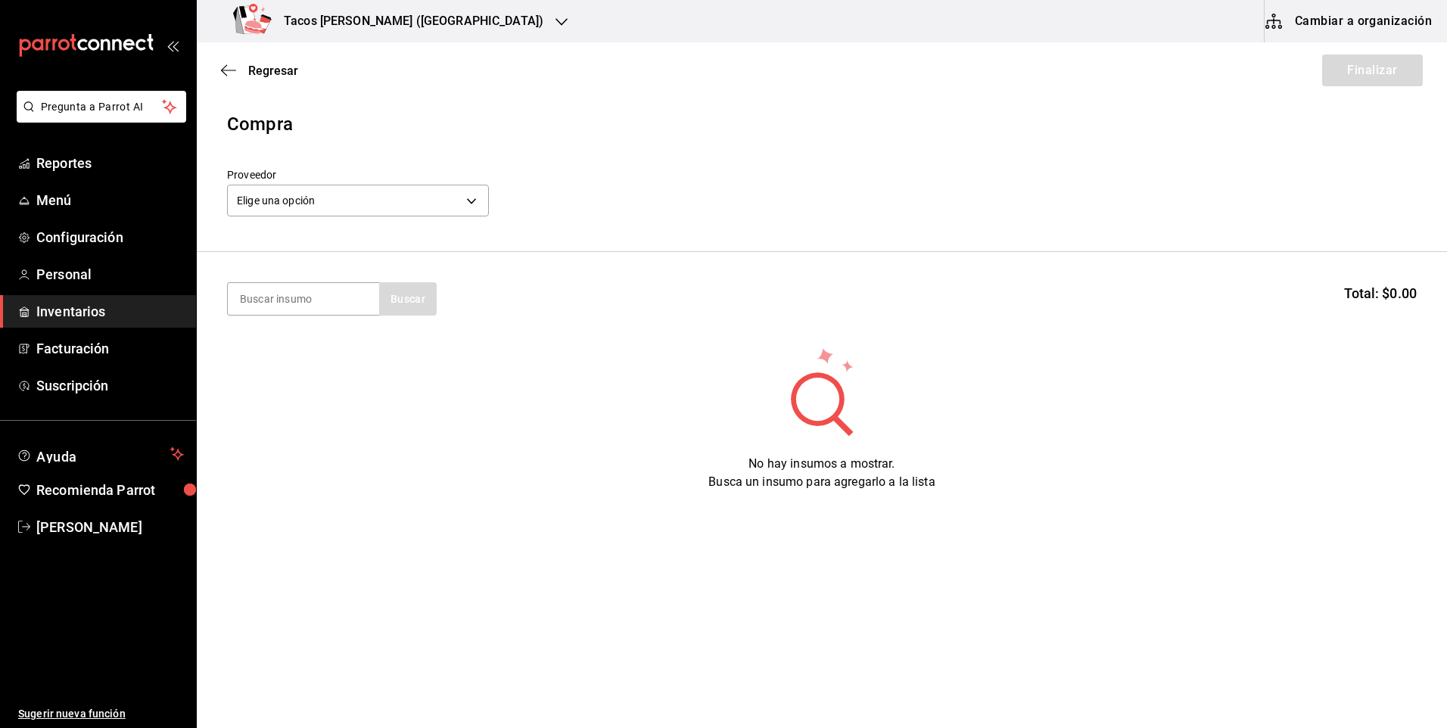
click at [355, 183] on div "Elige una opción default" at bounding box center [358, 199] width 262 height 40
click at [353, 193] on body "Pregunta a Parrot AI Reportes Menú Configuración Personal Inventarios Facturaci…" at bounding box center [723, 321] width 1447 height 643
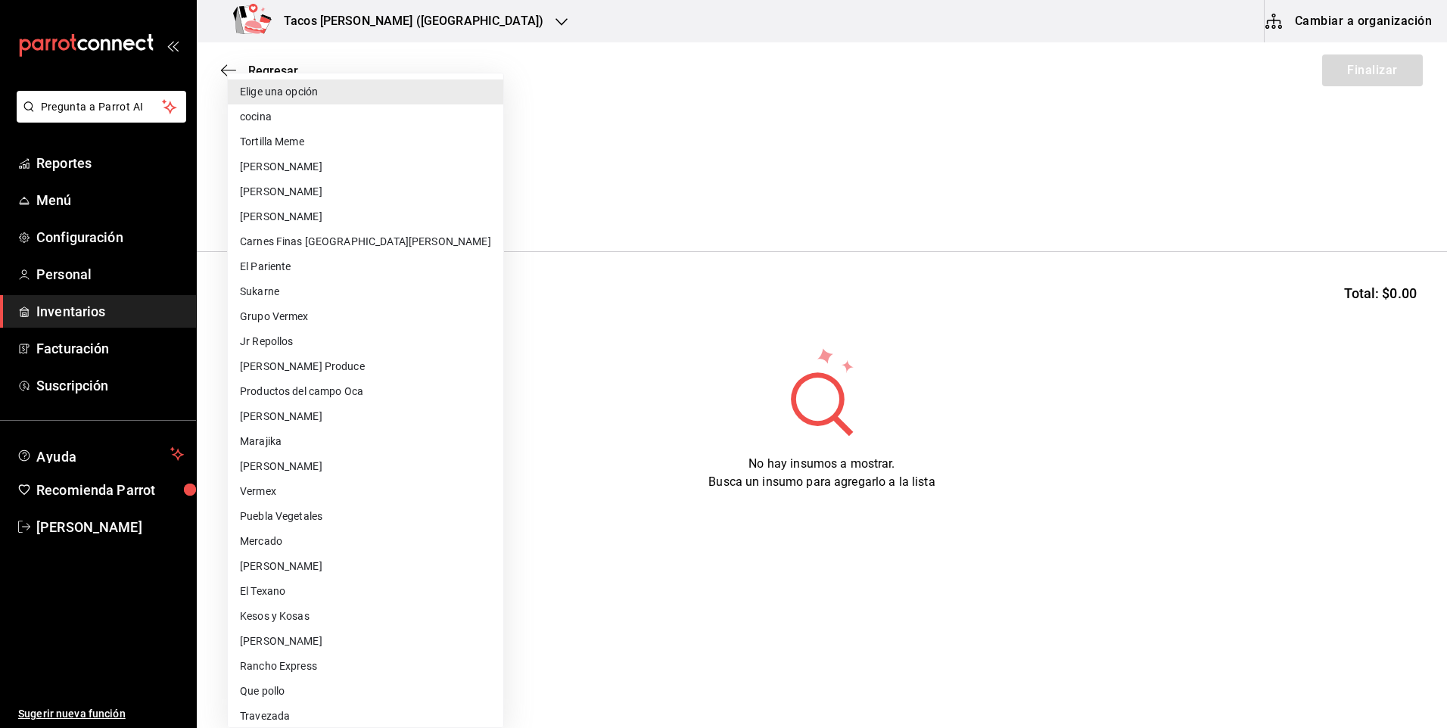
click at [317, 117] on li "cocina" at bounding box center [365, 116] width 275 height 25
type input "237c9a5b-4078-49eb-83ef-23bf52bd7acd"
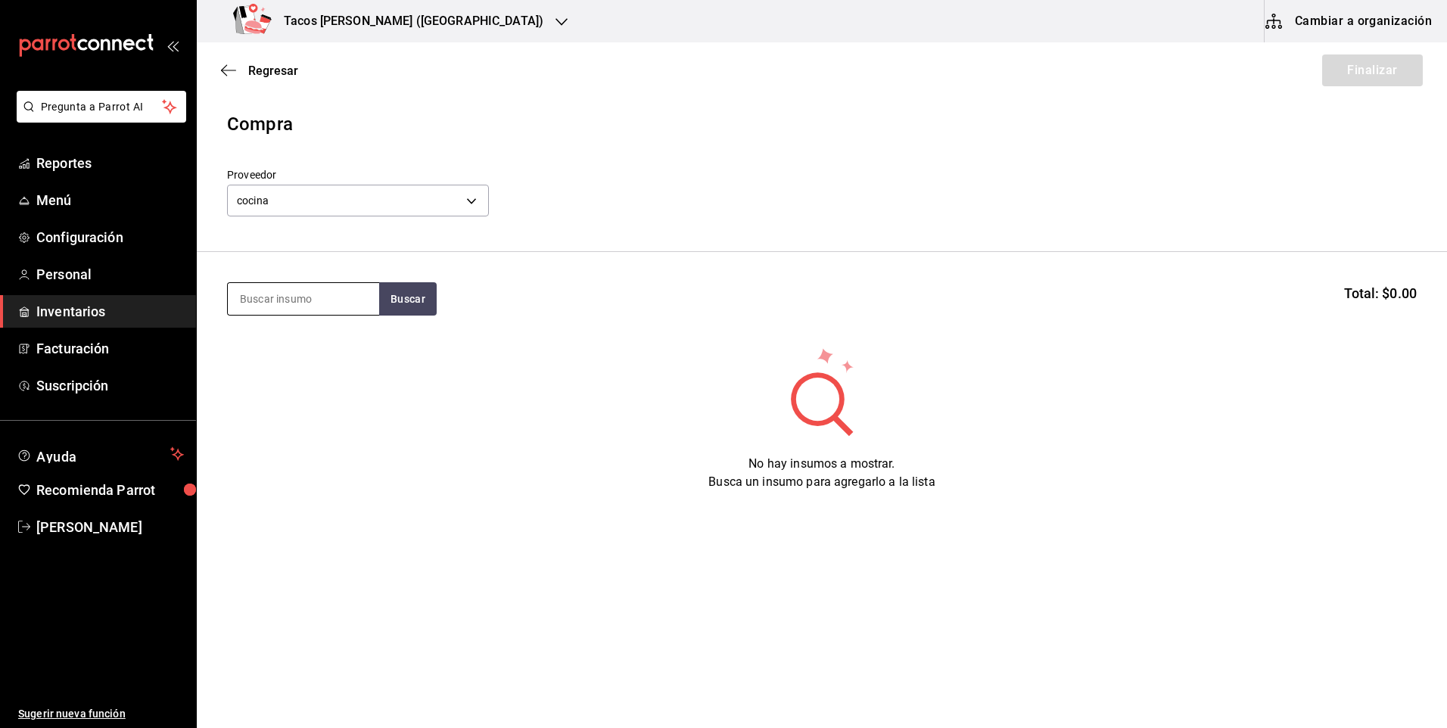
click at [336, 304] on input at bounding box center [303, 299] width 151 height 32
type input "fri"
click at [347, 336] on div "Taco Frijol terminado" at bounding box center [298, 343] width 116 height 18
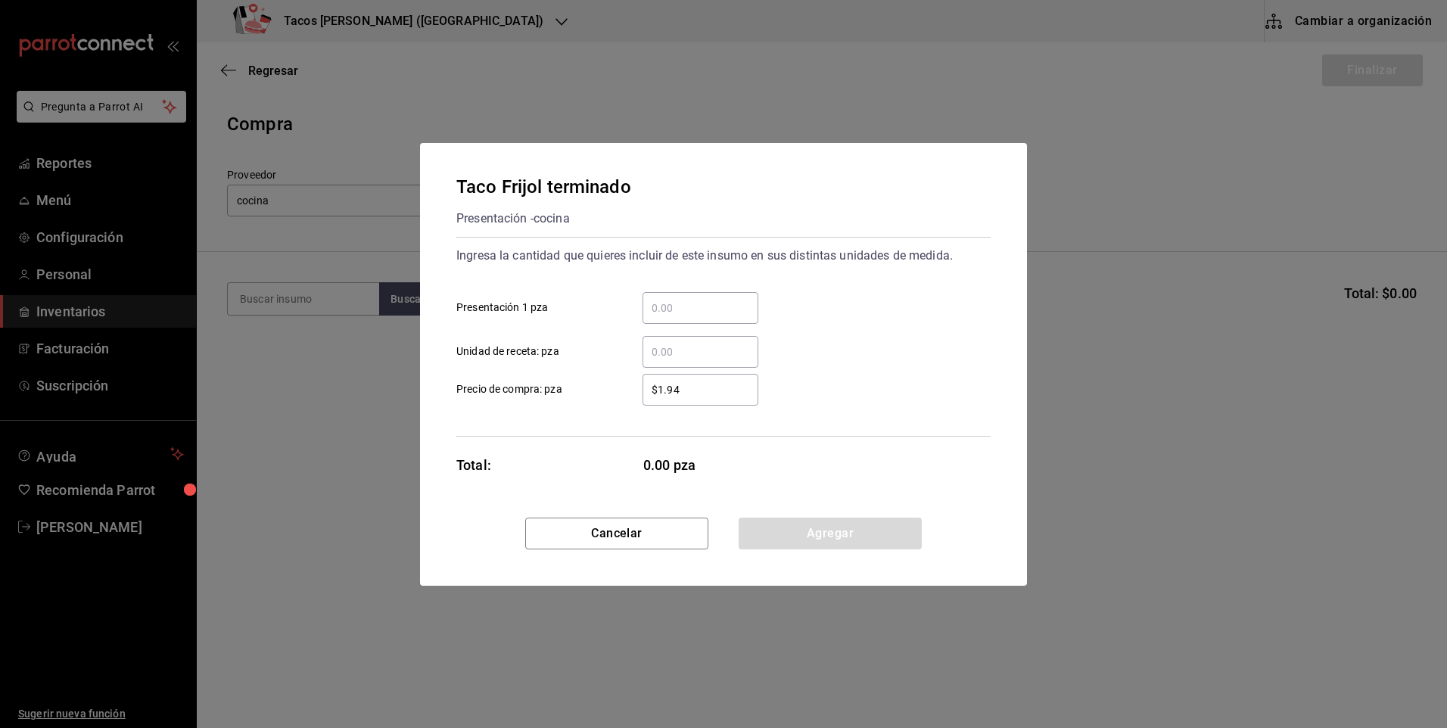
click at [704, 296] on div "​" at bounding box center [701, 308] width 116 height 32
click at [704, 299] on input "​ Presentación 1 pza" at bounding box center [701, 308] width 116 height 18
type input "50"
click at [822, 532] on button "Agregar" at bounding box center [830, 534] width 183 height 32
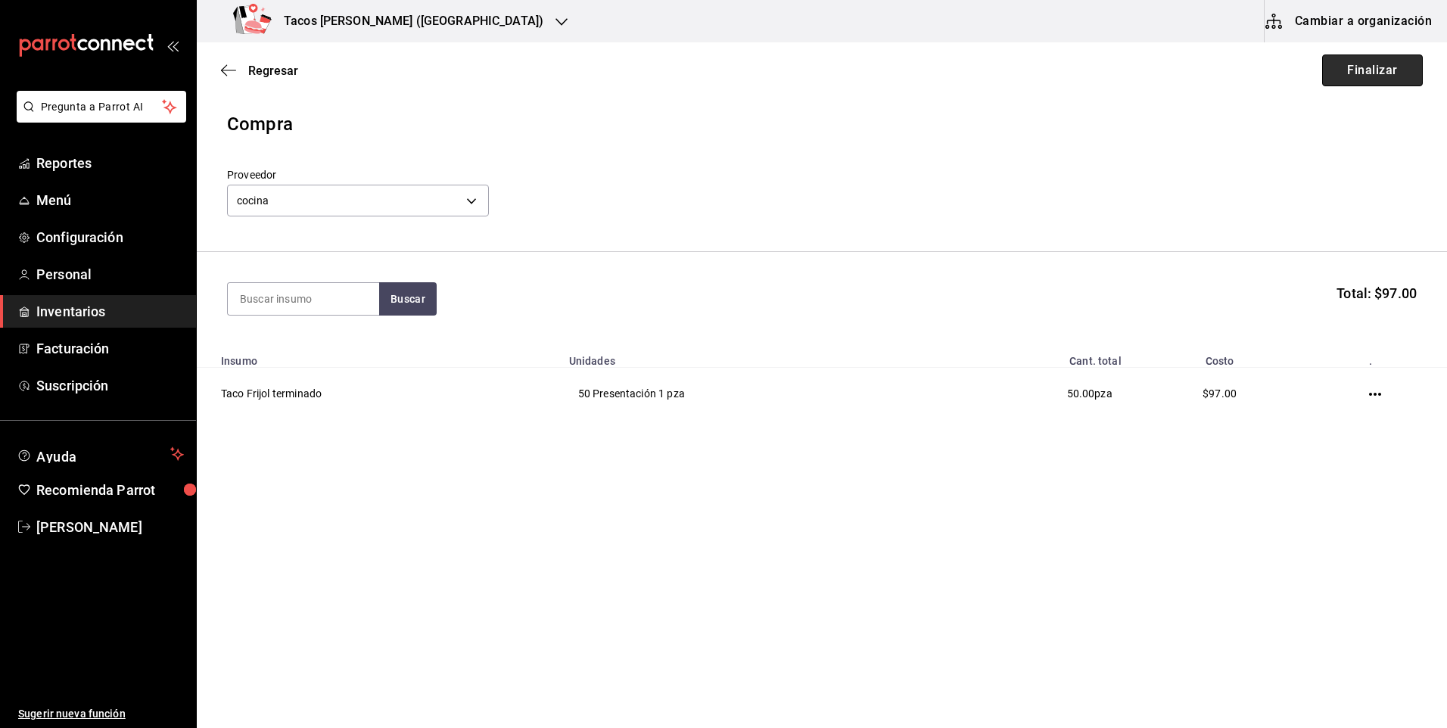
click at [1355, 70] on button "Finalizar" at bounding box center [1372, 70] width 101 height 32
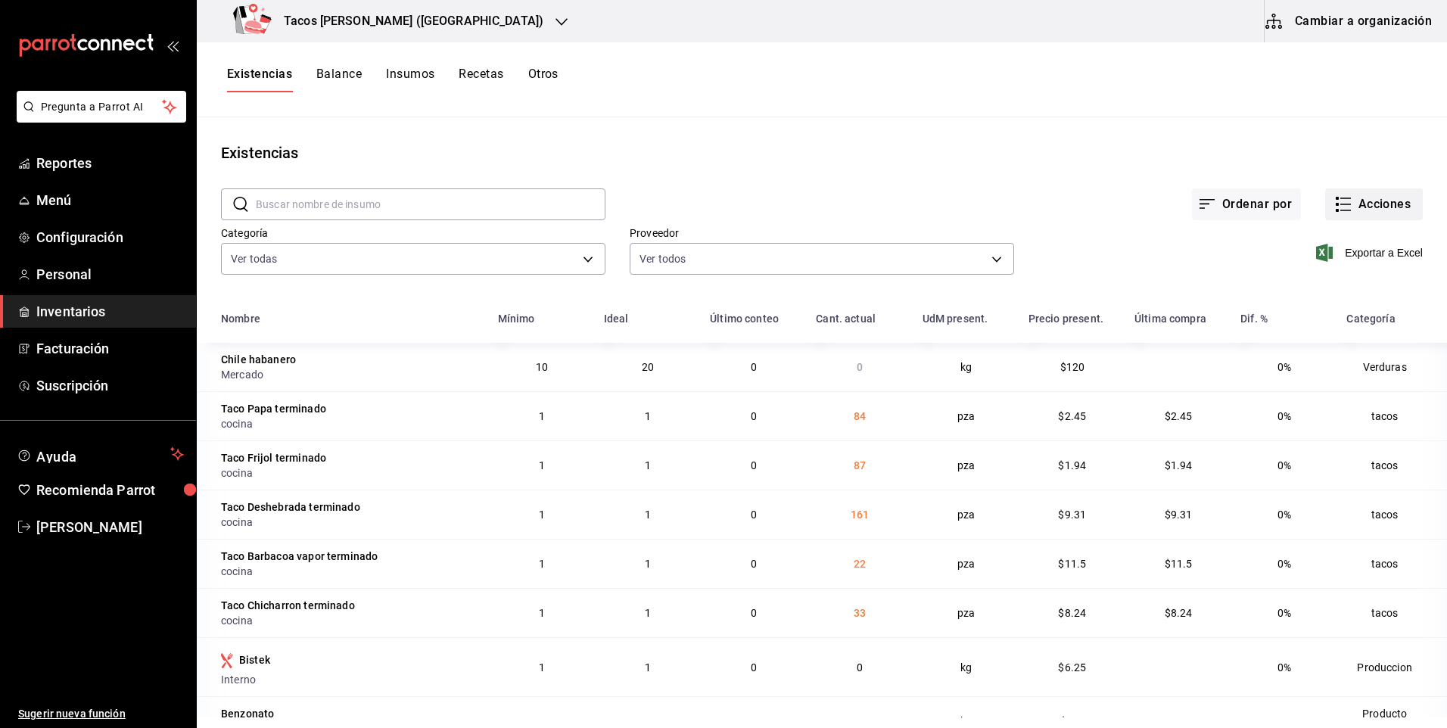
click at [1381, 202] on button "Acciones" at bounding box center [1374, 204] width 98 height 32
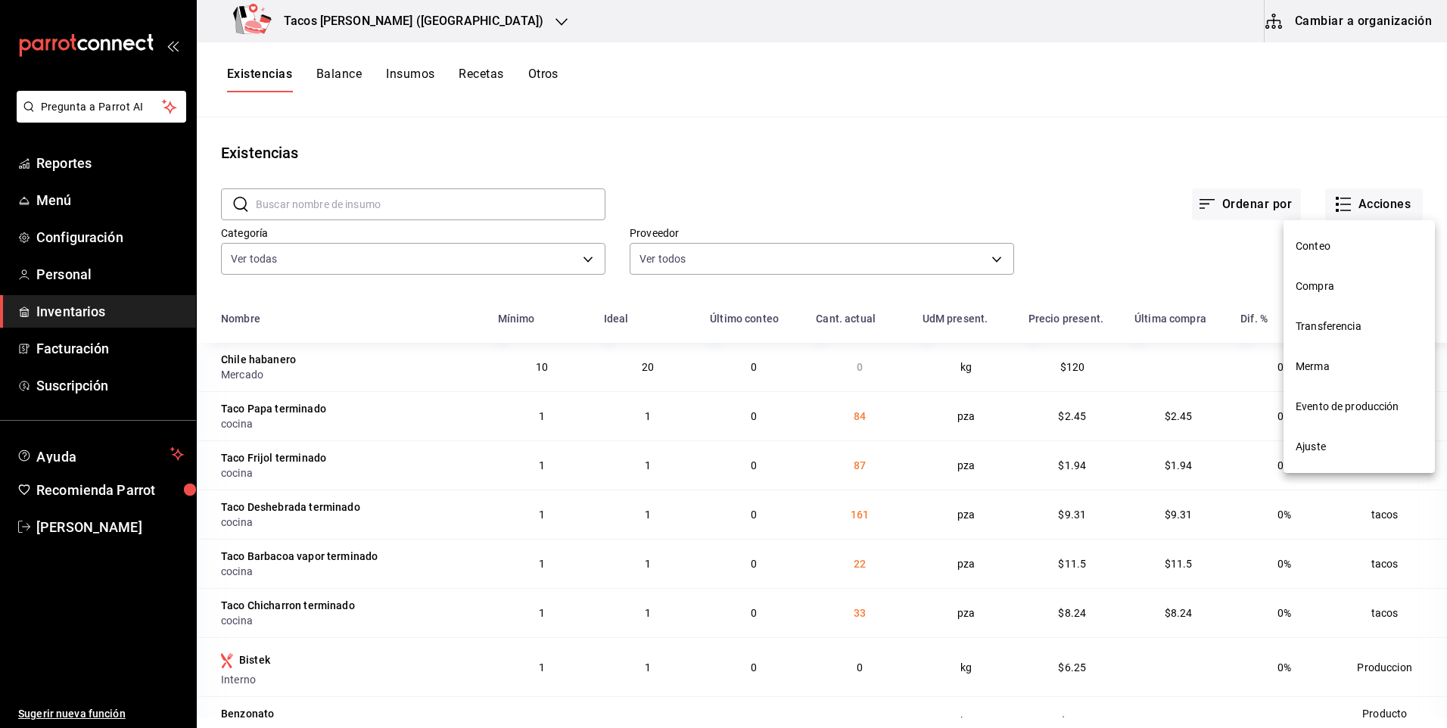
click at [1352, 272] on li "Compra" at bounding box center [1359, 286] width 151 height 40
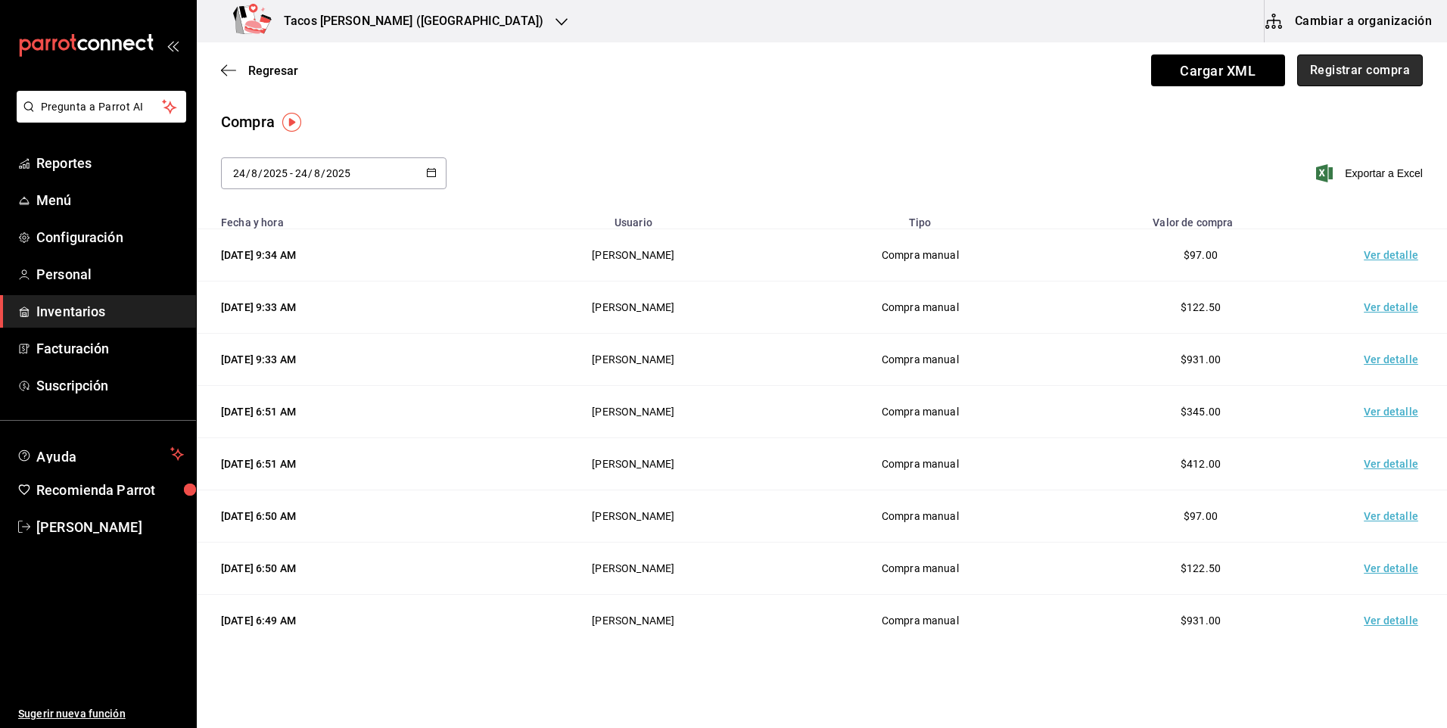
click at [1348, 64] on button "Registrar compra" at bounding box center [1360, 70] width 126 height 32
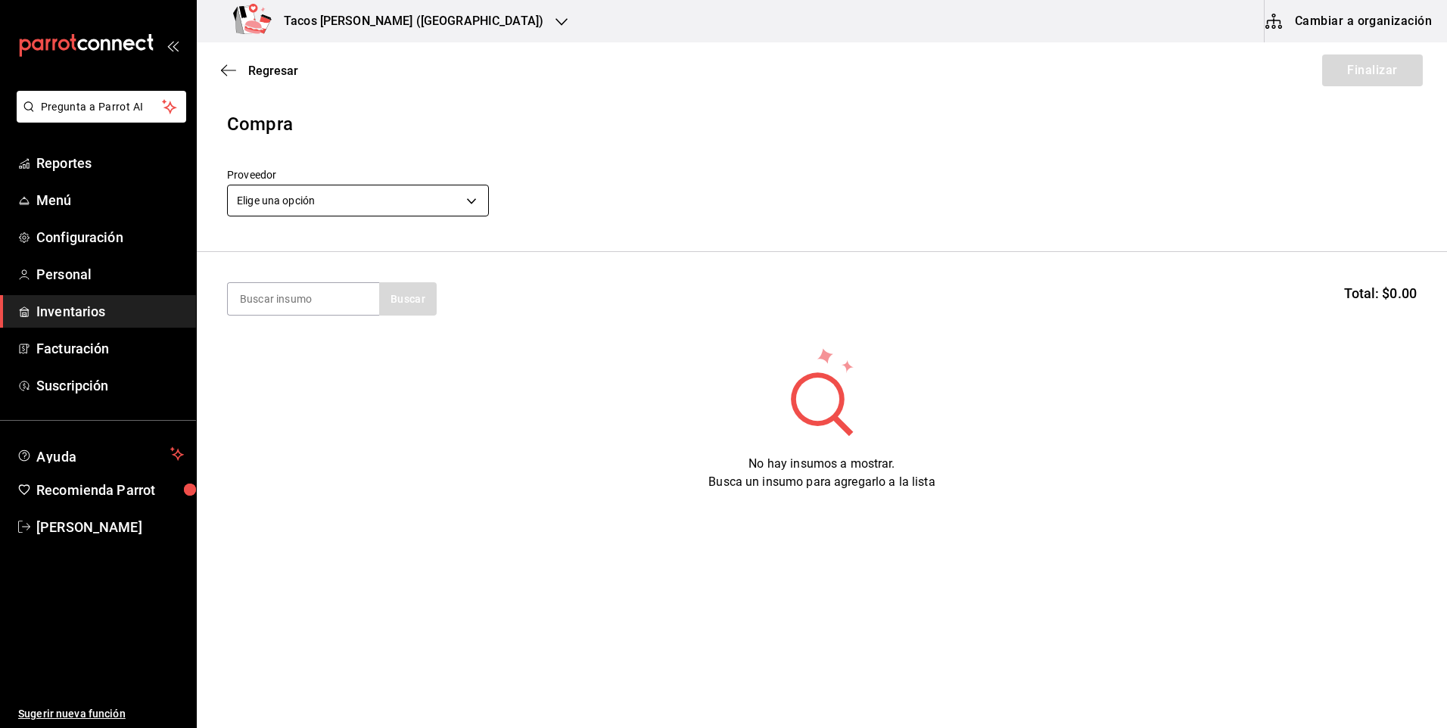
click at [408, 207] on body "Pregunta a Parrot AI Reportes Menú Configuración Personal Inventarios Facturaci…" at bounding box center [723, 321] width 1447 height 643
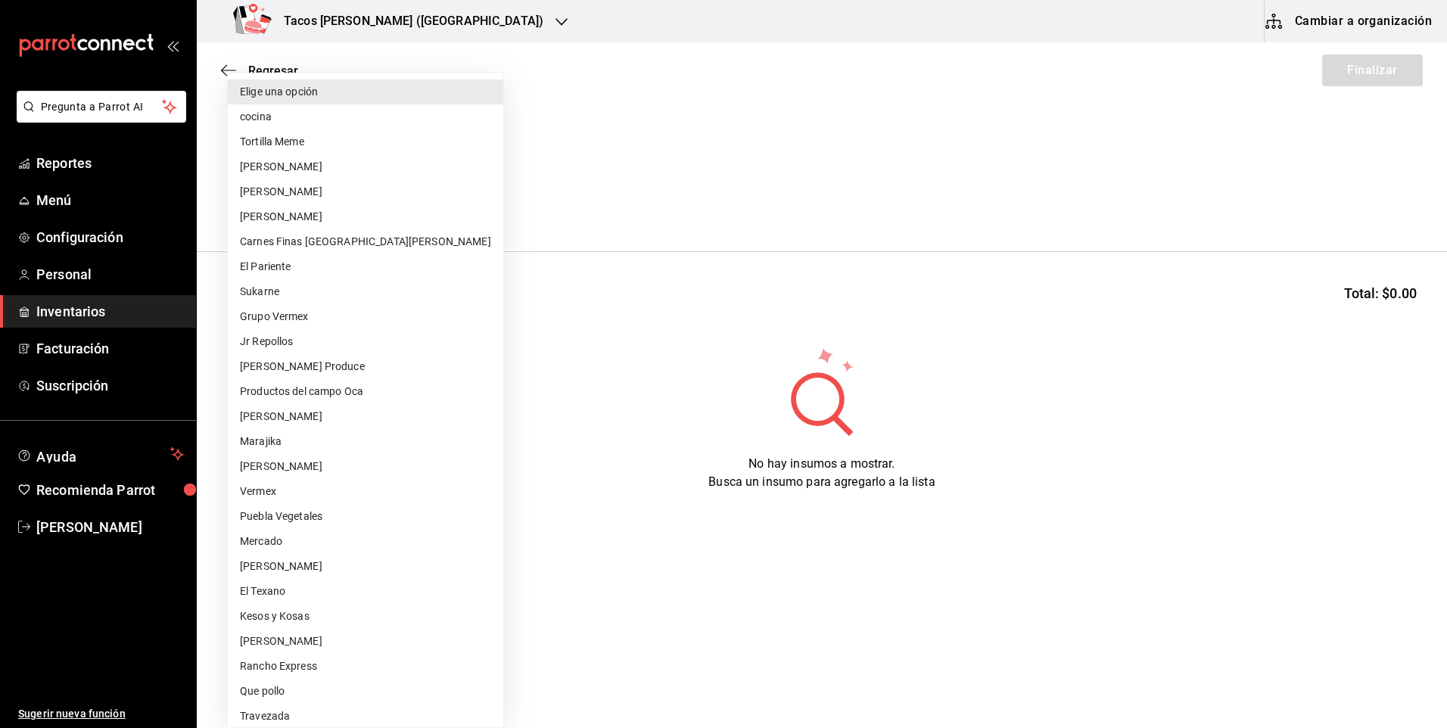
click at [303, 117] on li "cocina" at bounding box center [365, 116] width 275 height 25
type input "237c9a5b-4078-49eb-83ef-23bf52bd7acd"
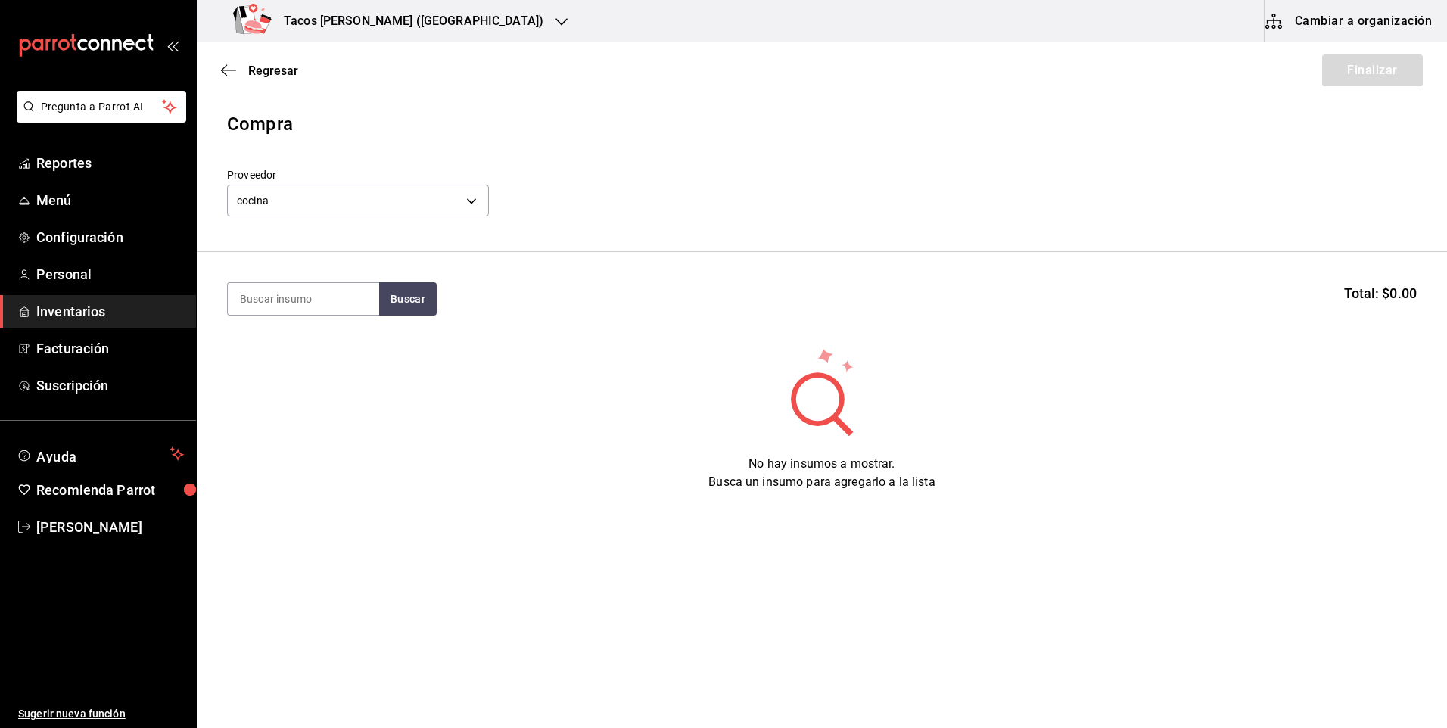
click at [332, 316] on section "Buscar Total: $0.00" at bounding box center [822, 299] width 1250 height 94
click at [333, 288] on input at bounding box center [303, 299] width 151 height 32
type input "chi"
click at [402, 291] on button "Buscar" at bounding box center [408, 298] width 58 height 33
click at [331, 340] on div "Taco Chicharron terminado" at bounding box center [303, 352] width 127 height 36
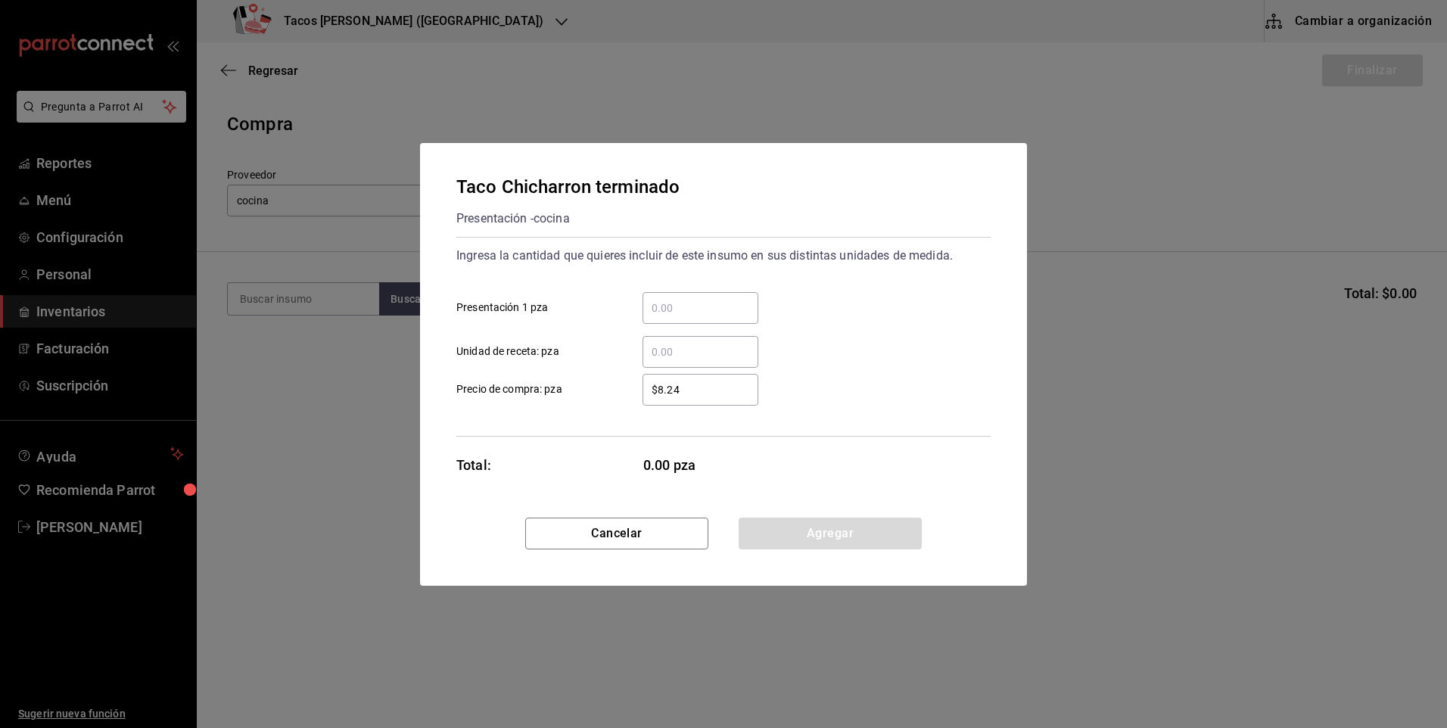
click at [700, 315] on input "​ Presentación 1 pza" at bounding box center [701, 308] width 116 height 18
type input "50"
click at [806, 530] on button "Agregar" at bounding box center [830, 534] width 183 height 32
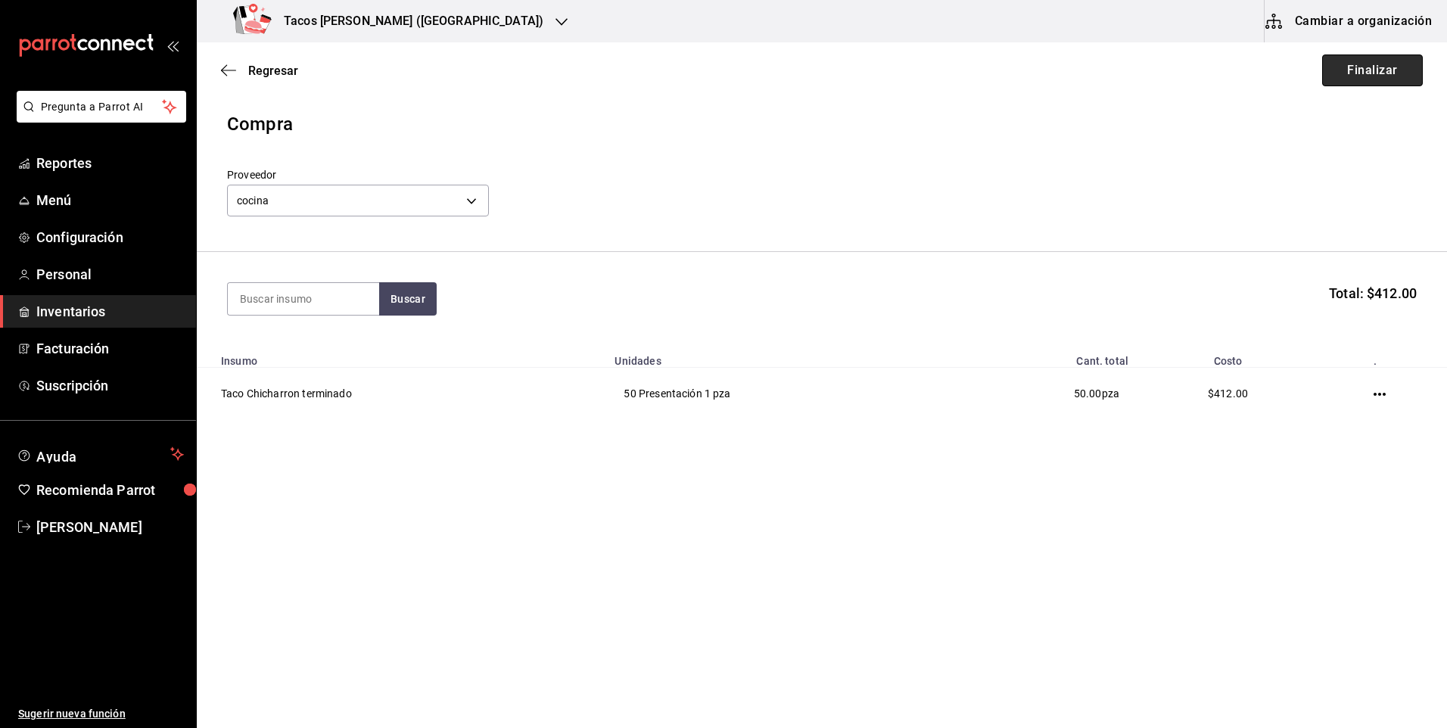
click at [1348, 57] on button "Finalizar" at bounding box center [1372, 70] width 101 height 32
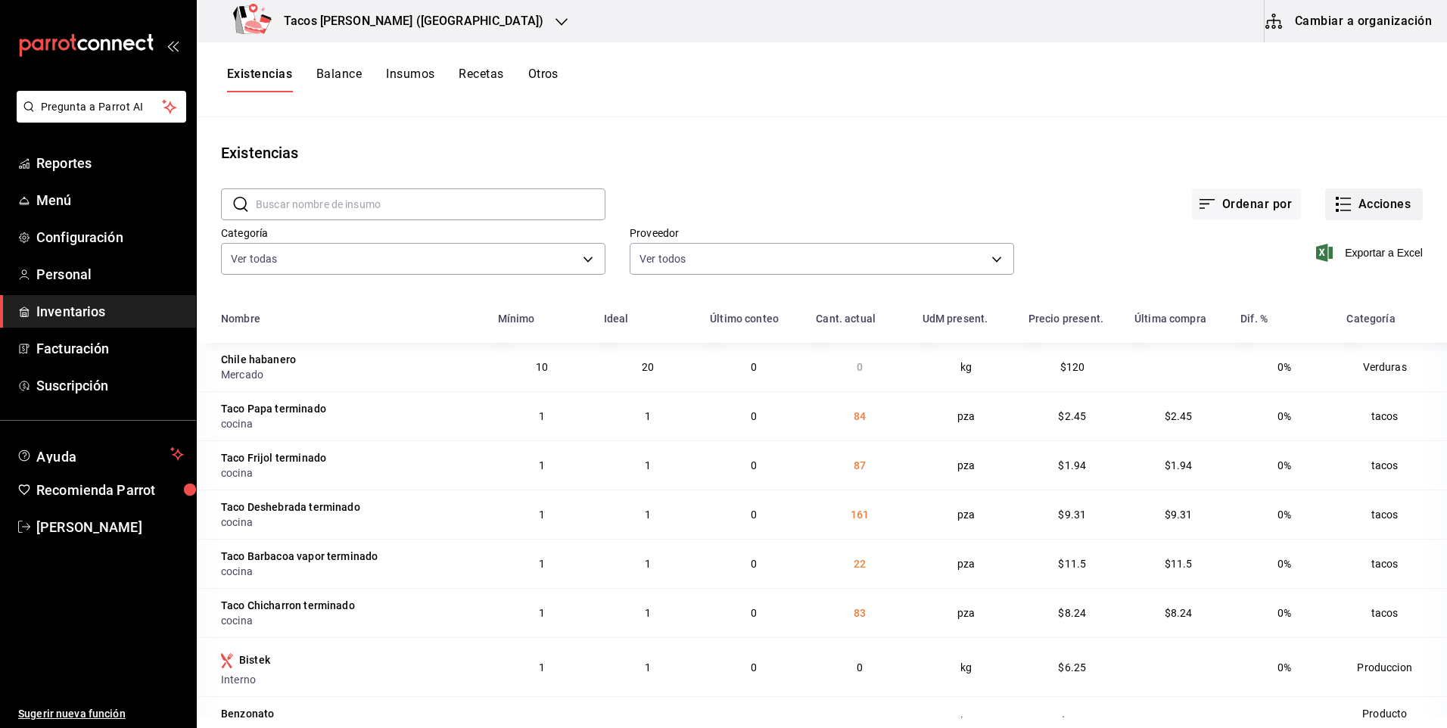
click at [1383, 216] on button "Acciones" at bounding box center [1374, 204] width 98 height 32
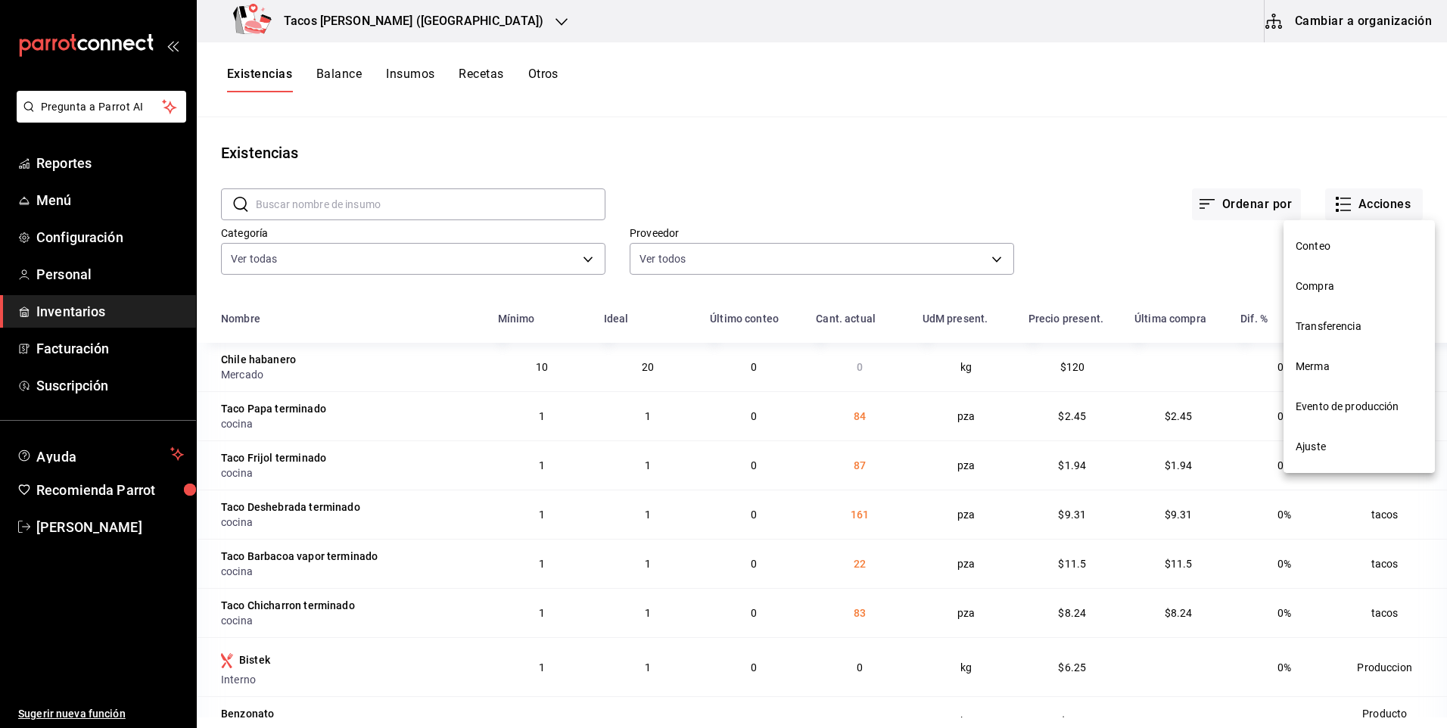
click at [1366, 297] on li "Compra" at bounding box center [1359, 286] width 151 height 40
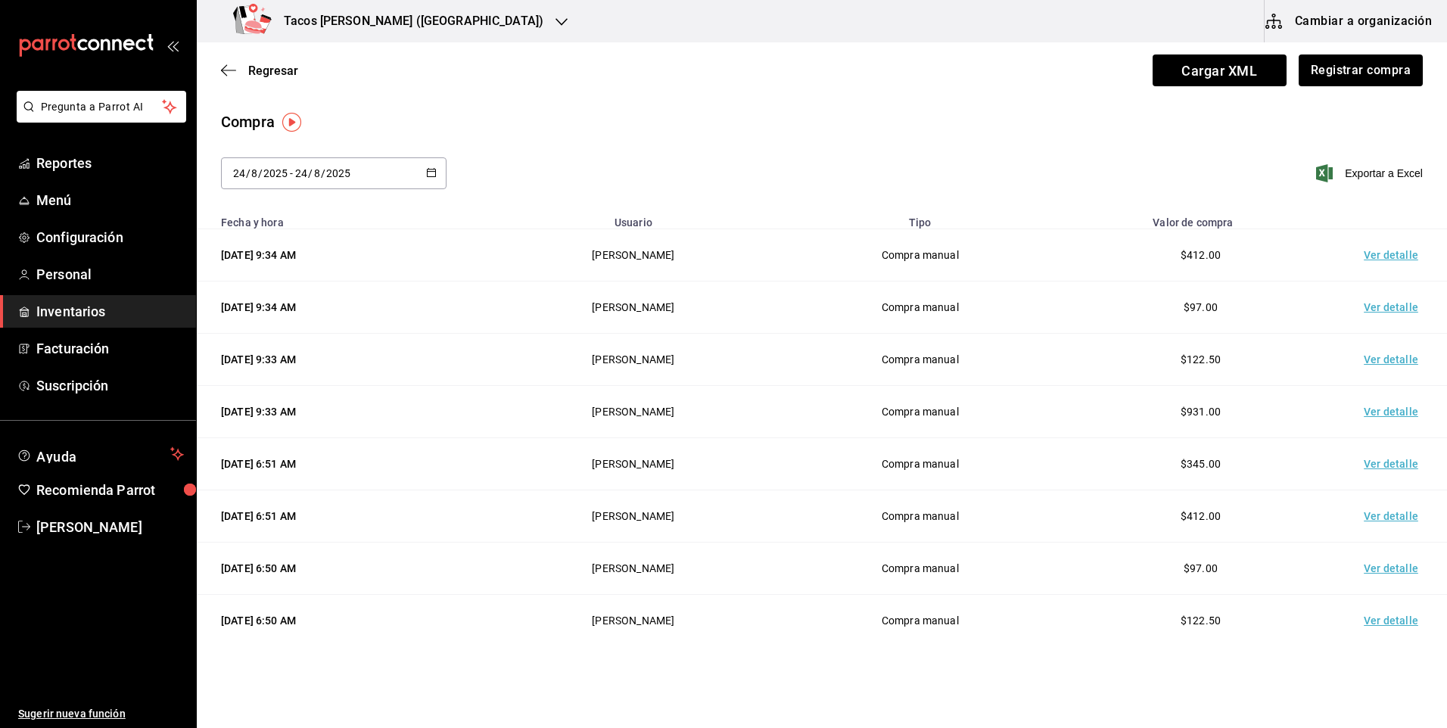
click at [1401, 94] on div "Regresar Cargar XML Registrar compra" at bounding box center [822, 70] width 1250 height 56
click at [1381, 75] on button "Registrar compra" at bounding box center [1360, 70] width 126 height 32
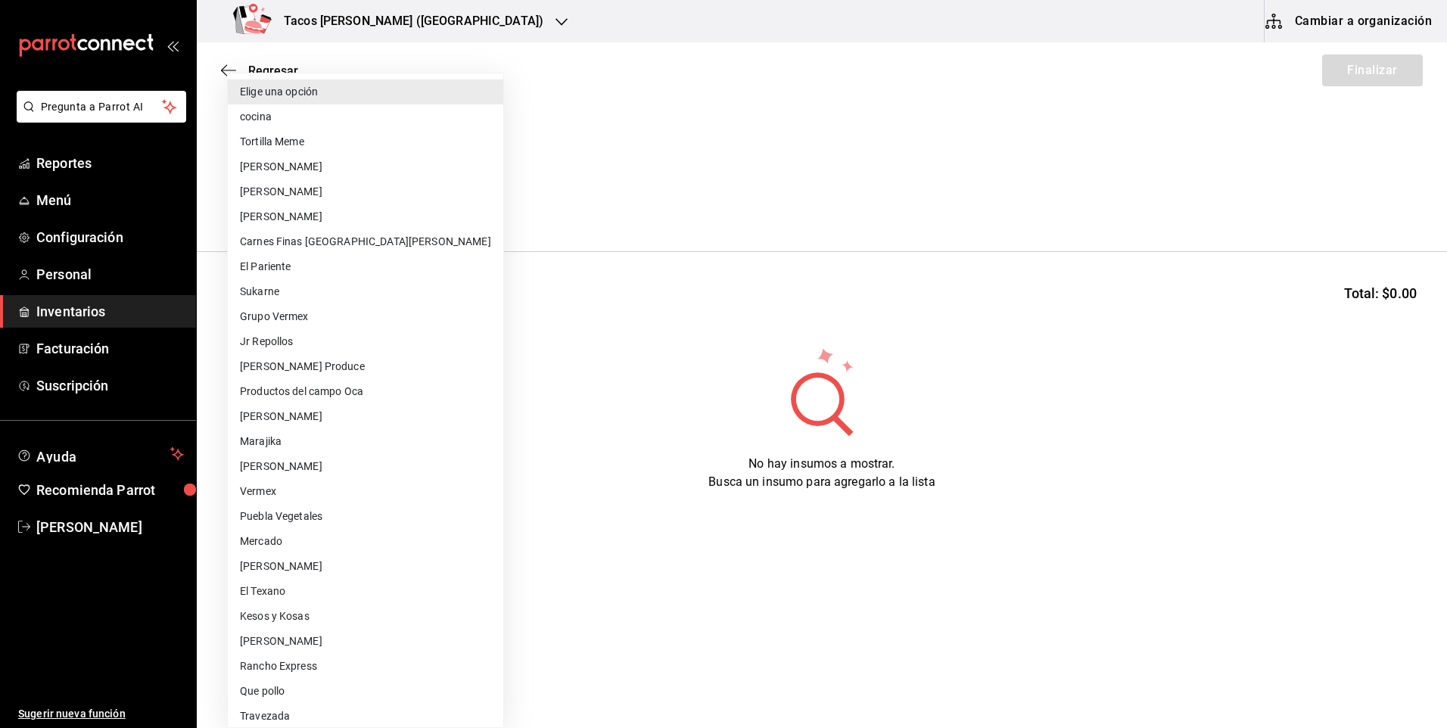
click at [457, 214] on body "Pregunta a Parrot AI Reportes Menú Configuración Personal Inventarios Facturaci…" at bounding box center [723, 321] width 1447 height 643
click at [364, 120] on li "cocina" at bounding box center [365, 116] width 275 height 25
type input "237c9a5b-4078-49eb-83ef-23bf52bd7acd"
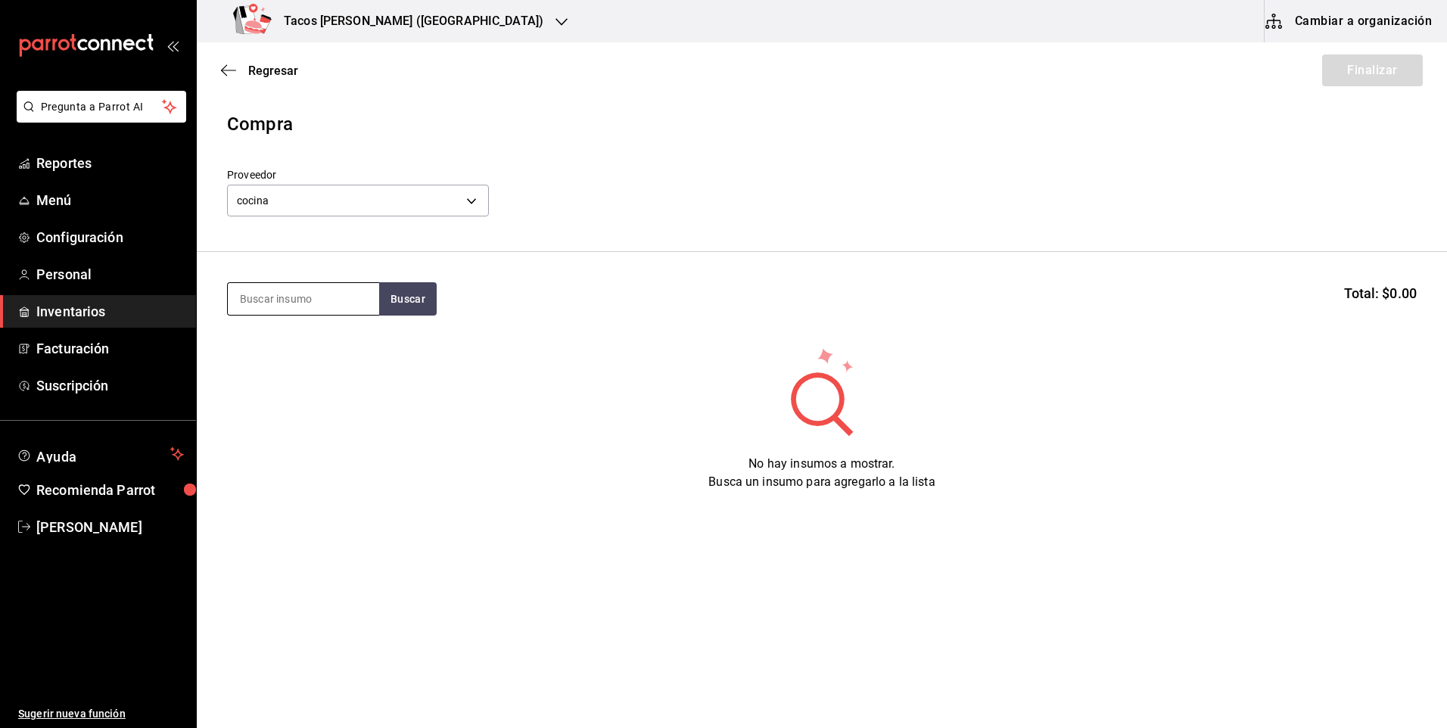
click at [328, 297] on input at bounding box center [303, 299] width 151 height 32
type input "barb"
click at [395, 310] on button "Buscar" at bounding box center [408, 298] width 58 height 33
click at [293, 353] on div "Taco Barbacoa vapor terminado" at bounding box center [303, 352] width 127 height 36
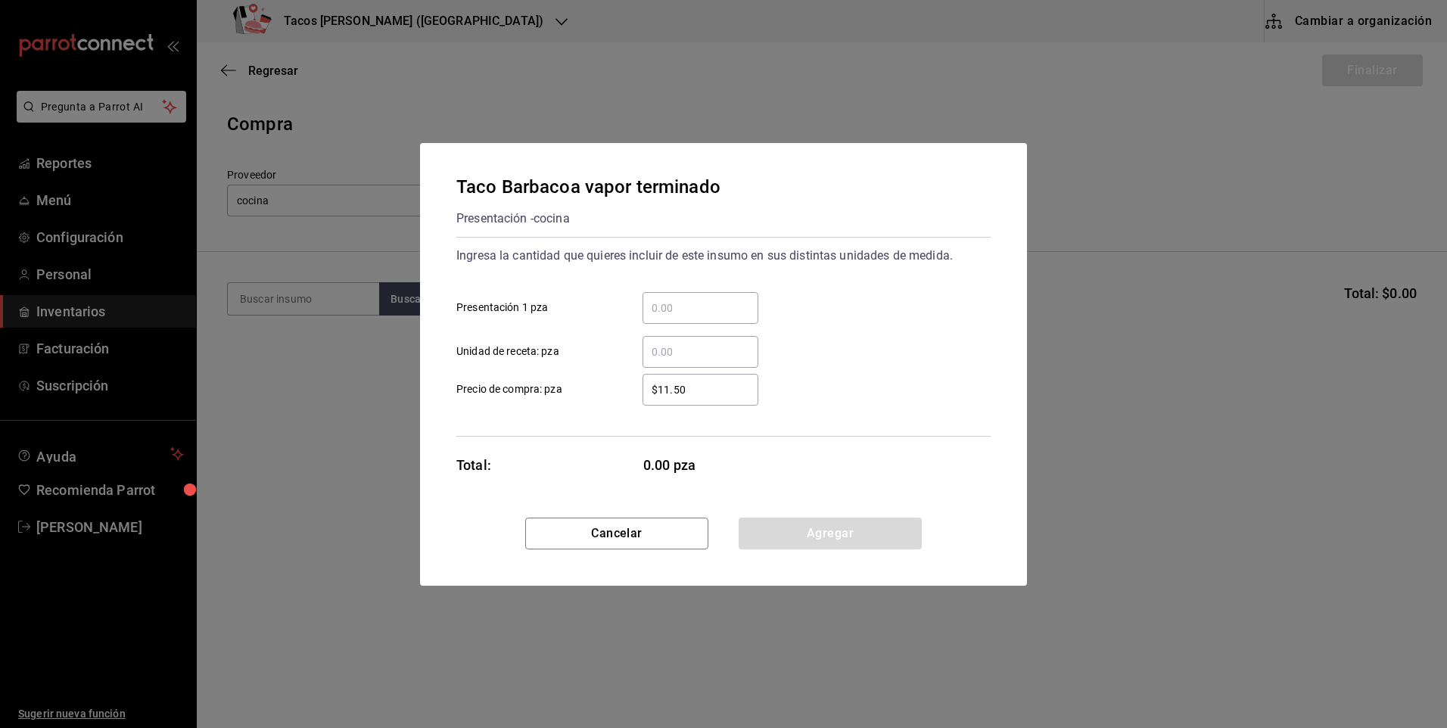
click at [711, 313] on input "​ Presentación 1 pza" at bounding box center [701, 308] width 116 height 18
type input "20"
click at [801, 547] on button "Agregar" at bounding box center [830, 534] width 183 height 32
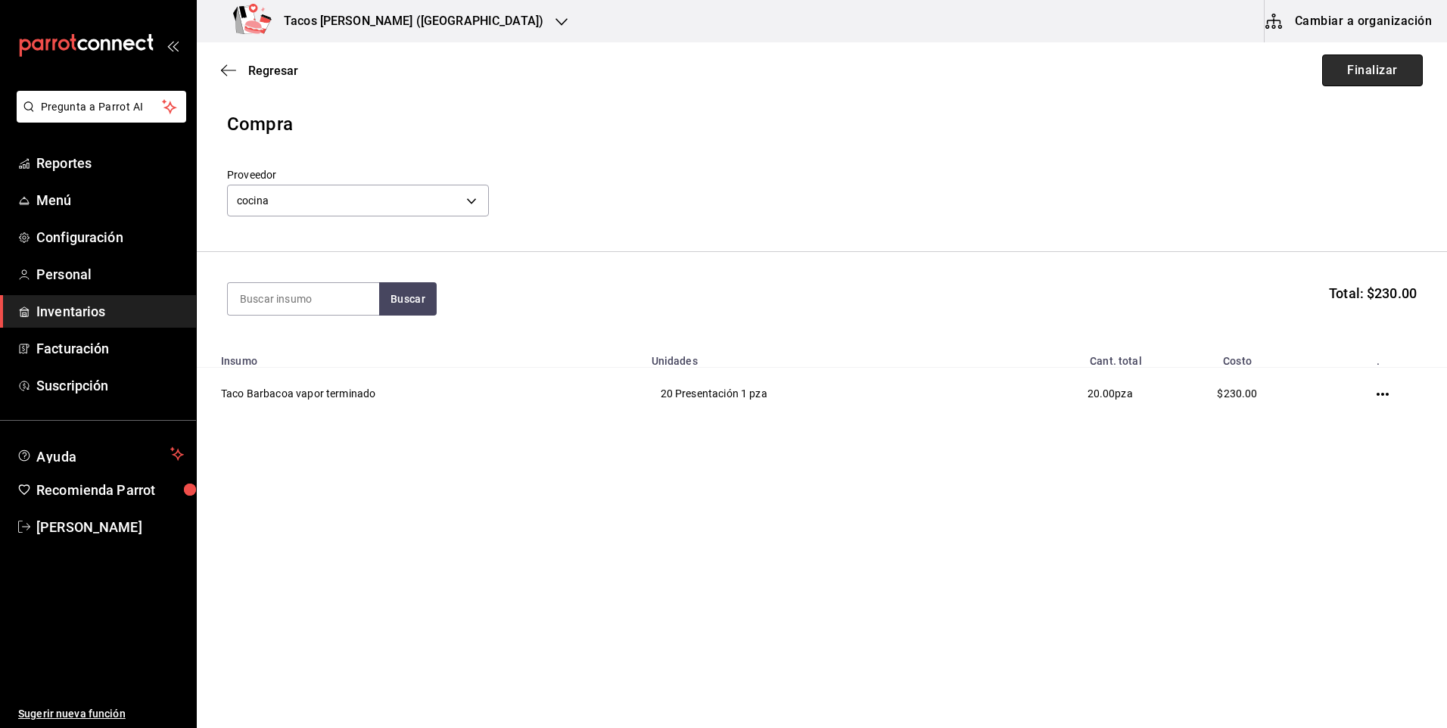
click at [1372, 72] on button "Finalizar" at bounding box center [1372, 70] width 101 height 32
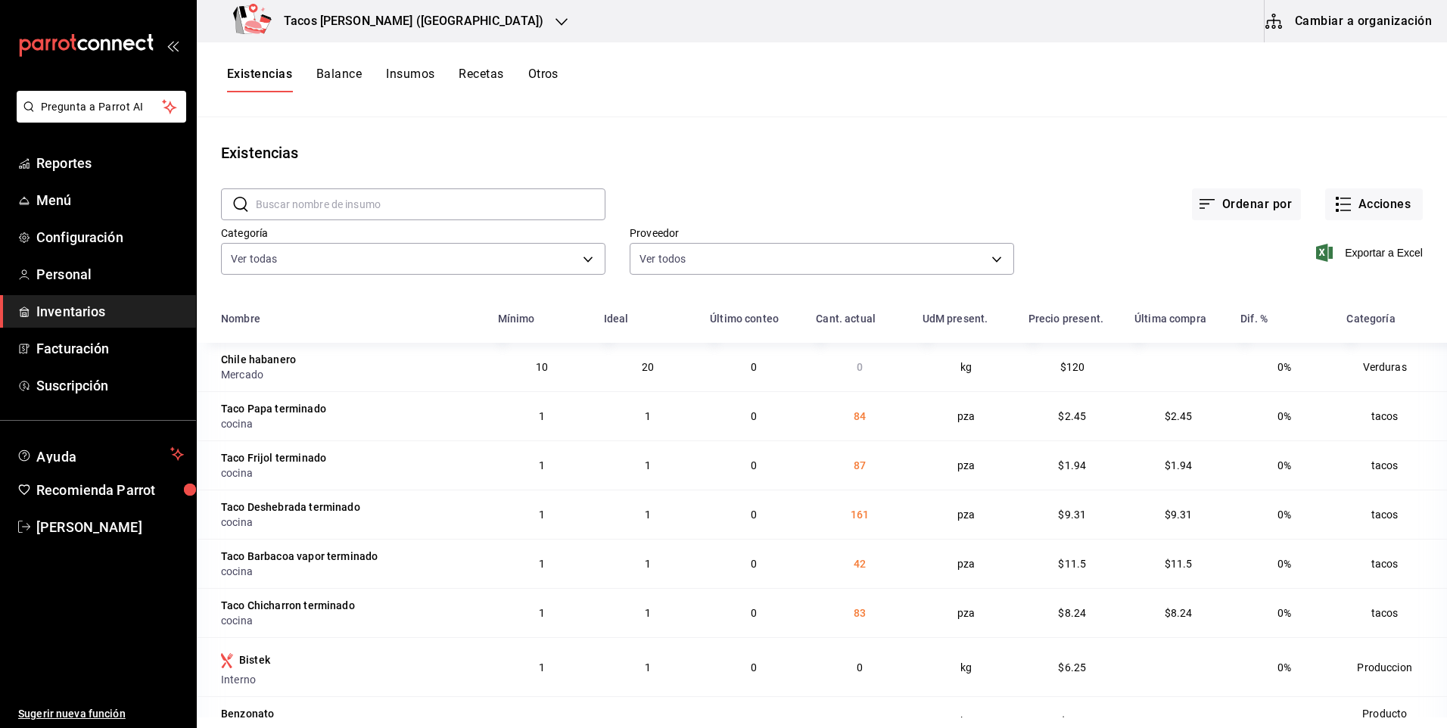
click at [380, 35] on div "Tacos [PERSON_NAME] ([GEOGRAPHIC_DATA])" at bounding box center [391, 21] width 365 height 42
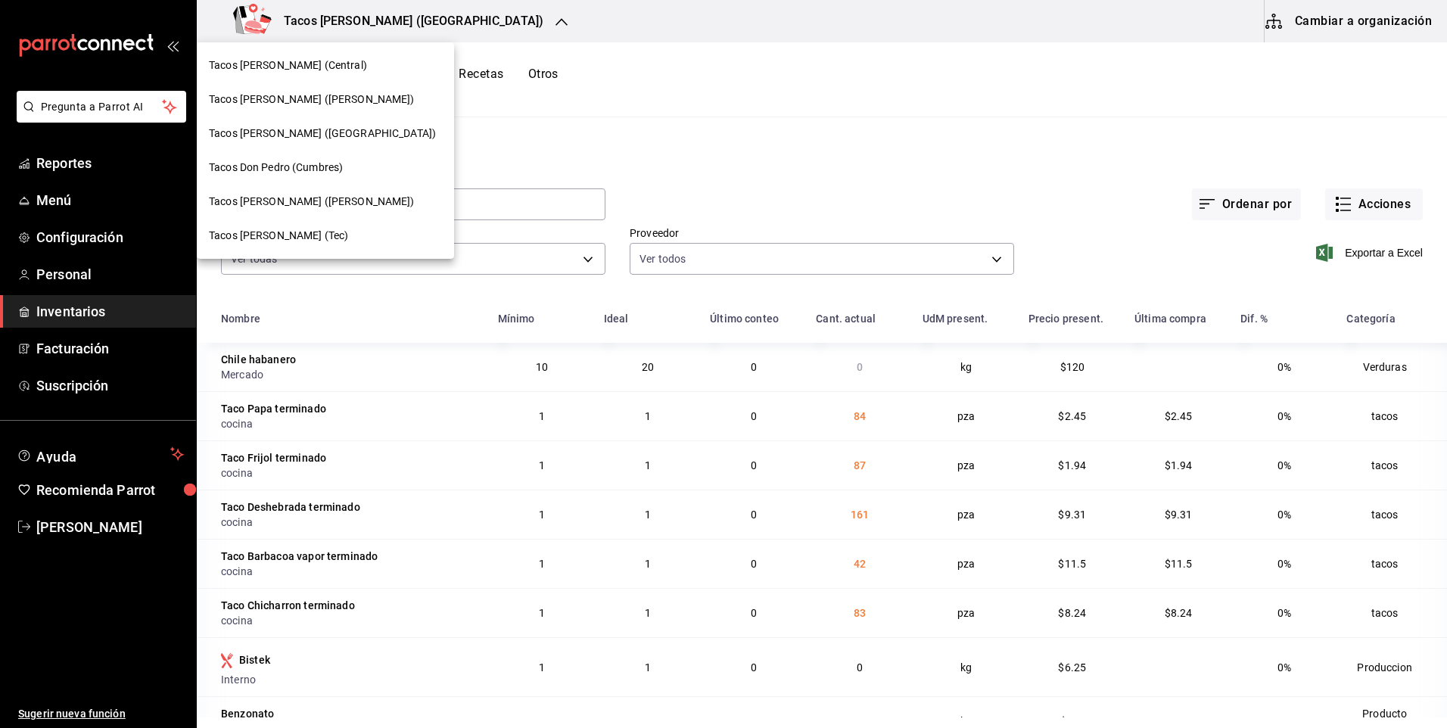
click at [322, 89] on div "Tacos don Pedro (Escobedo)" at bounding box center [325, 99] width 257 height 34
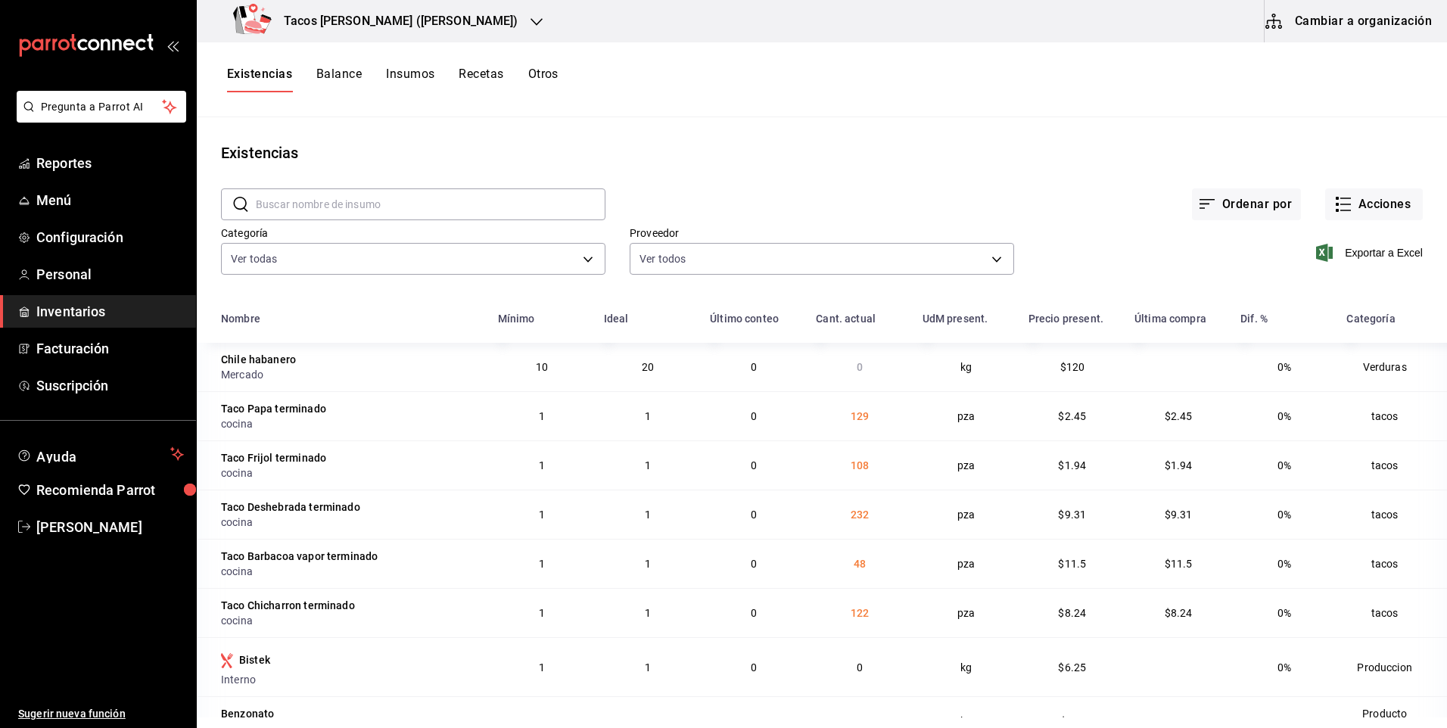
click at [387, 21] on h3 "Tacos [PERSON_NAME] ([PERSON_NAME])" at bounding box center [395, 21] width 247 height 18
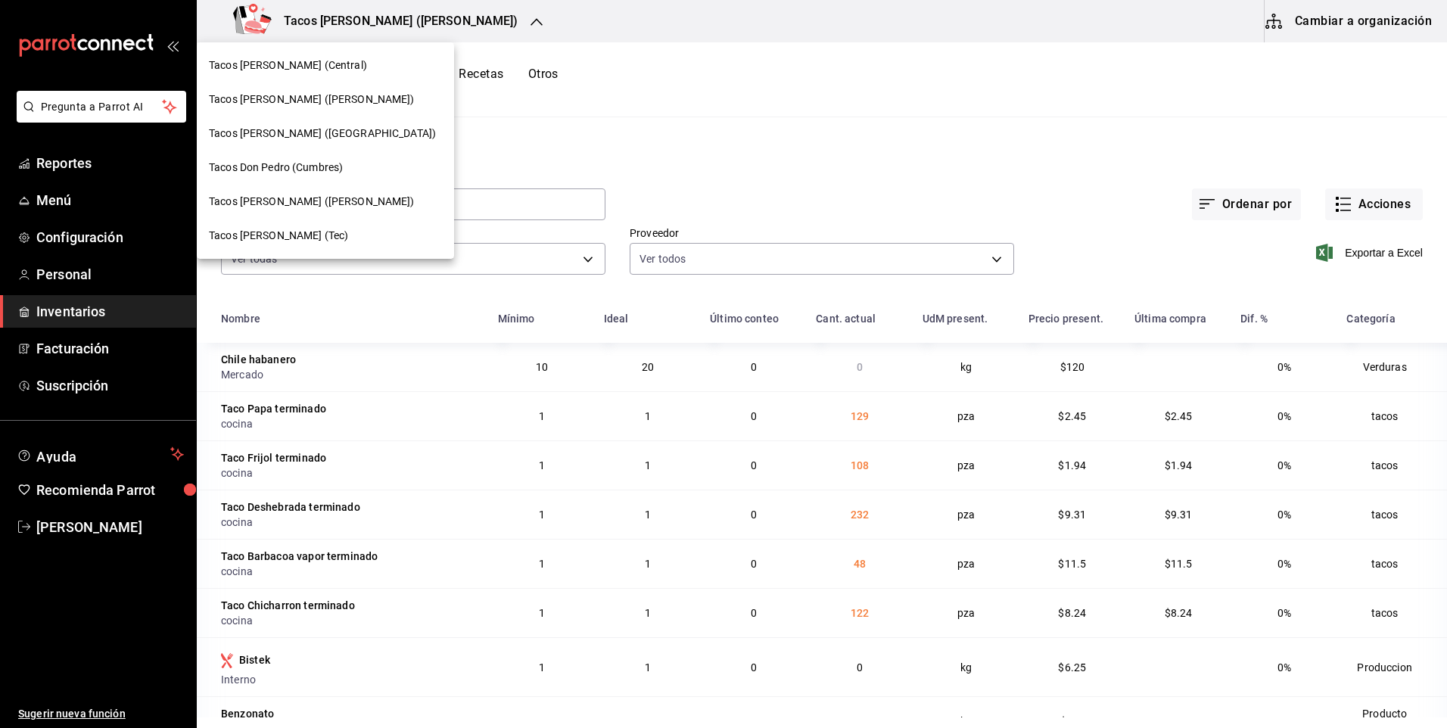
click at [324, 125] on div "Tacos [PERSON_NAME] ([GEOGRAPHIC_DATA])" at bounding box center [325, 134] width 257 height 34
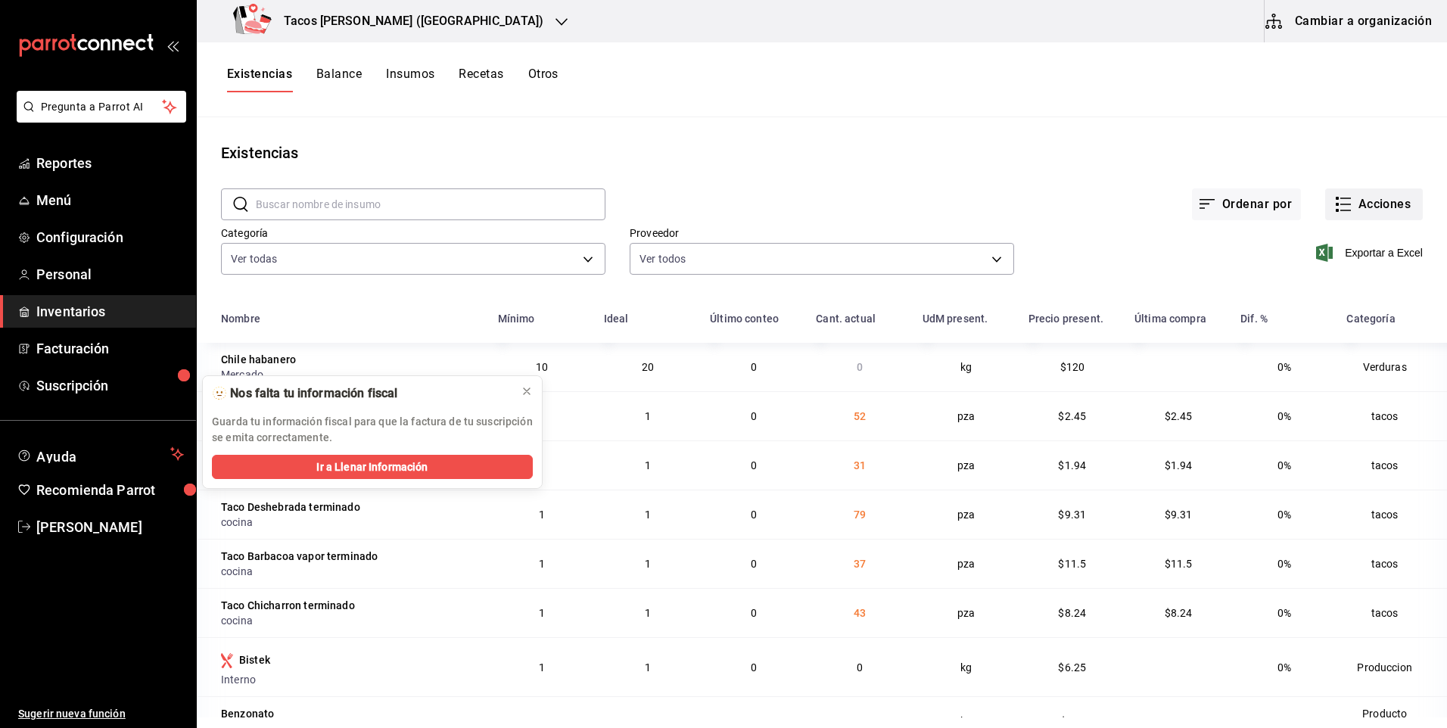
click at [1362, 209] on button "Acciones" at bounding box center [1374, 204] width 98 height 32
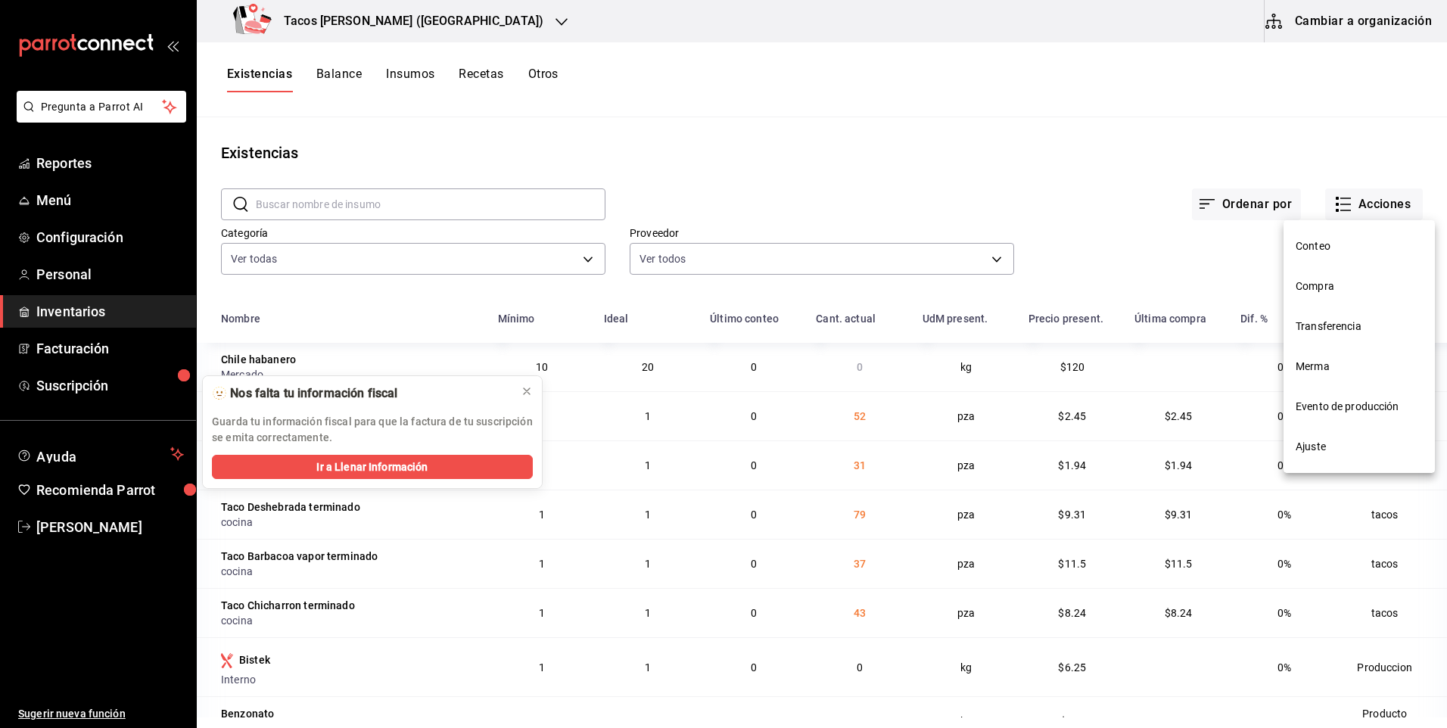
click at [1334, 282] on span "Compra" at bounding box center [1359, 287] width 127 height 16
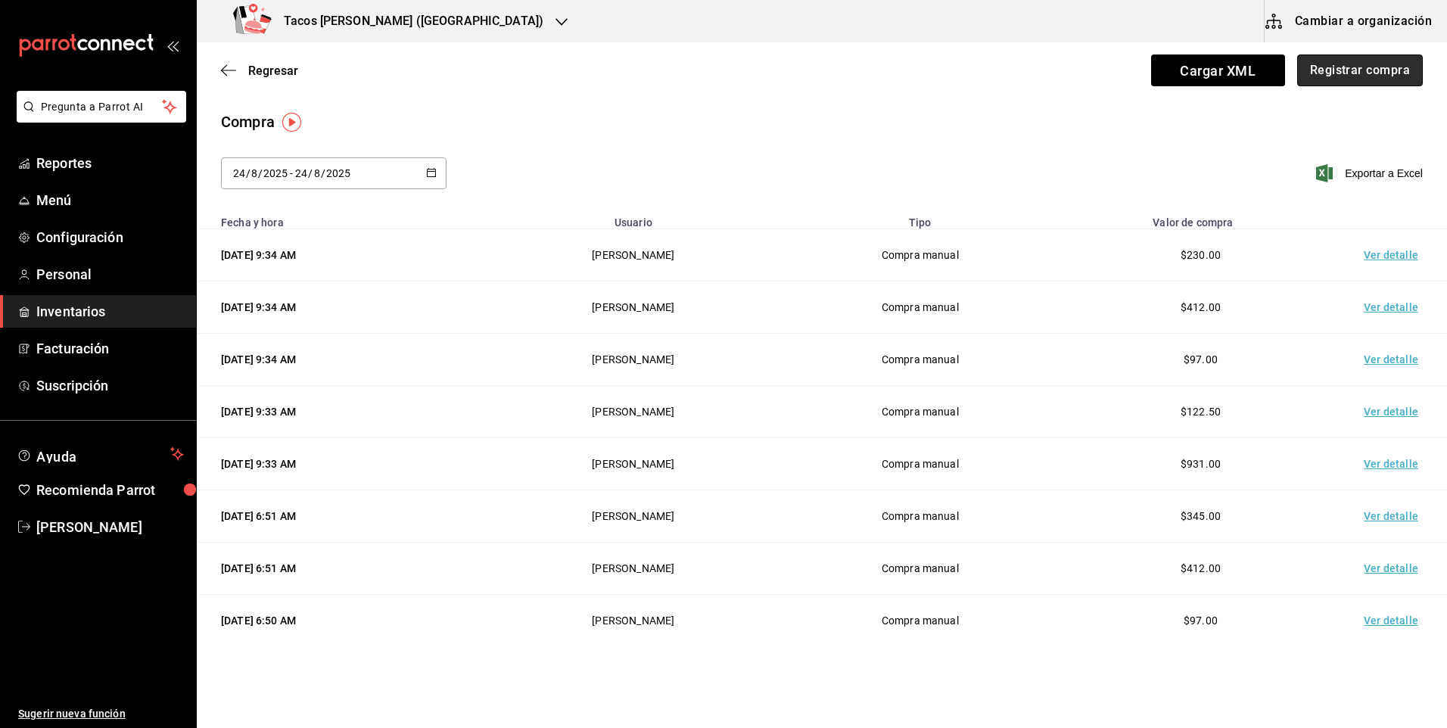
click at [1330, 54] on button "Registrar compra" at bounding box center [1360, 70] width 126 height 32
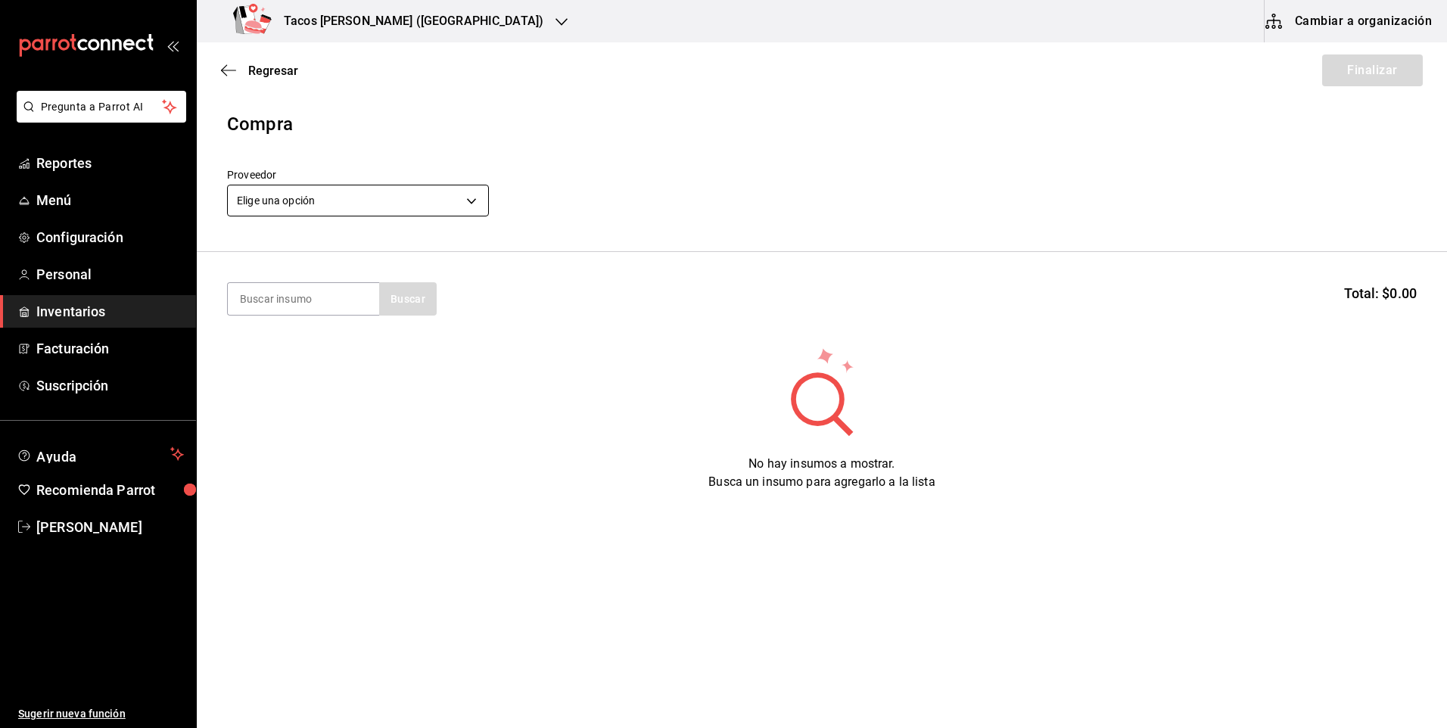
click at [364, 204] on body "Pregunta a Parrot AI Reportes Menú Configuración Personal Inventarios Facturaci…" at bounding box center [723, 321] width 1447 height 643
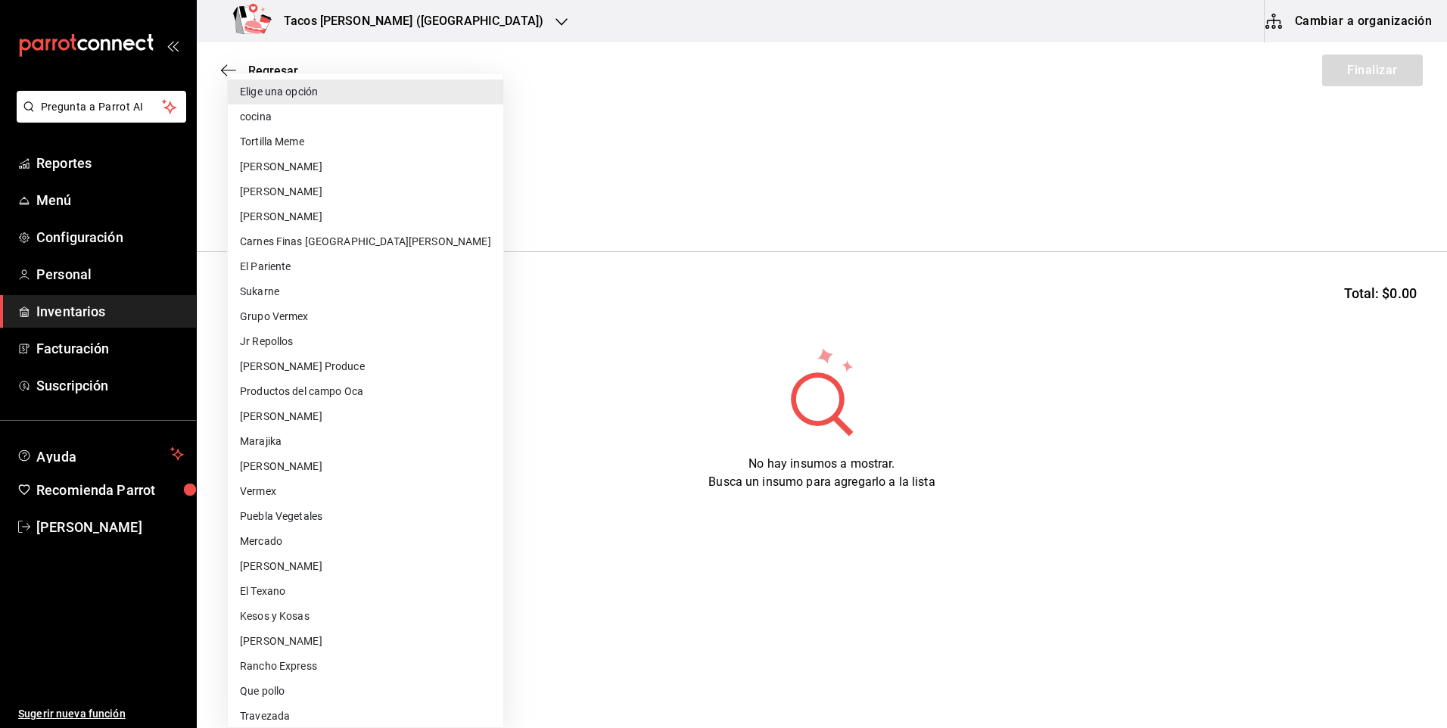
click at [257, 106] on li "cocina" at bounding box center [365, 116] width 275 height 25
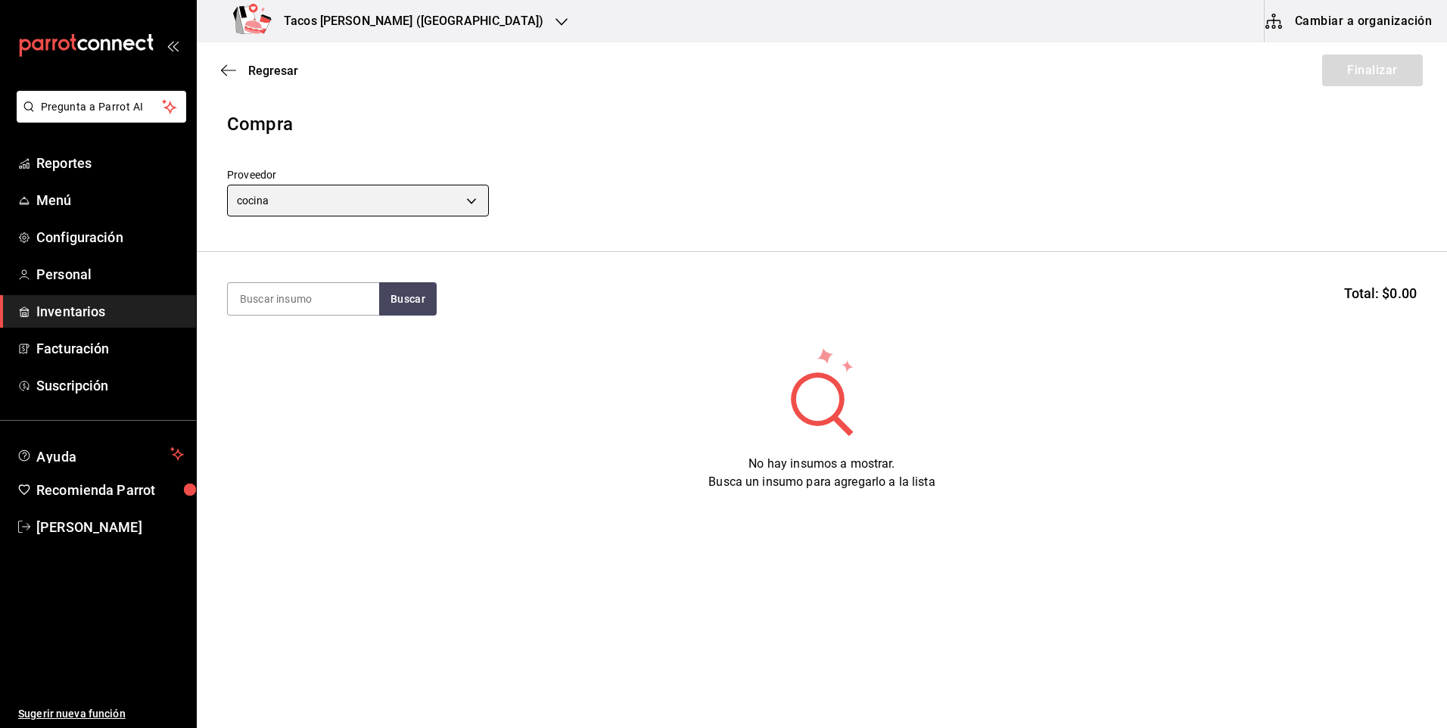
type input "237c9a5b-4078-49eb-83ef-23bf52bd7acd"
click at [305, 313] on input at bounding box center [303, 299] width 151 height 32
type input "chi"
click at [417, 294] on button "Buscar" at bounding box center [408, 298] width 58 height 33
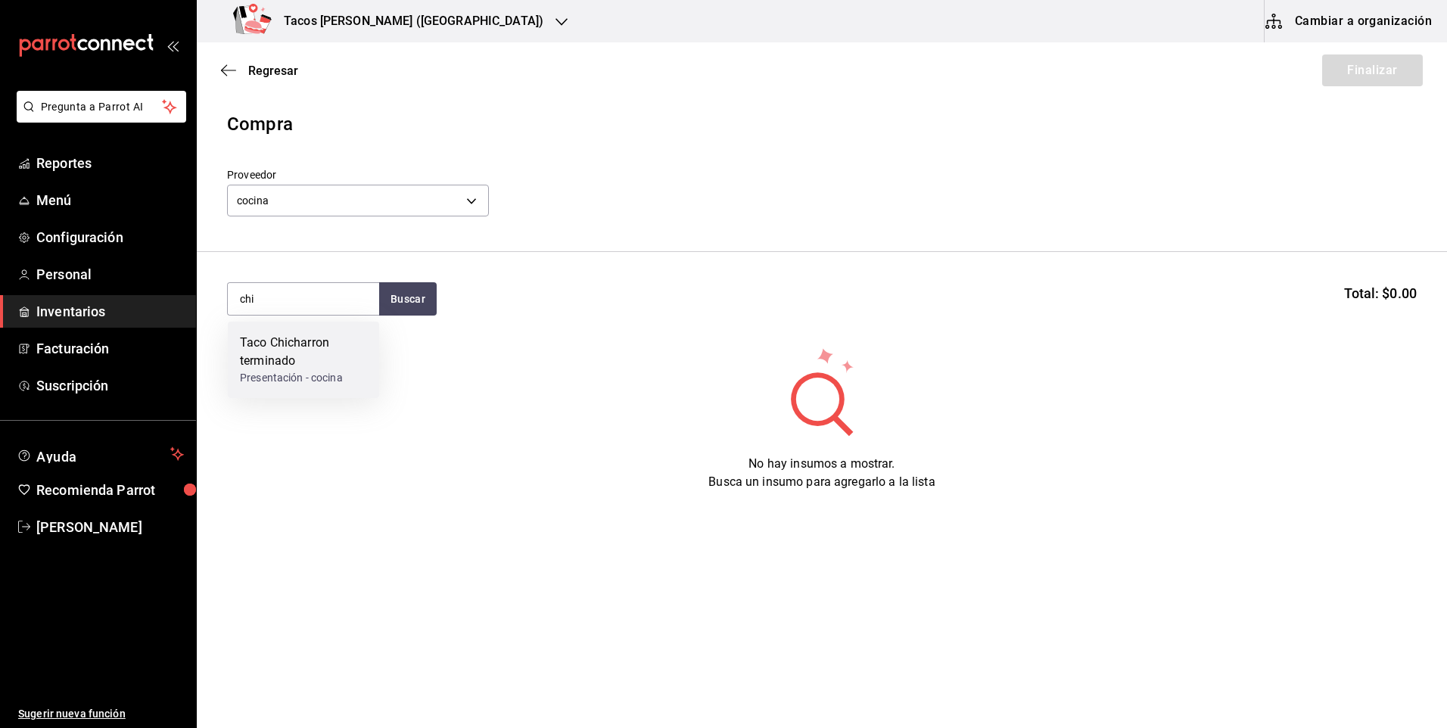
click at [282, 359] on div "Taco Chicharron terminado" at bounding box center [303, 352] width 127 height 36
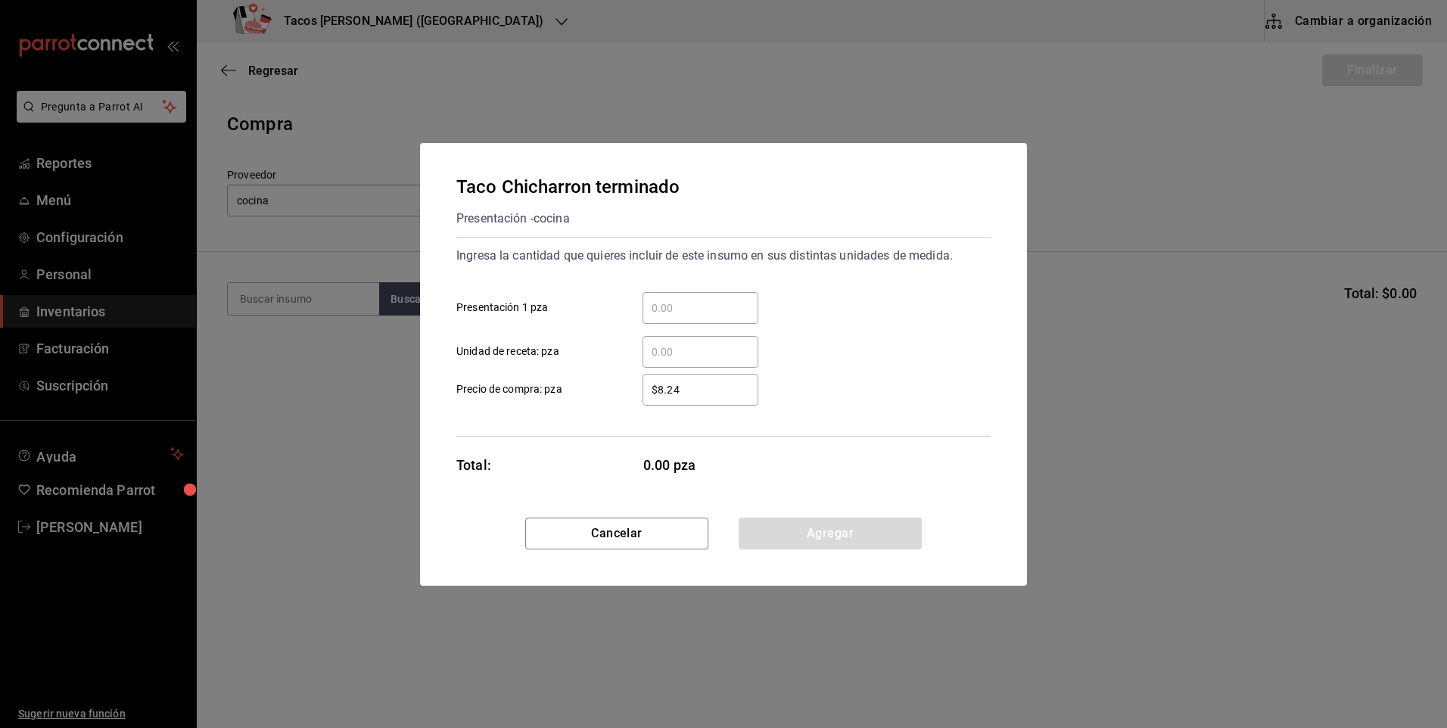
click at [662, 310] on input "​ Presentación 1 pza" at bounding box center [701, 308] width 116 height 18
type input "30"
click at [801, 530] on button "Agregar" at bounding box center [830, 534] width 183 height 32
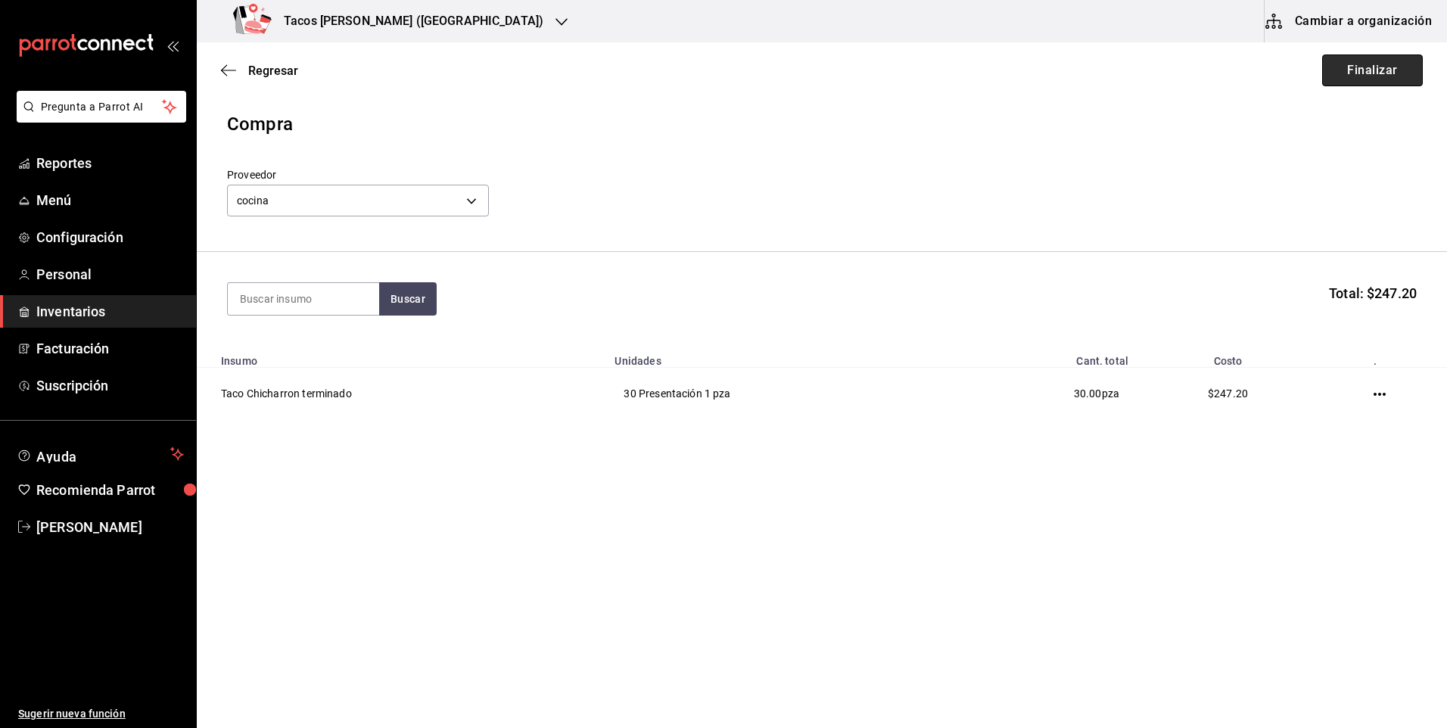
click at [1358, 77] on button "Finalizar" at bounding box center [1372, 70] width 101 height 32
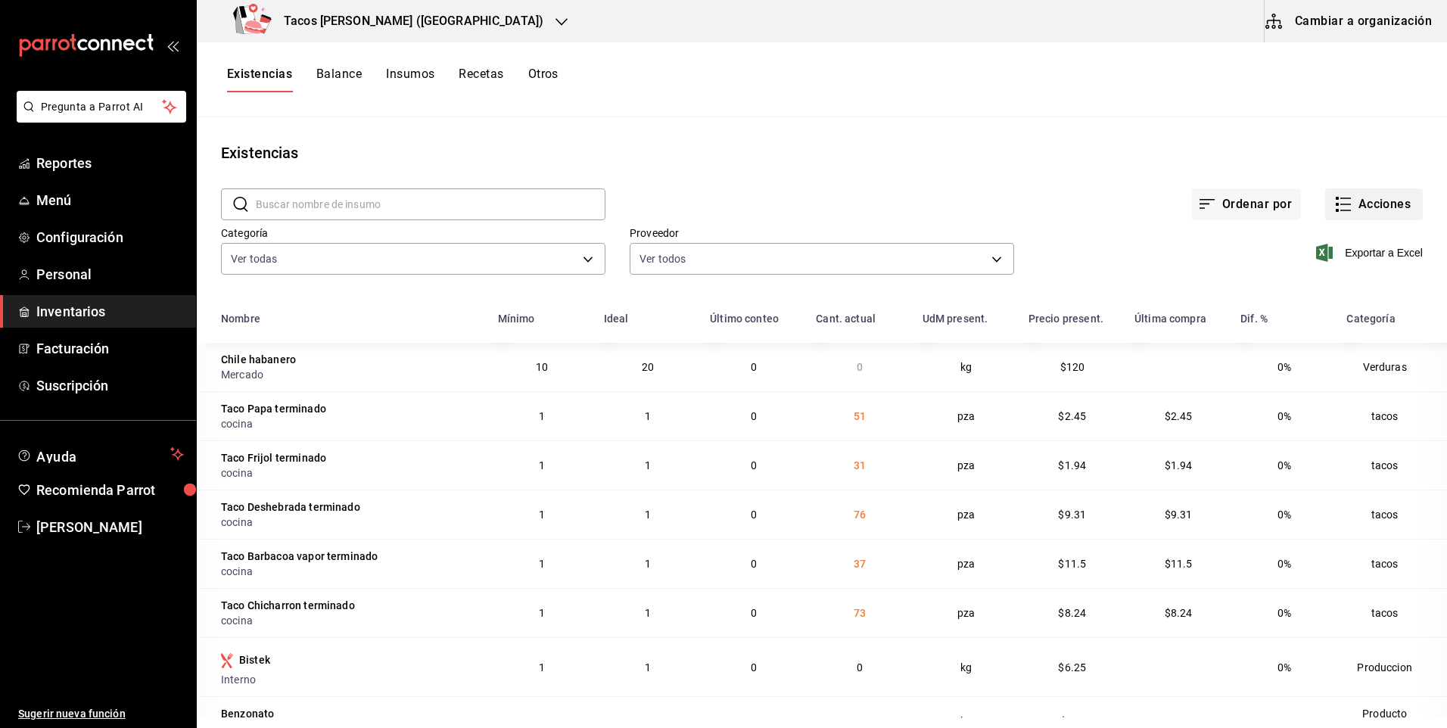
click at [1358, 195] on button "Acciones" at bounding box center [1374, 204] width 98 height 32
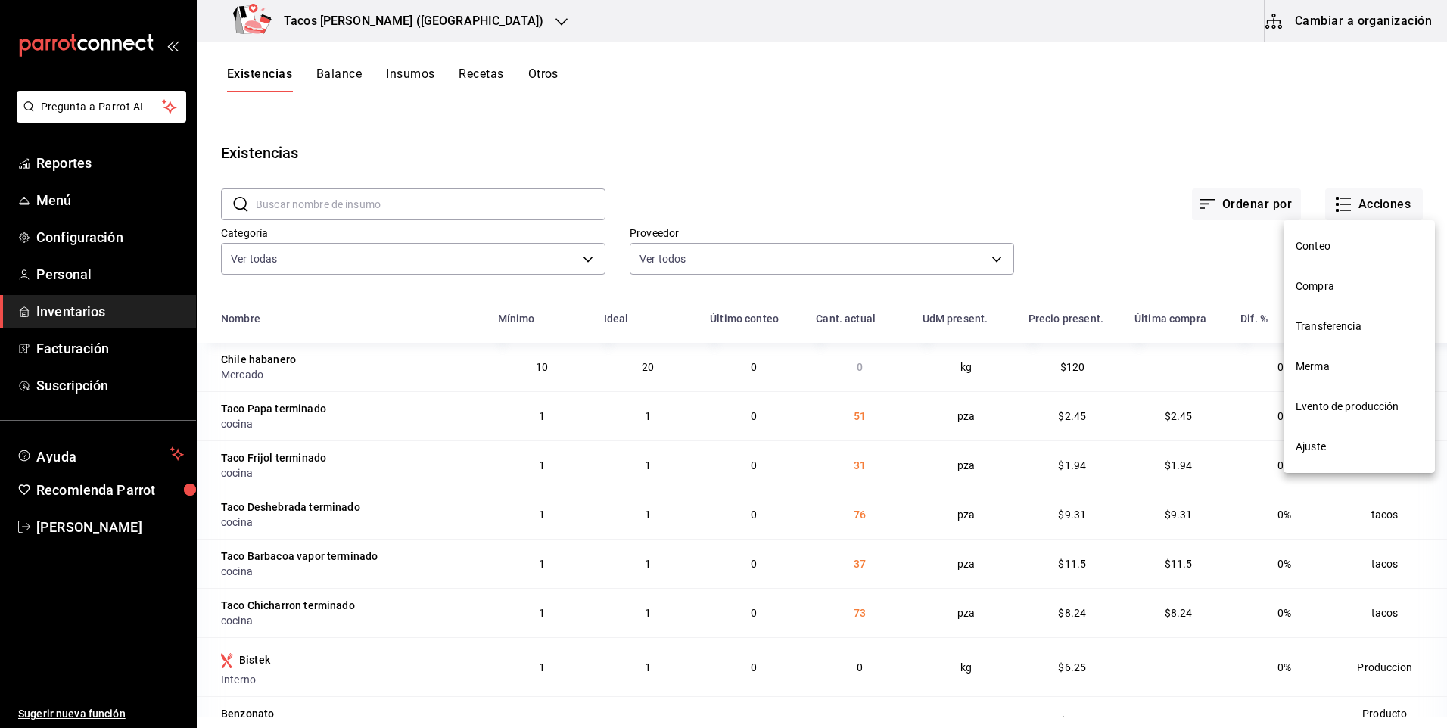
click at [1329, 275] on li "Compra" at bounding box center [1359, 286] width 151 height 40
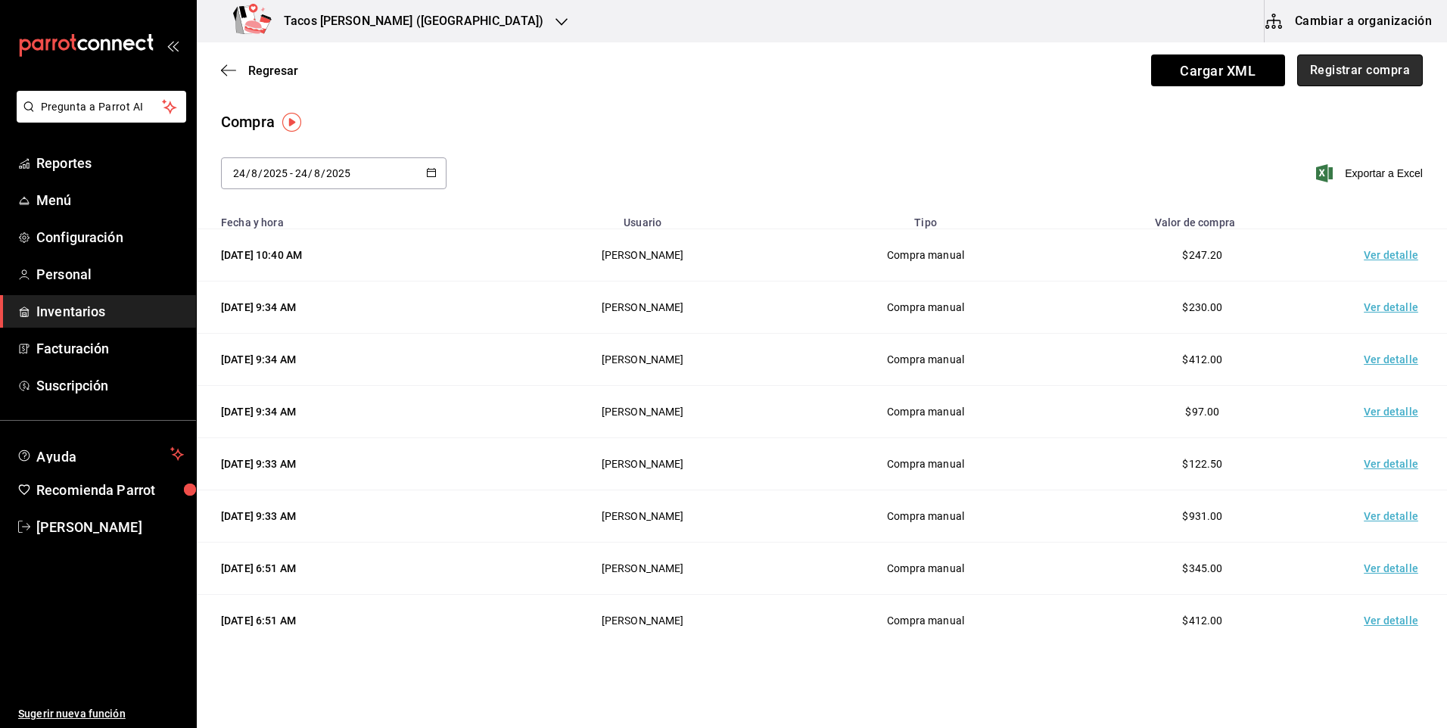
click at [1330, 65] on button "Registrar compra" at bounding box center [1360, 70] width 126 height 32
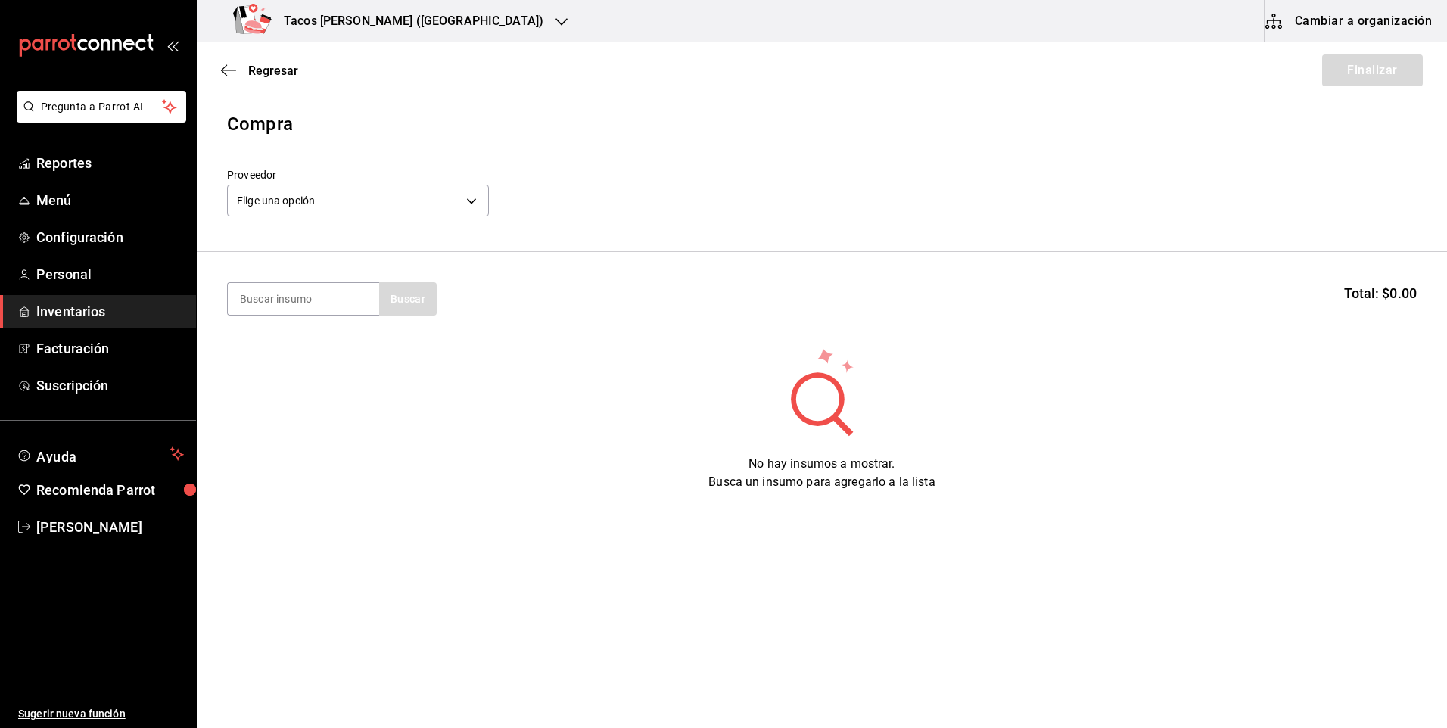
click at [490, 204] on div "Proveedor Elige una opción default" at bounding box center [822, 194] width 1190 height 53
click at [480, 205] on body "Pregunta a Parrot AI Reportes Menú Configuración Personal Inventarios Facturaci…" at bounding box center [723, 321] width 1447 height 643
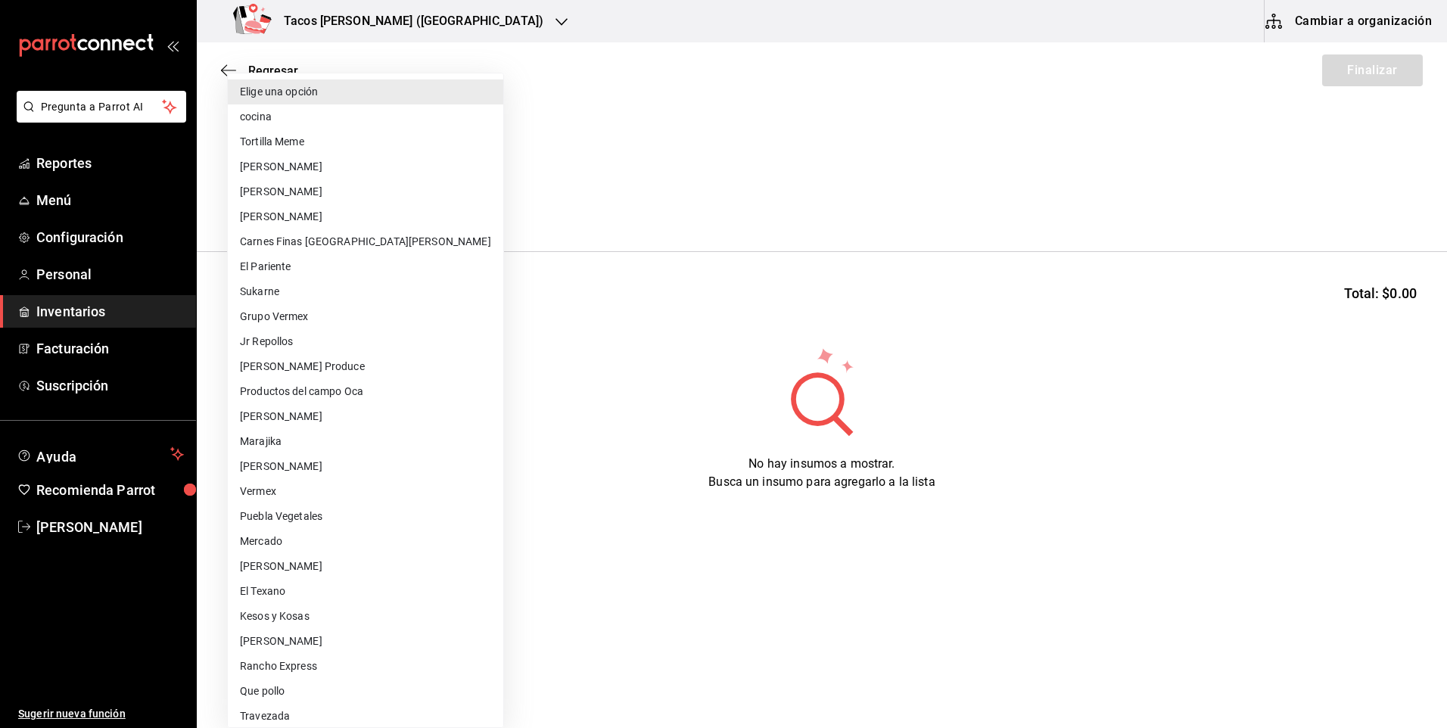
click at [300, 110] on li "cocina" at bounding box center [365, 116] width 275 height 25
type input "237c9a5b-4078-49eb-83ef-23bf52bd7acd"
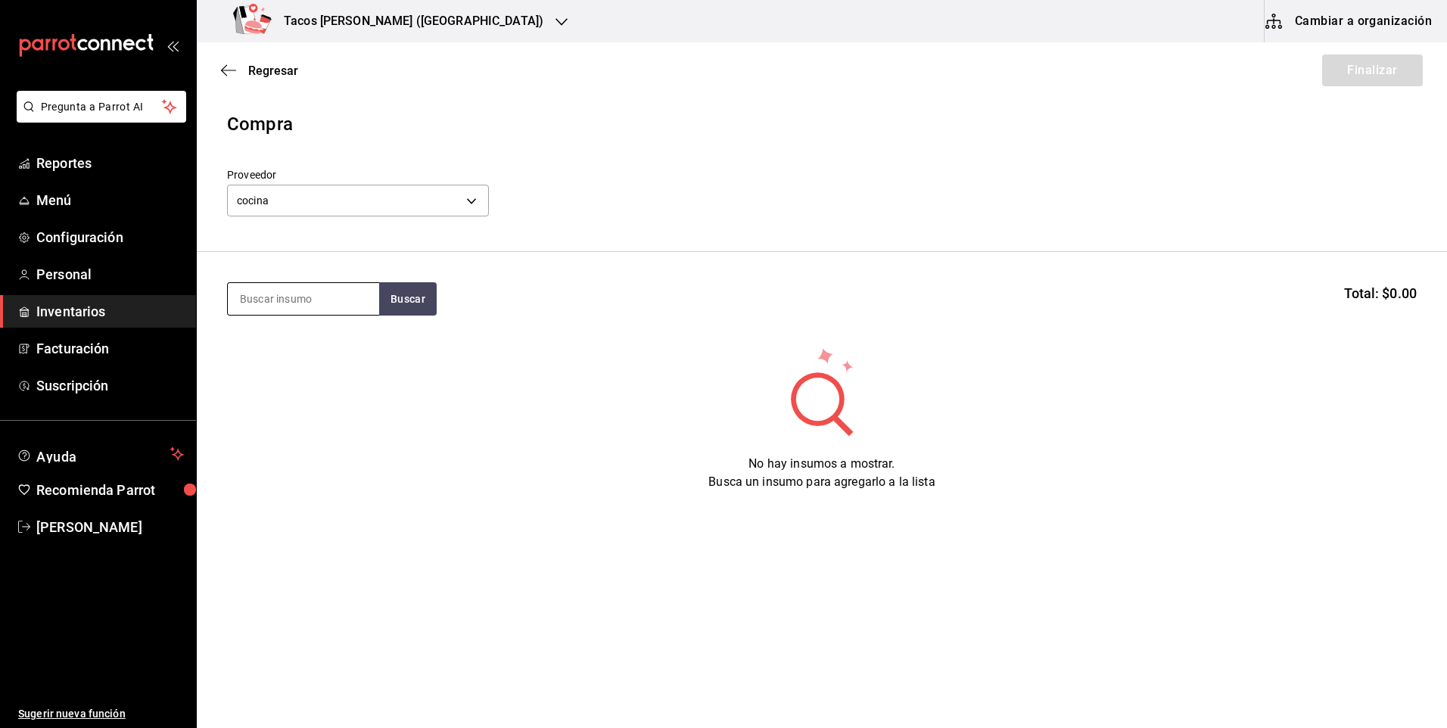
click at [331, 297] on input at bounding box center [303, 299] width 151 height 32
type input "fri"
click at [399, 291] on button "Buscar" at bounding box center [408, 298] width 58 height 33
click at [322, 344] on div "Taco Frijol terminado" at bounding box center [298, 343] width 116 height 18
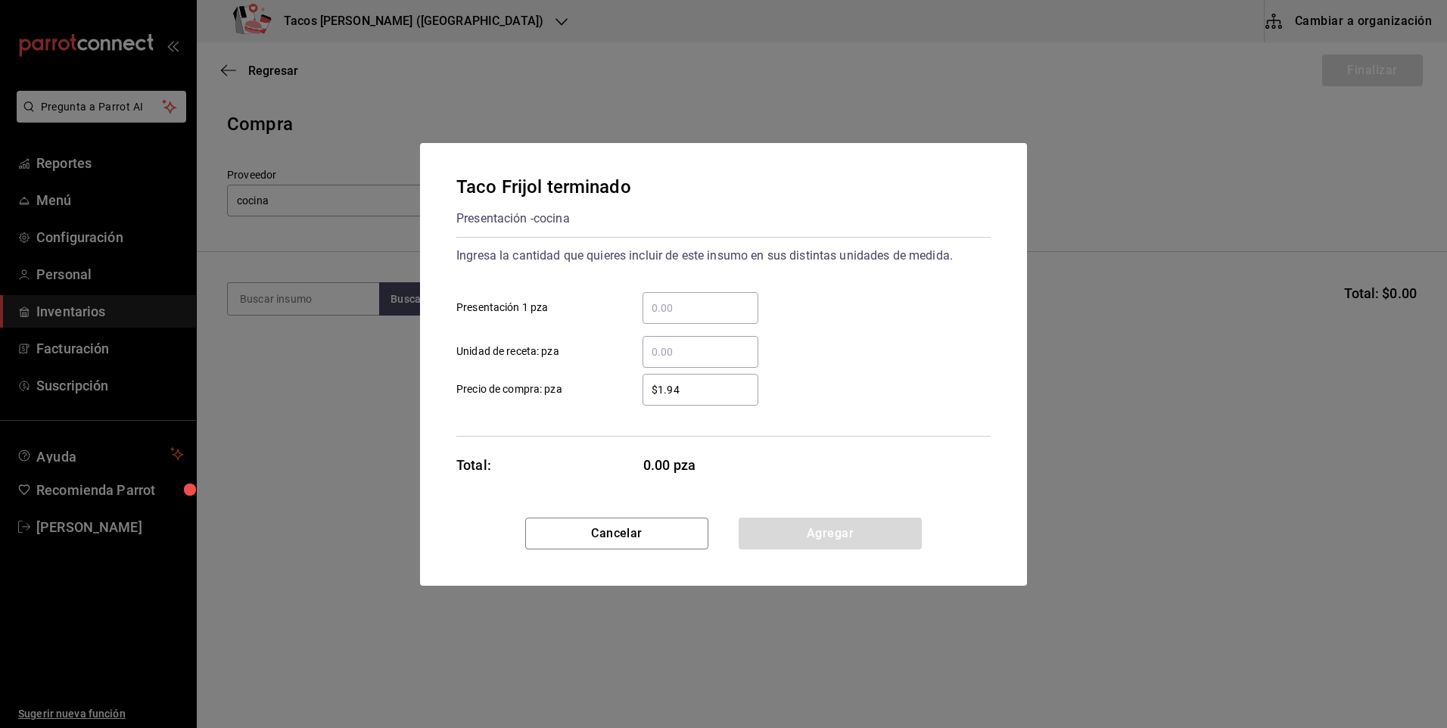
click at [683, 309] on input "​ Presentación 1 pza" at bounding box center [701, 308] width 116 height 18
type input "30"
click at [808, 524] on button "Agregar" at bounding box center [830, 534] width 183 height 32
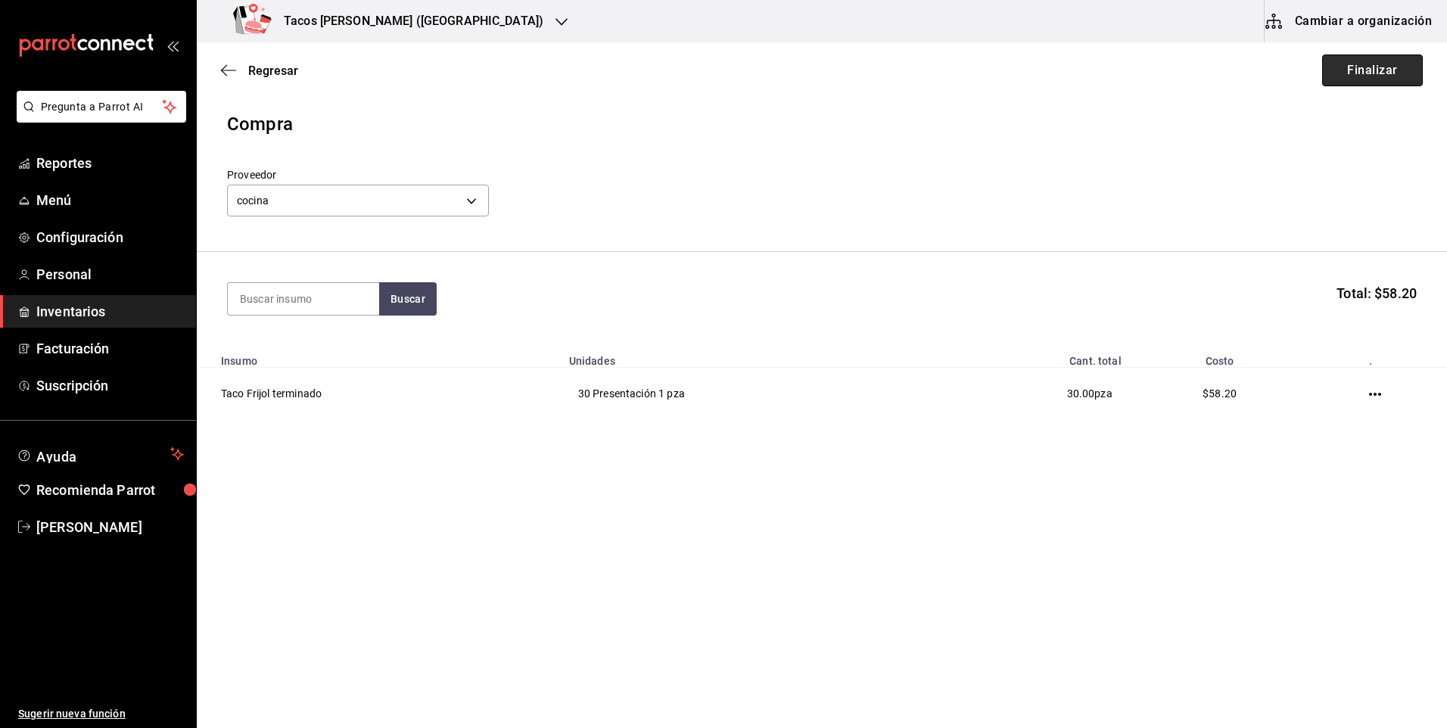
click at [1349, 64] on button "Finalizar" at bounding box center [1372, 70] width 101 height 32
